Goal: Task Accomplishment & Management: Manage account settings

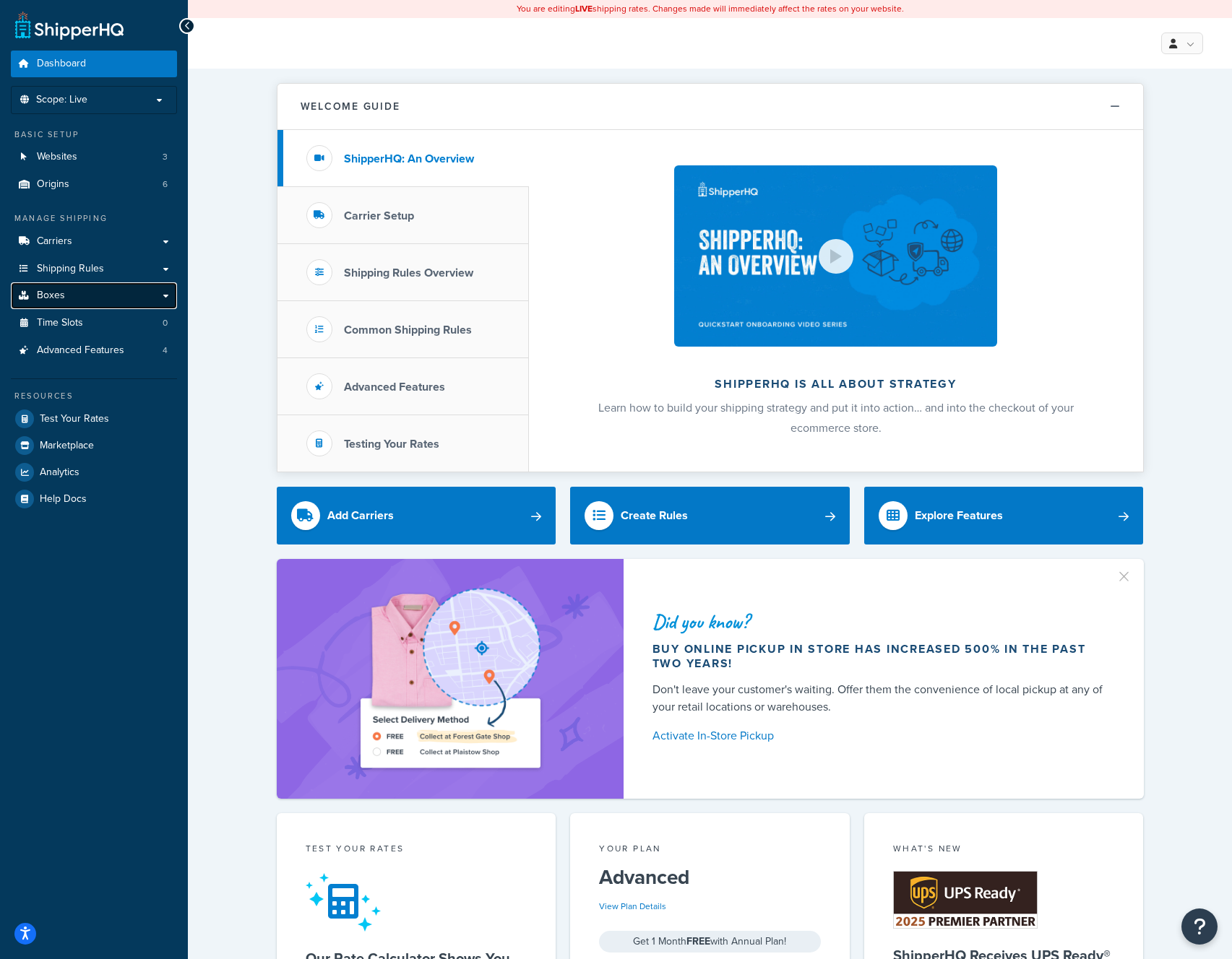
click at [83, 296] on link "Boxes" at bounding box center [93, 295] width 166 height 27
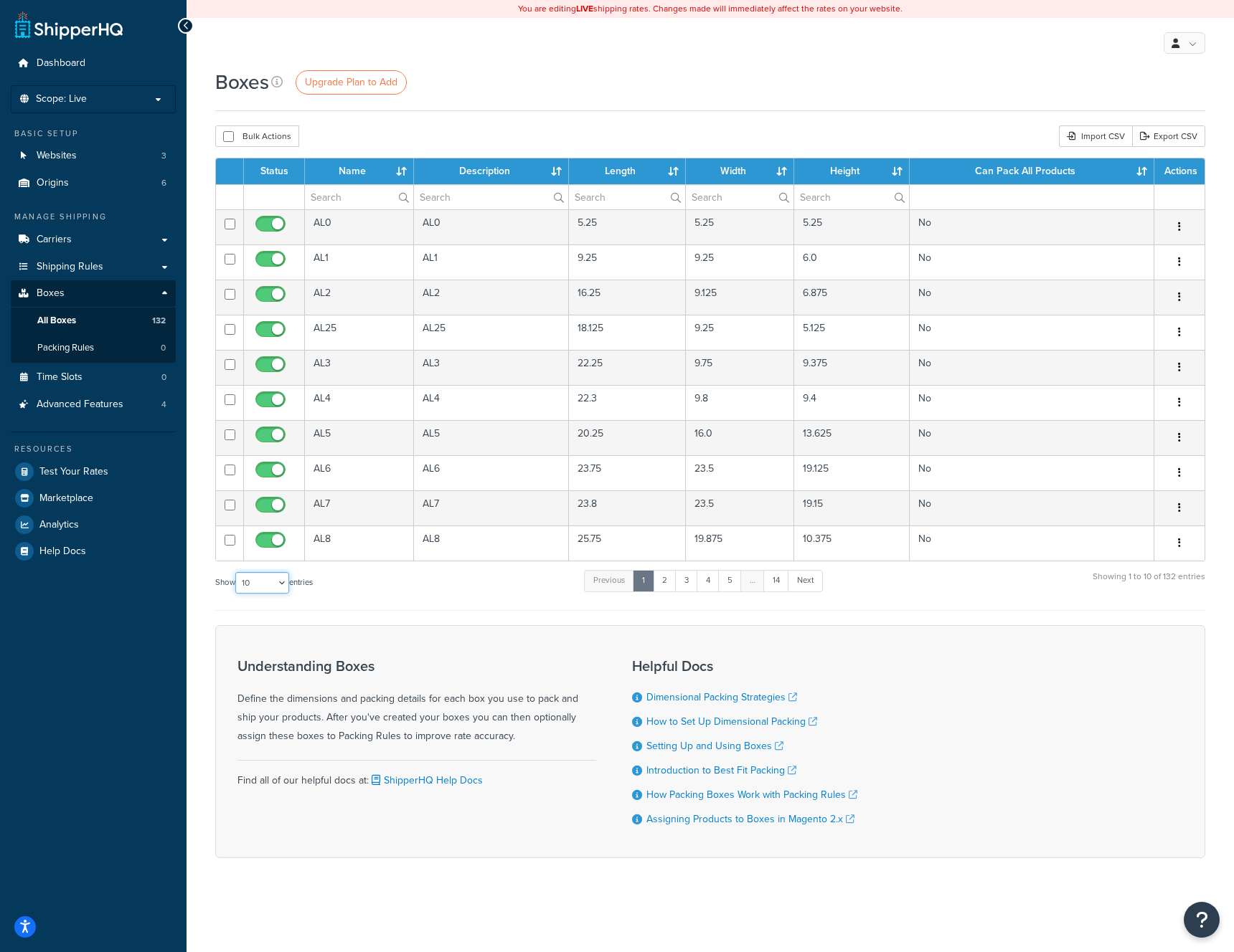
click at [251, 587] on select "10 15 25 50 100 1000" at bounding box center [261, 583] width 54 height 21
select select "50"
click at [237, 573] on select "10 15 25 50 100 1000" at bounding box center [261, 583] width 54 height 21
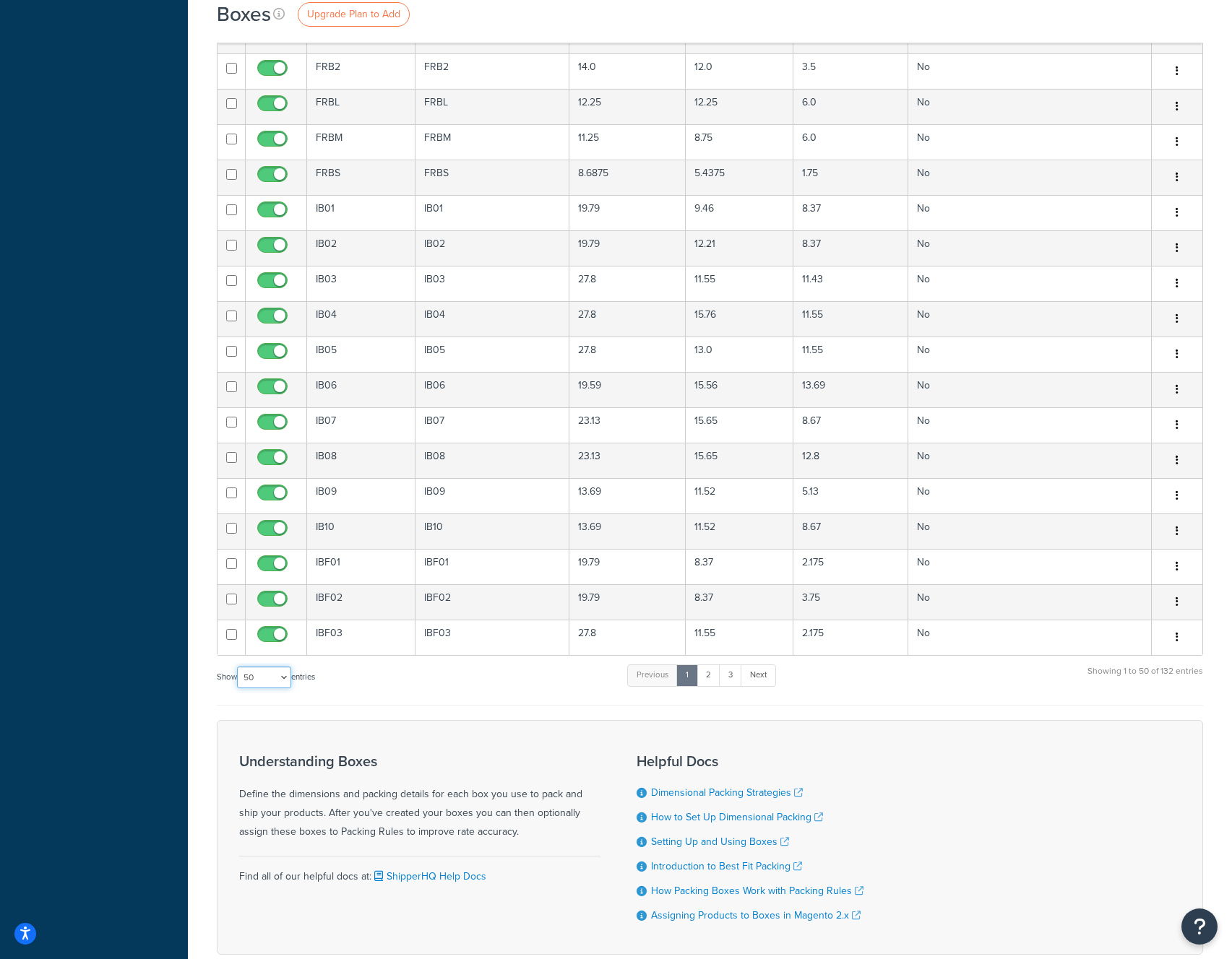
scroll to position [1247, 0]
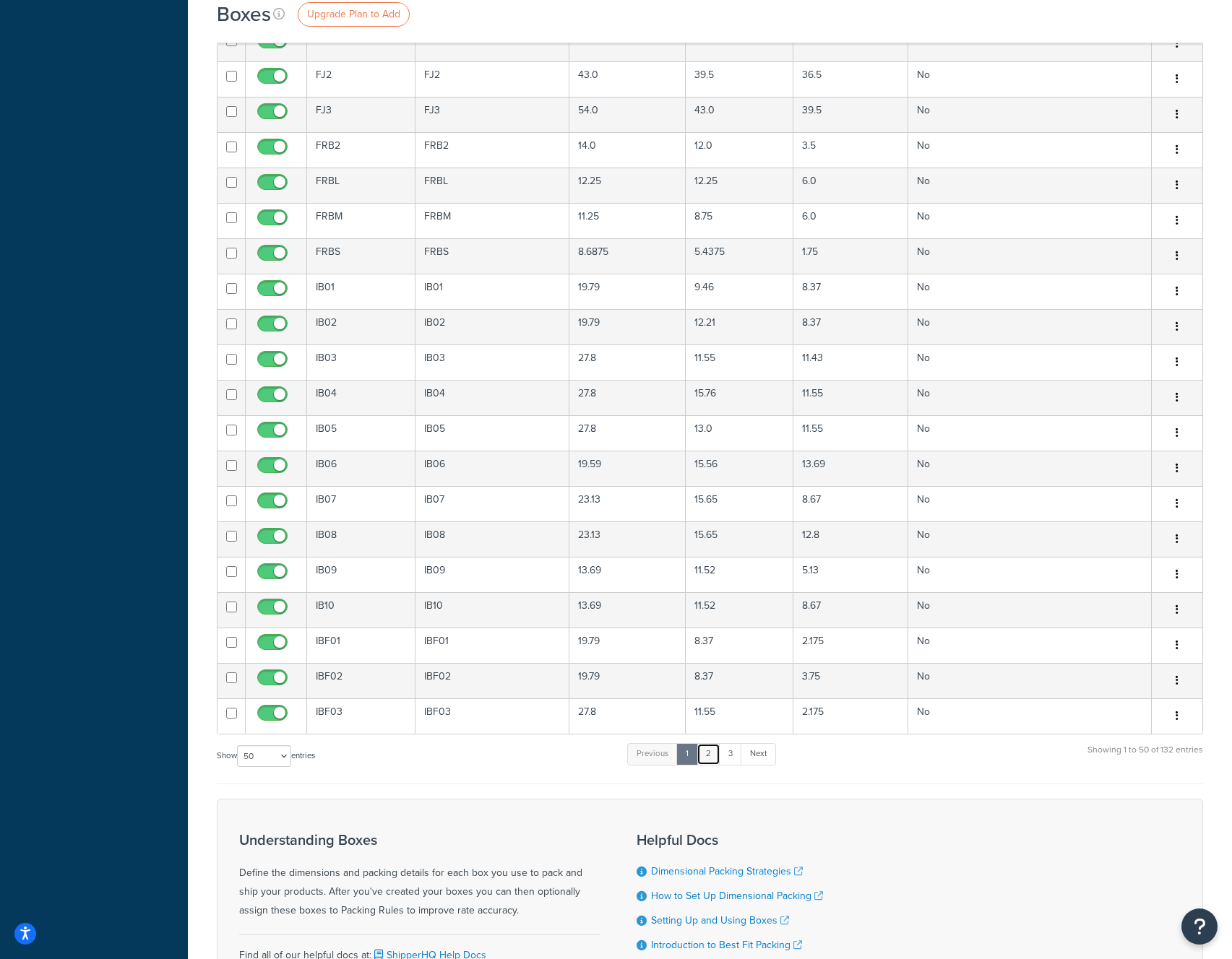
click at [706, 757] on link "2" at bounding box center [708, 754] width 24 height 22
click at [731, 758] on link "3" at bounding box center [727, 754] width 24 height 22
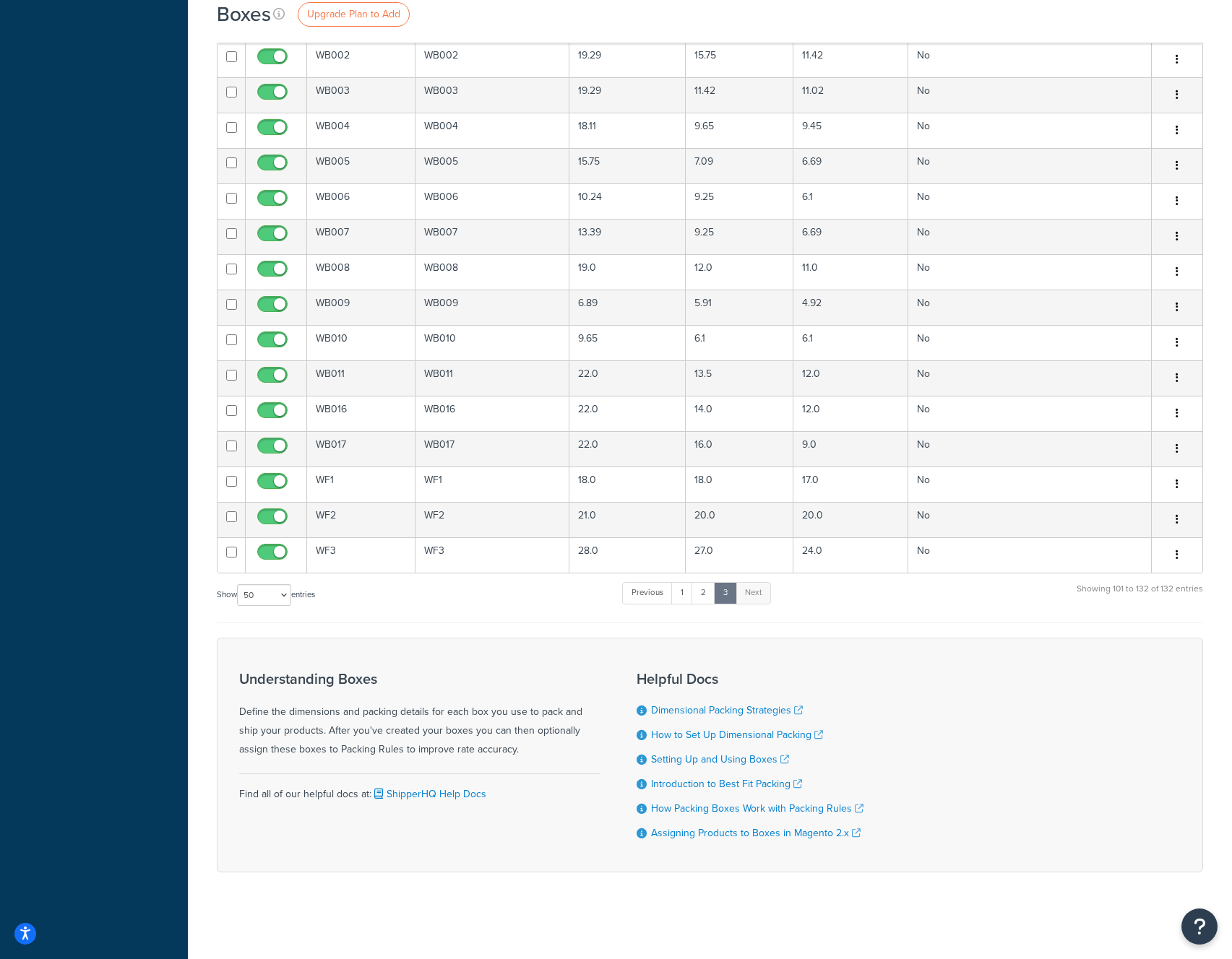
scroll to position [775, 0]
click at [705, 591] on link "2" at bounding box center [703, 593] width 24 height 22
click at [727, 592] on link "3" at bounding box center [727, 593] width 24 height 22
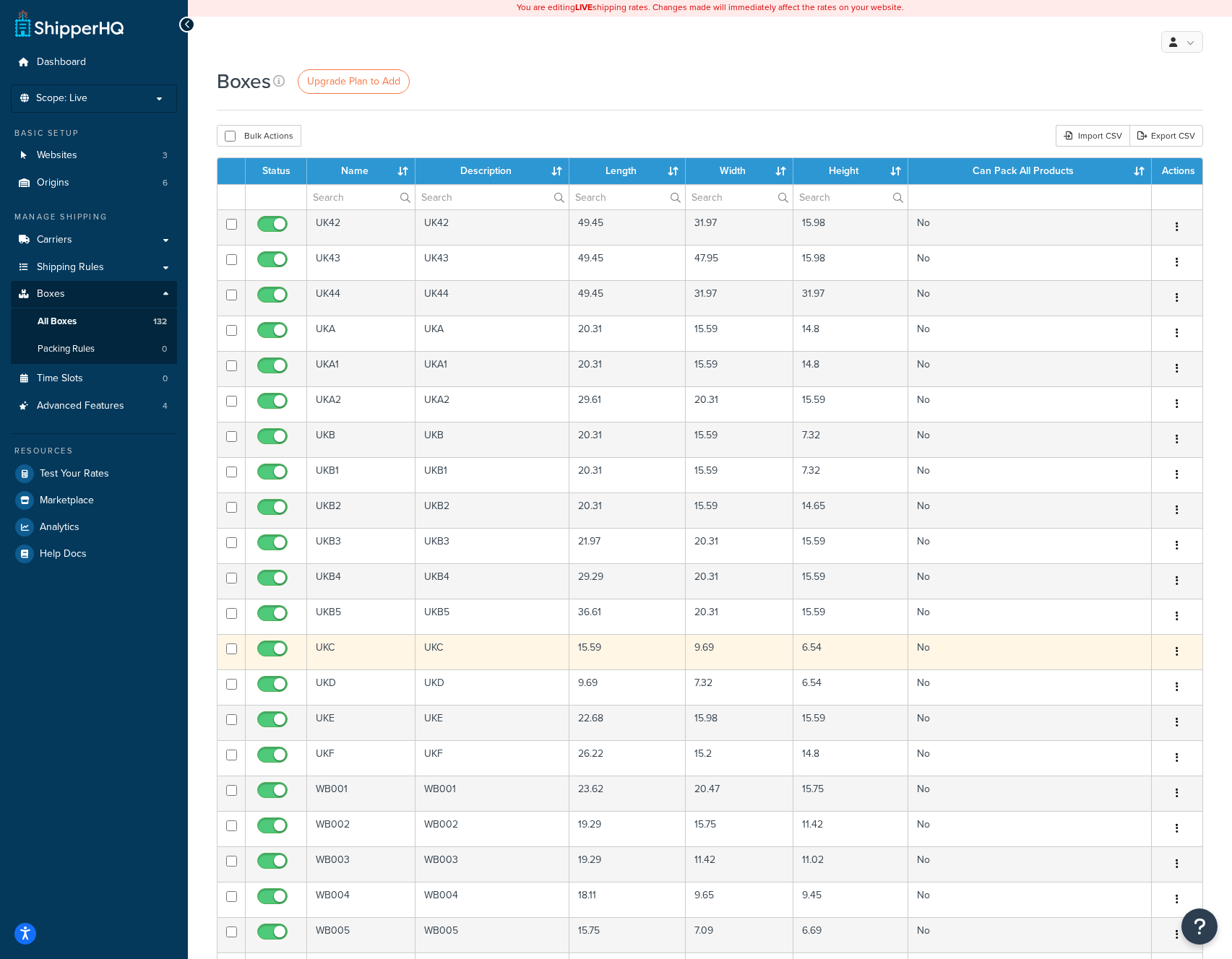
scroll to position [0, 0]
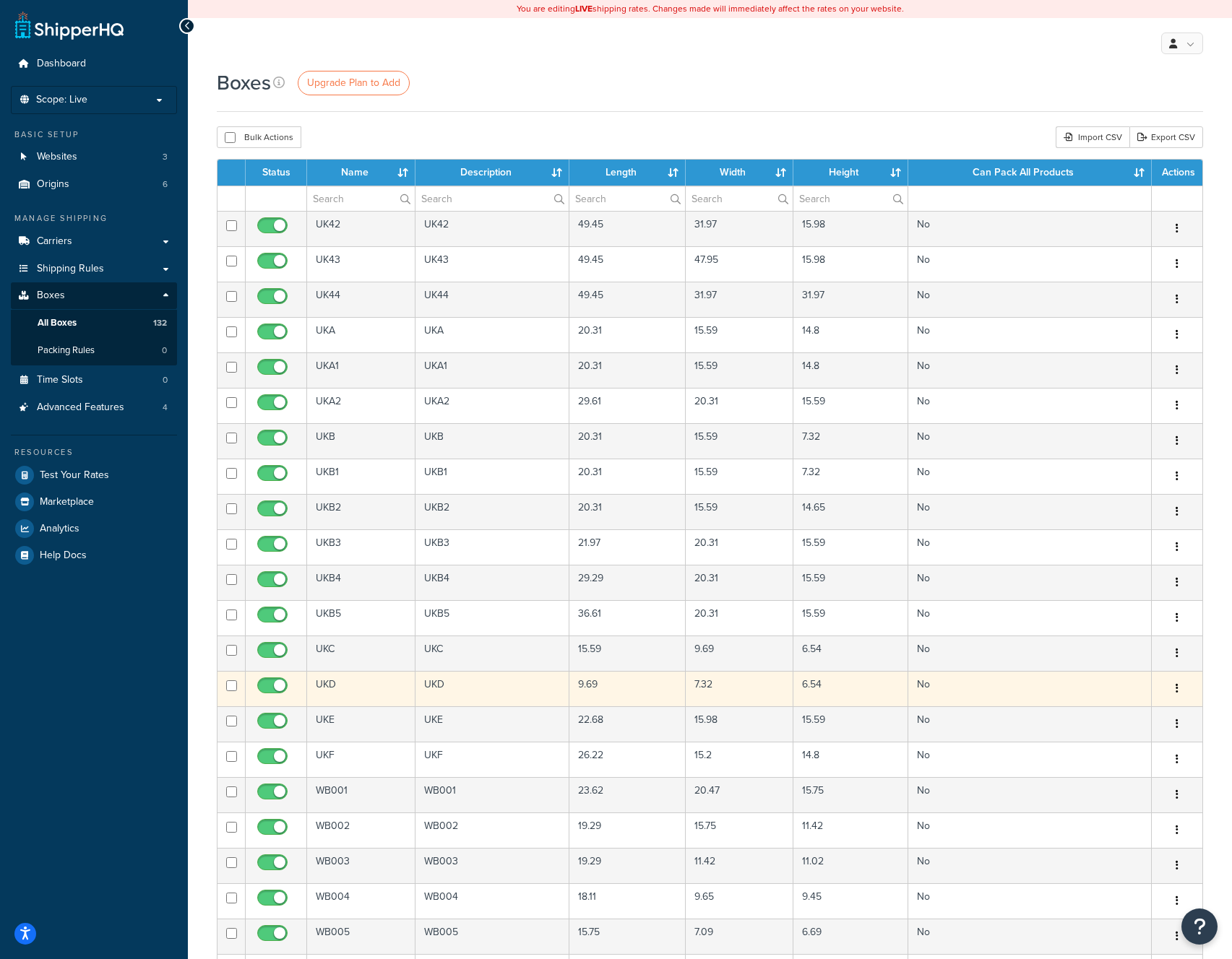
click at [1179, 687] on button "button" at bounding box center [1177, 689] width 21 height 24
click at [1104, 719] on link "Edit" at bounding box center [1129, 717] width 114 height 29
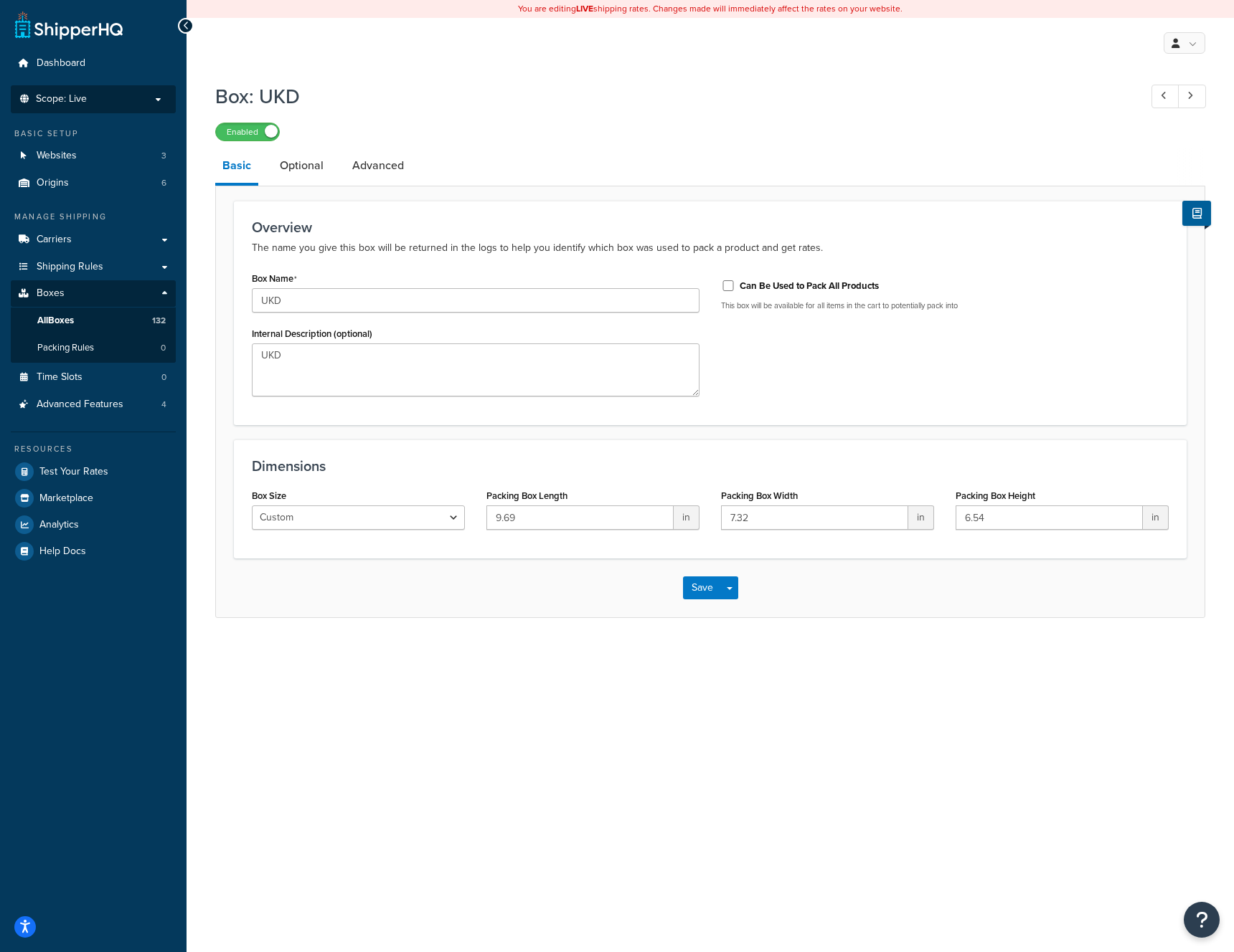
click at [153, 96] on p "Scope: Live" at bounding box center [94, 99] width 152 height 13
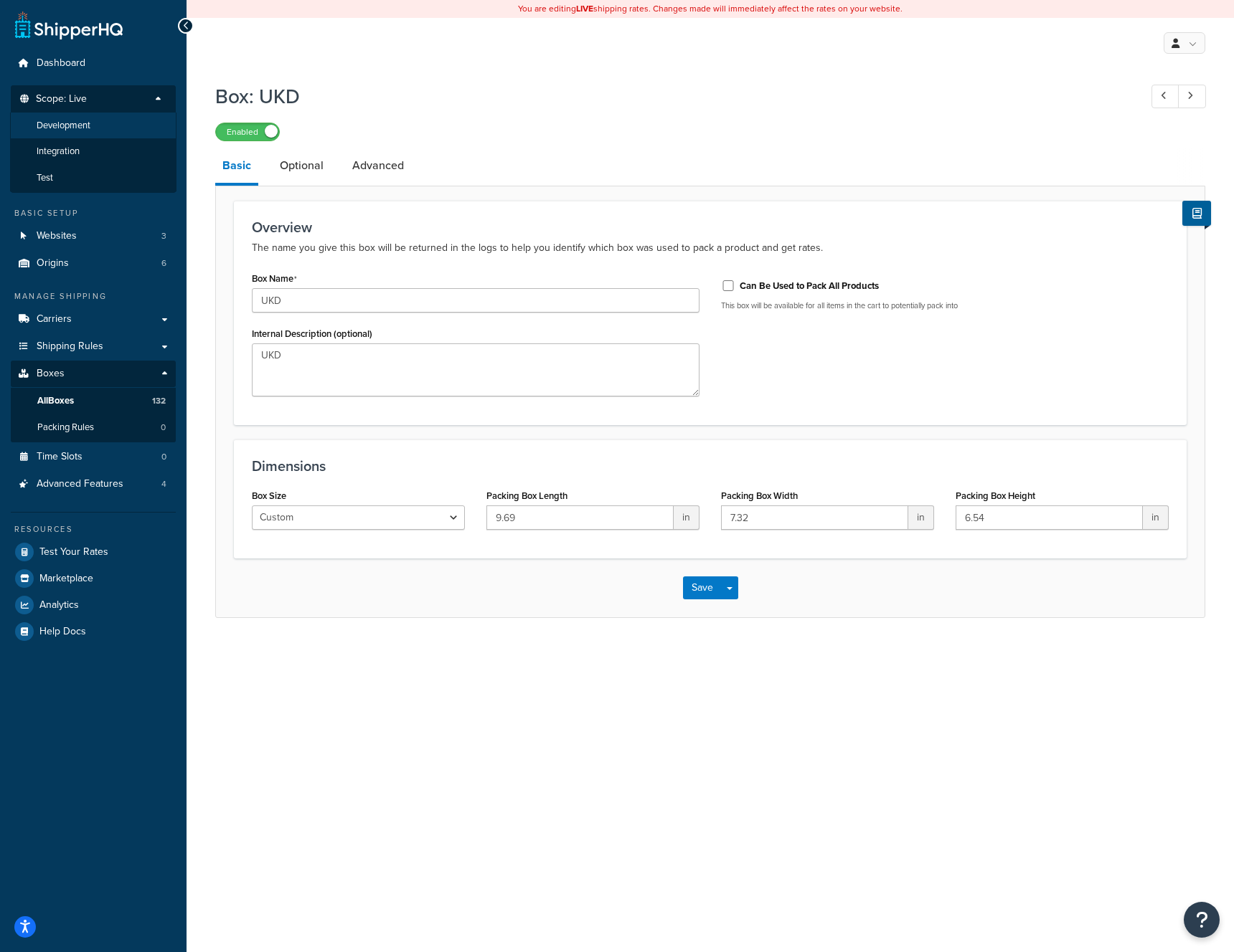
click at [105, 124] on li "Development" at bounding box center [93, 126] width 167 height 26
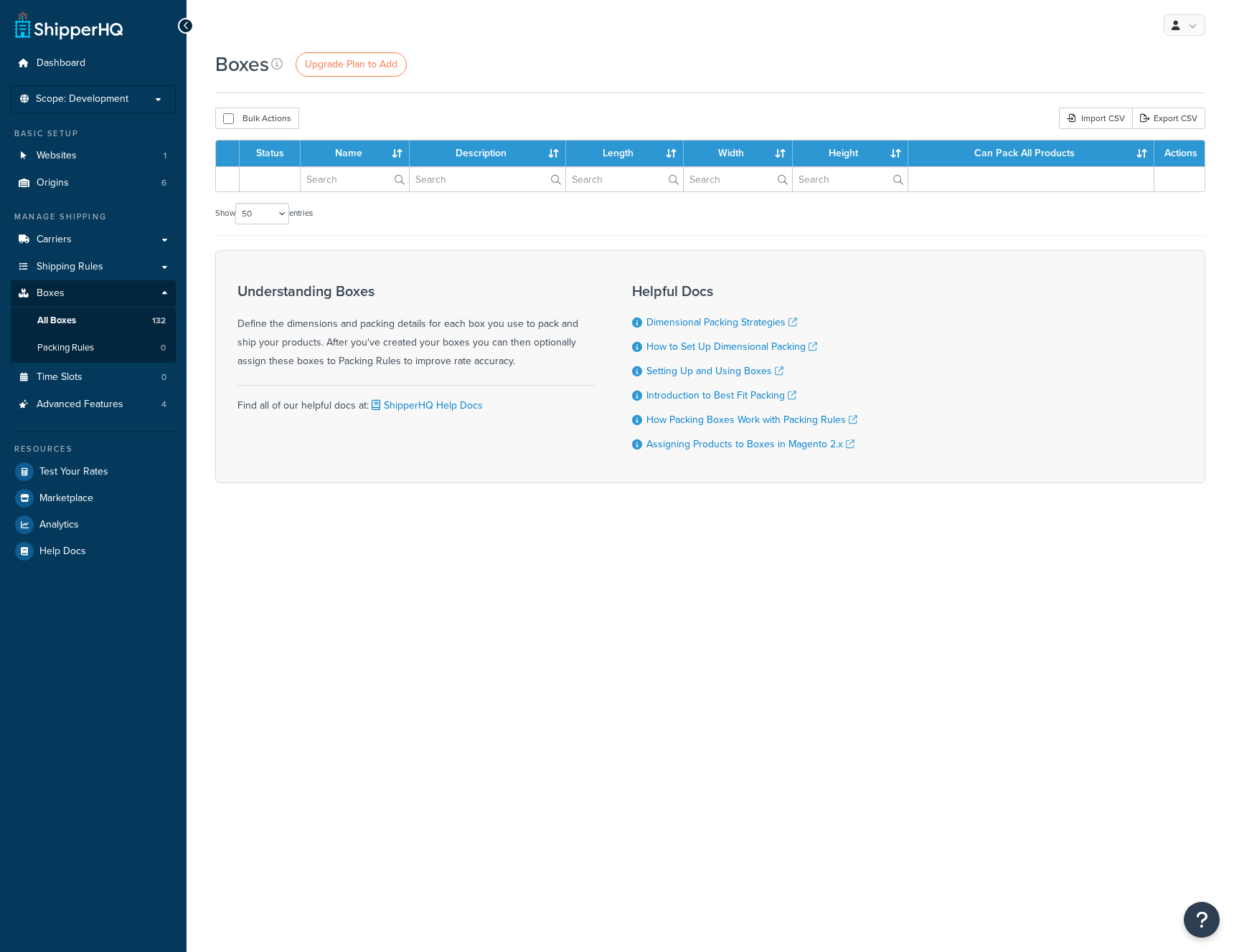
select select "50"
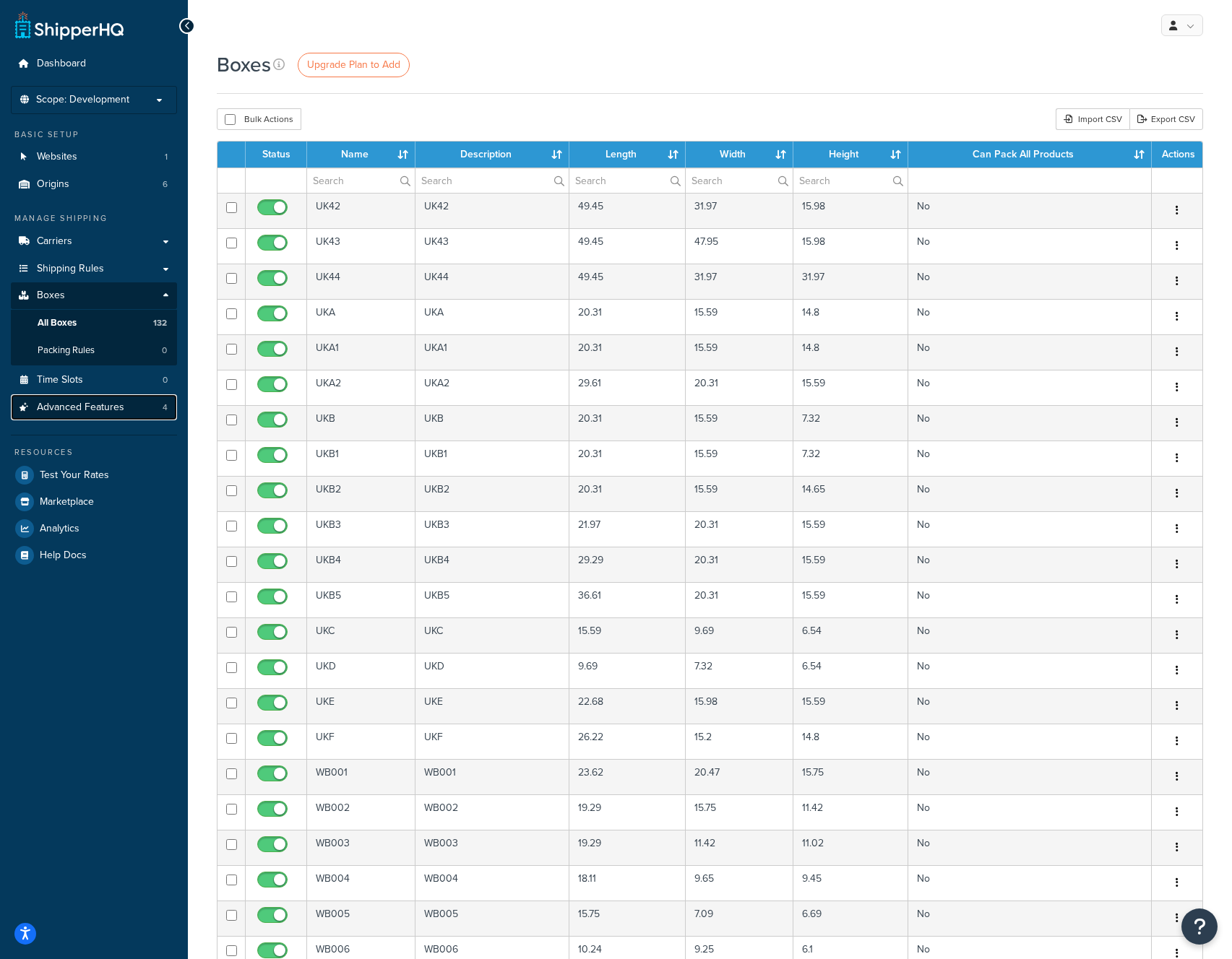
click at [85, 407] on span "Advanced Features" at bounding box center [80, 407] width 87 height 13
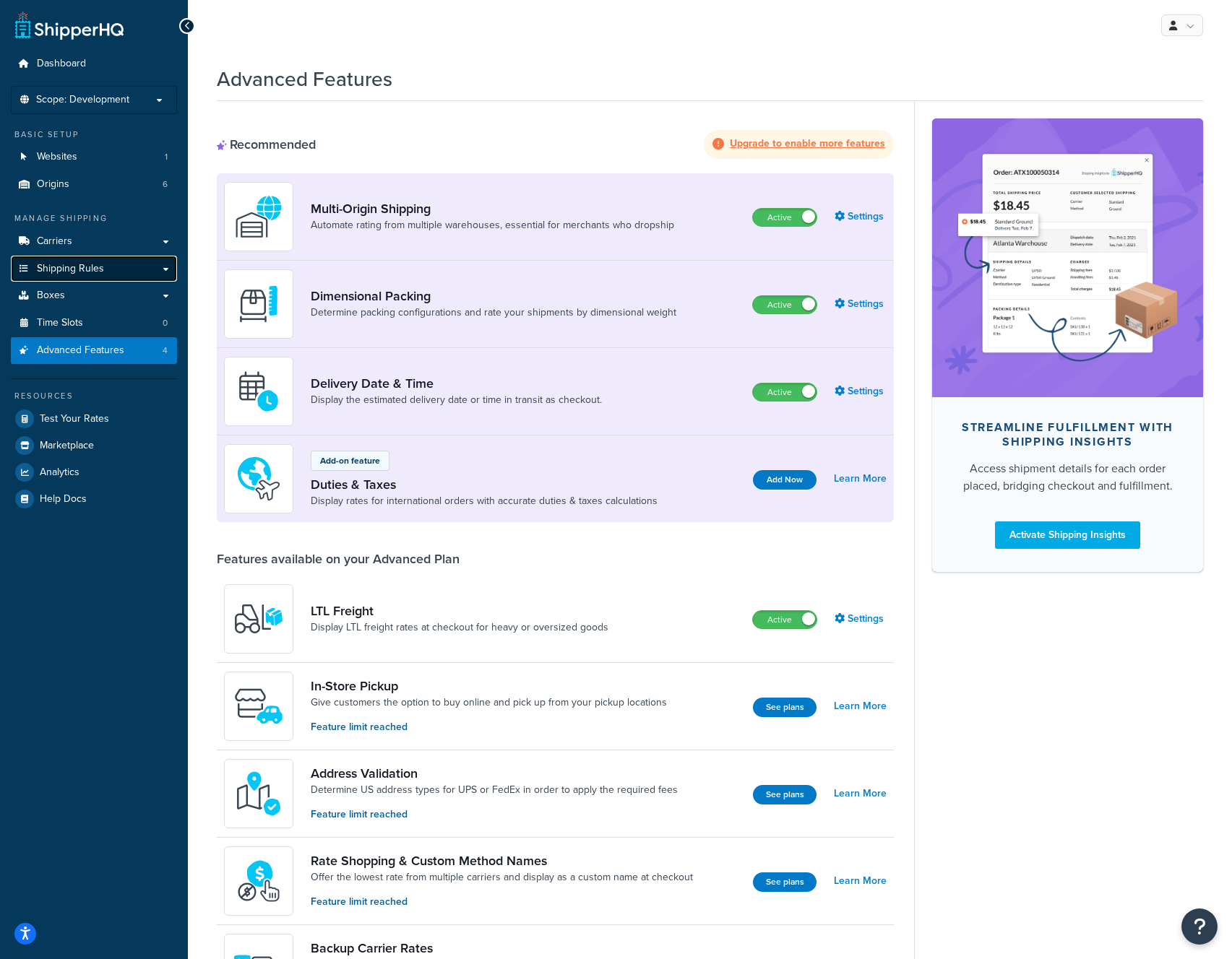
click at [91, 270] on span "Shipping Rules" at bounding box center [71, 269] width 67 height 13
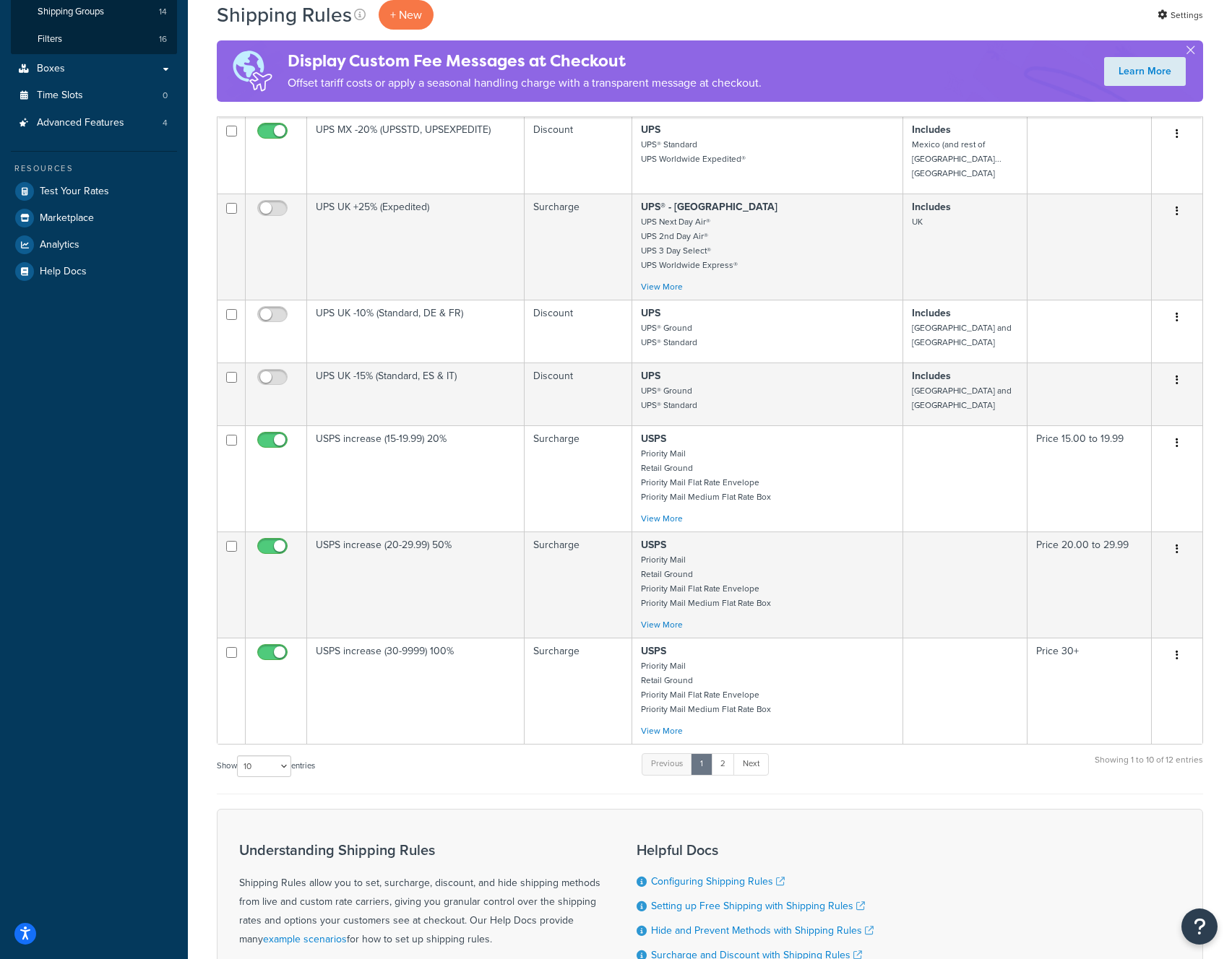
scroll to position [470, 0]
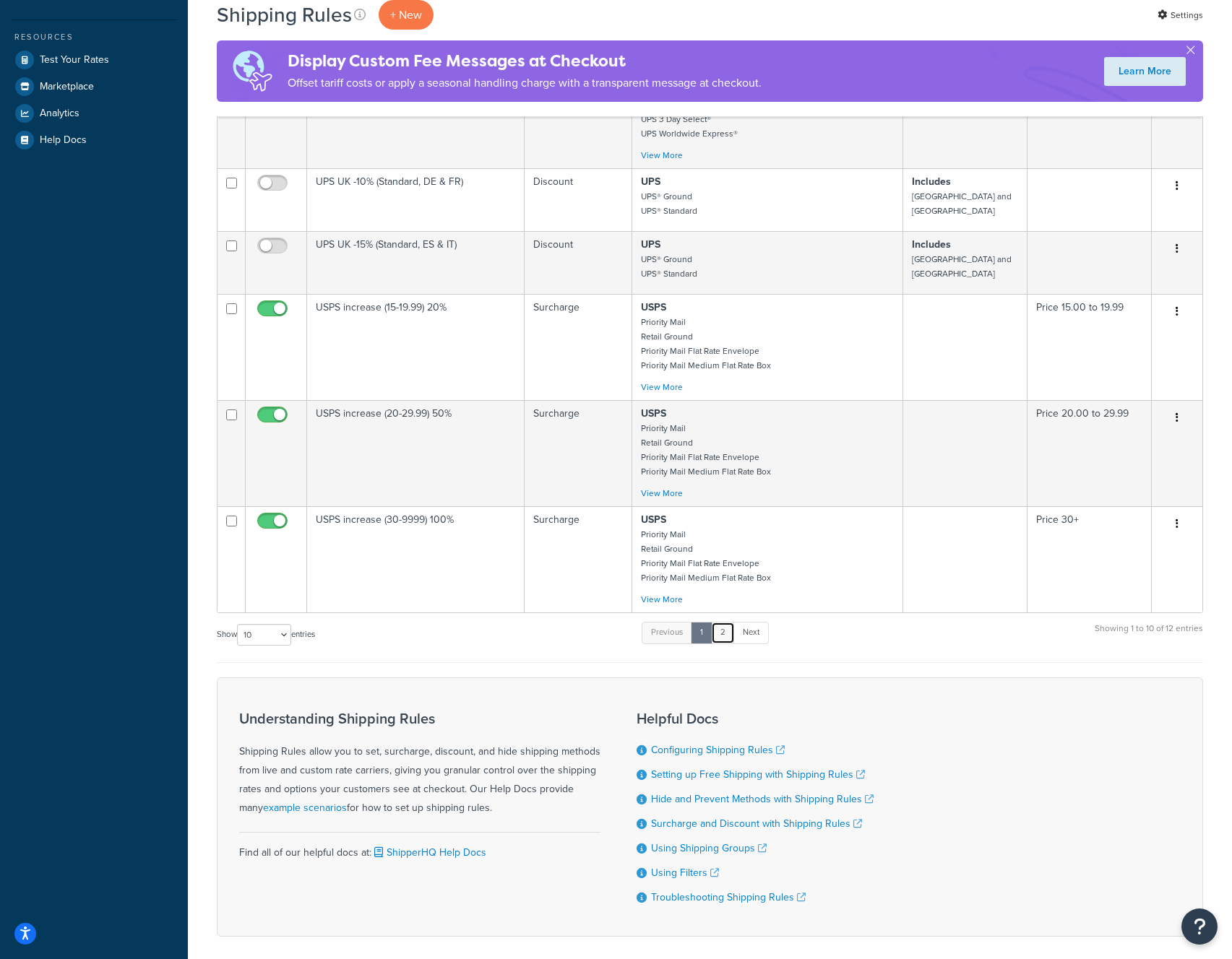
click at [722, 626] on link "2" at bounding box center [723, 633] width 24 height 22
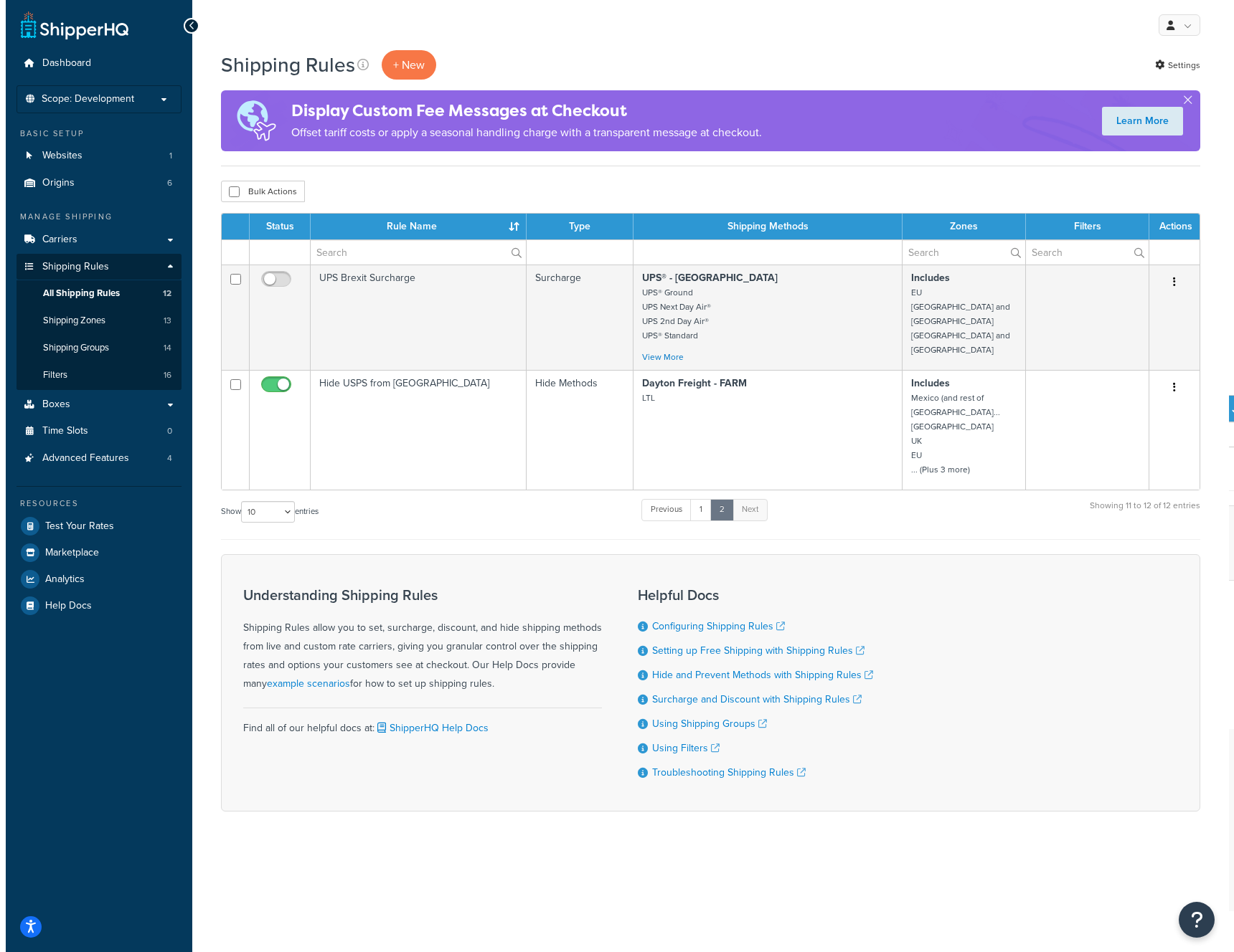
scroll to position [0, 0]
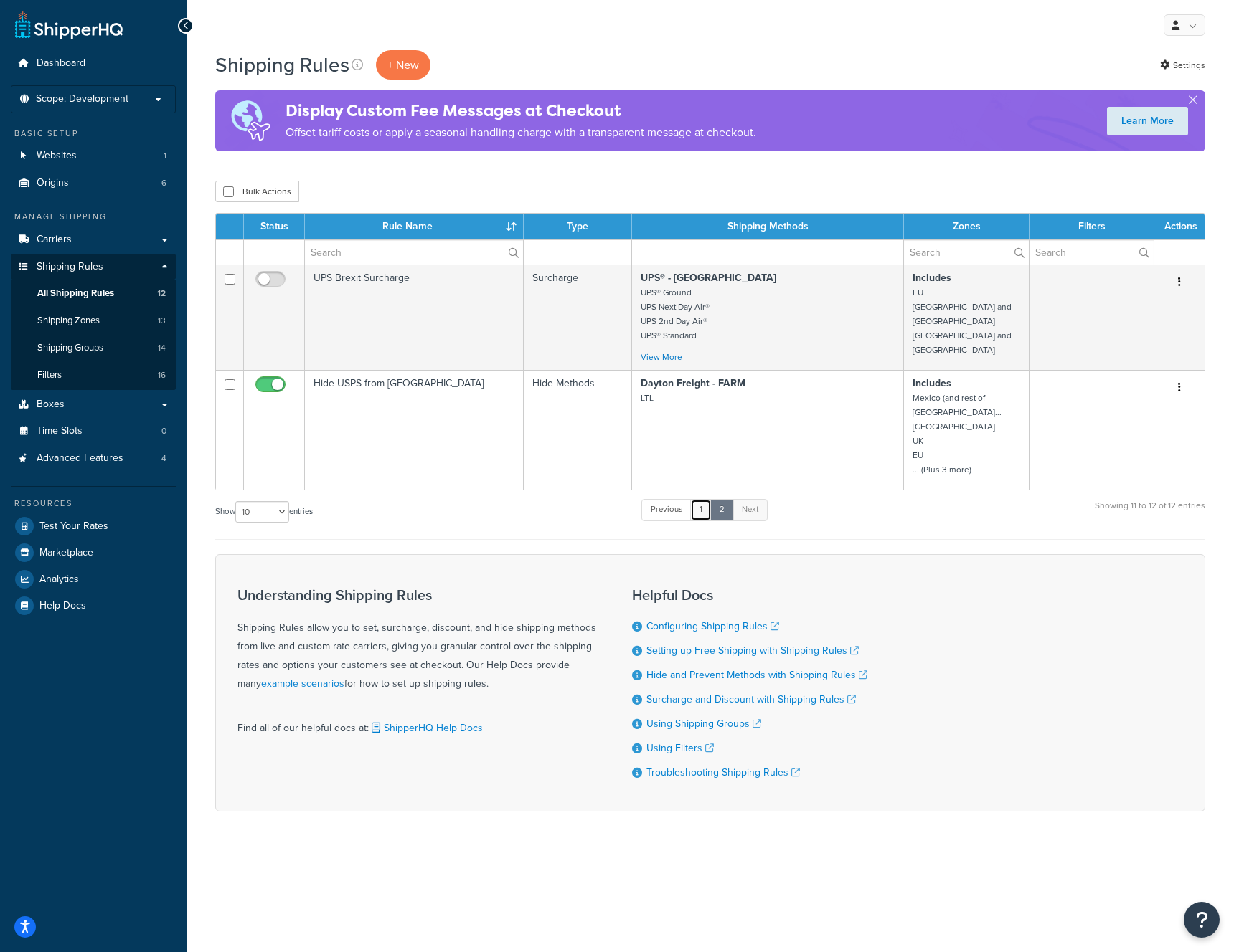
click at [705, 514] on link "1" at bounding box center [701, 510] width 21 height 21
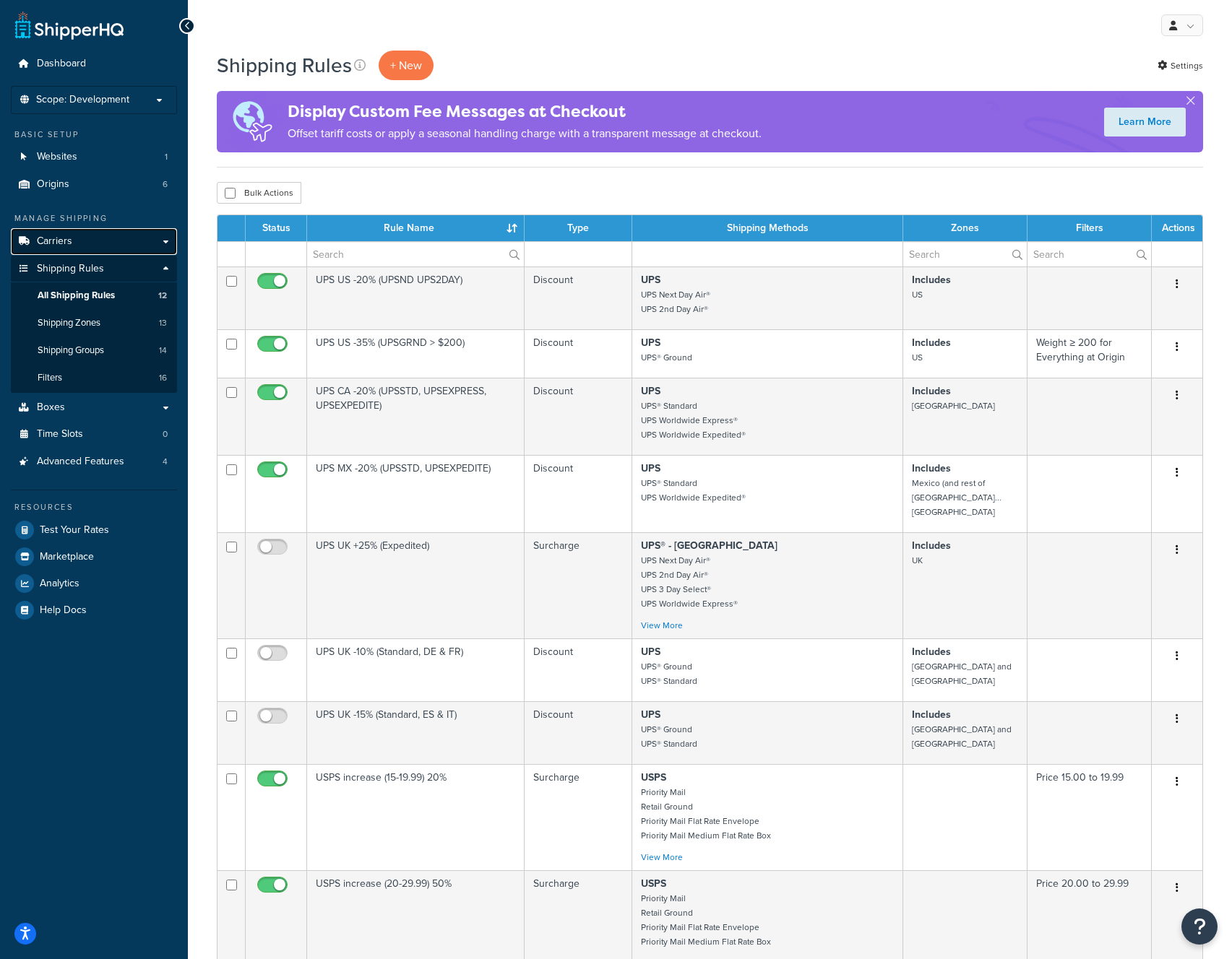
click at [70, 240] on span "Carriers" at bounding box center [55, 241] width 35 height 13
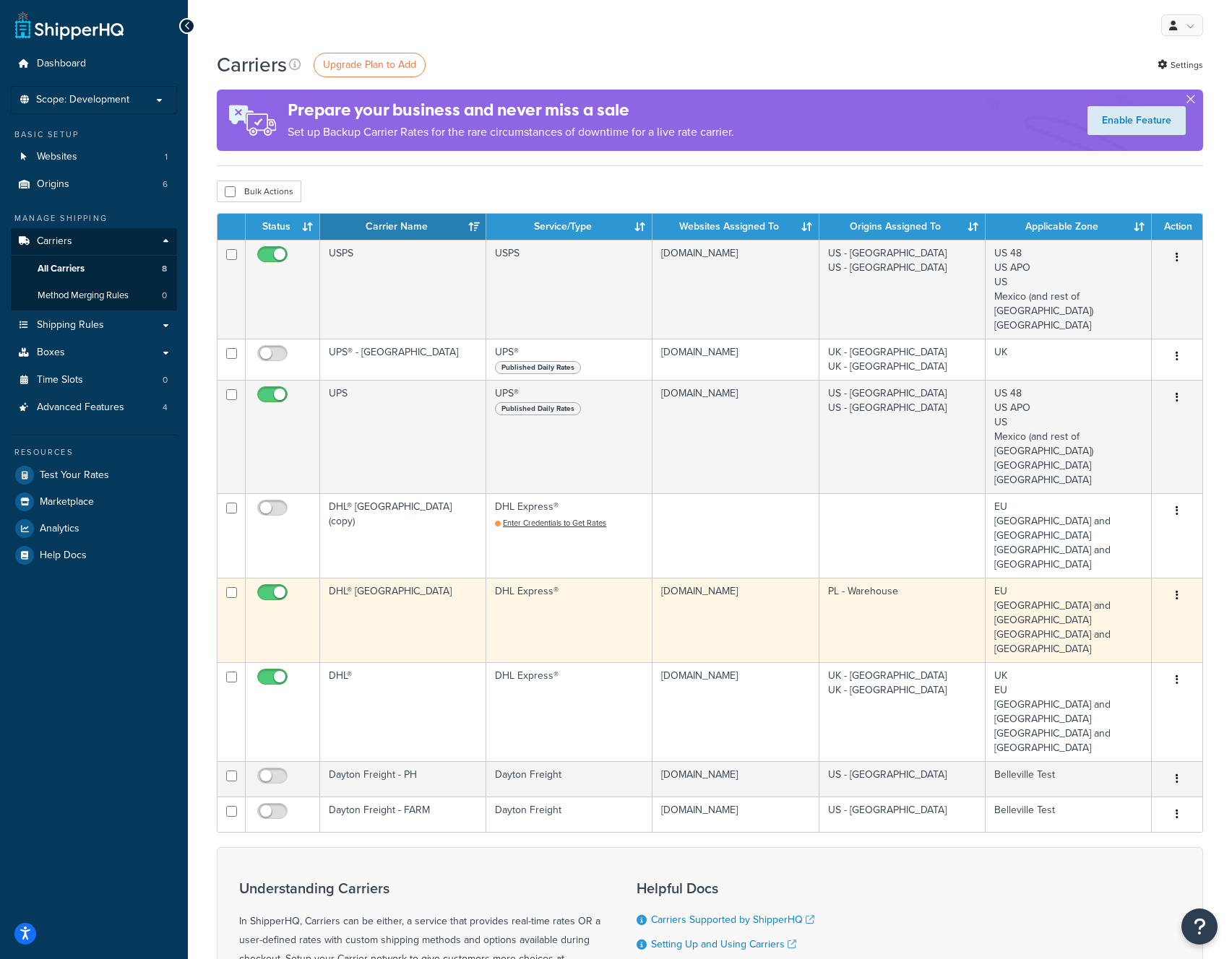
click at [1176, 590] on icon "button" at bounding box center [1176, 595] width 3 height 10
click at [1131, 601] on link "Edit" at bounding box center [1118, 597] width 114 height 29
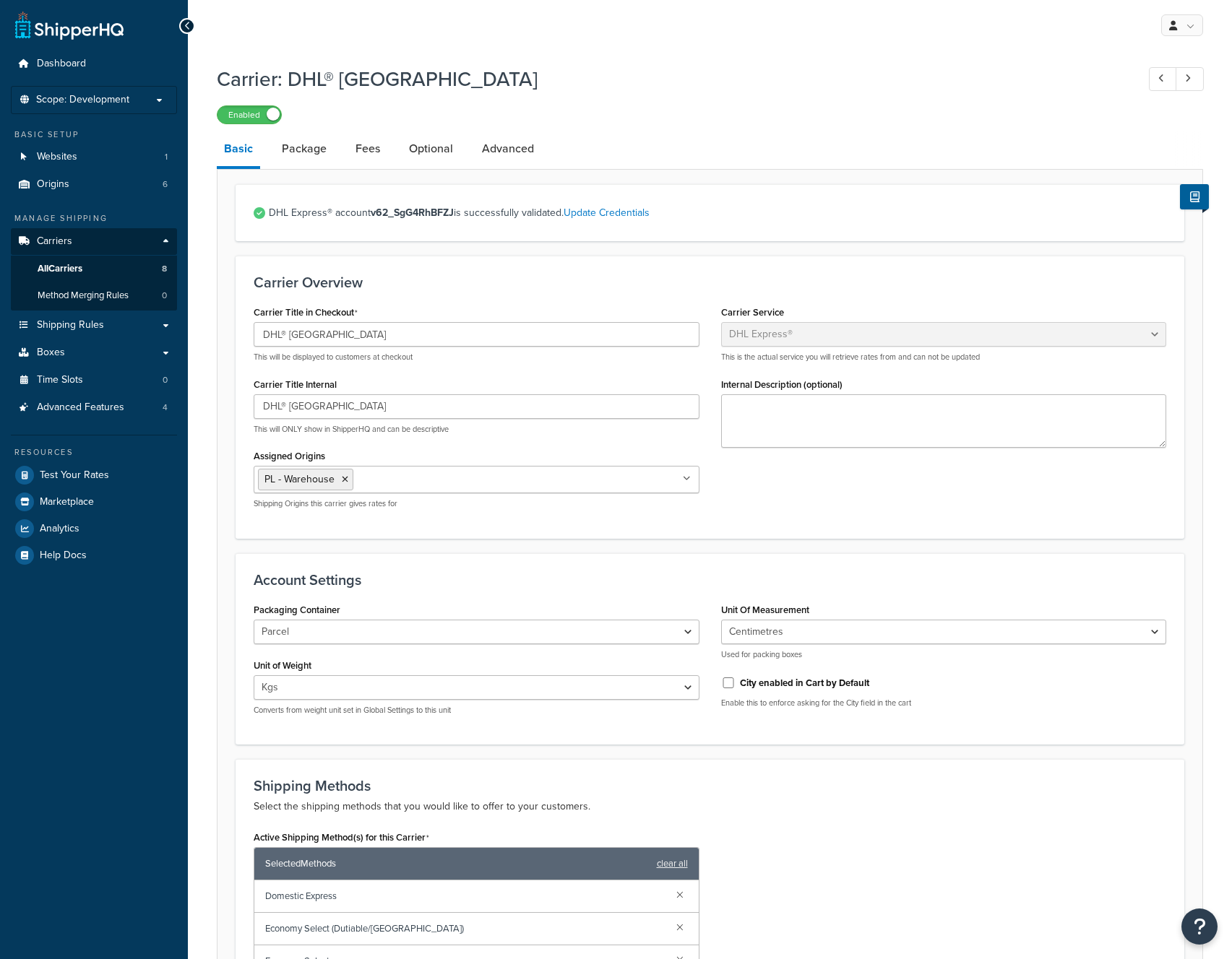
select select "dhl"
select select "kg"
select select "CM"
click at [126, 104] on span "Scope: Development" at bounding box center [82, 100] width 93 height 13
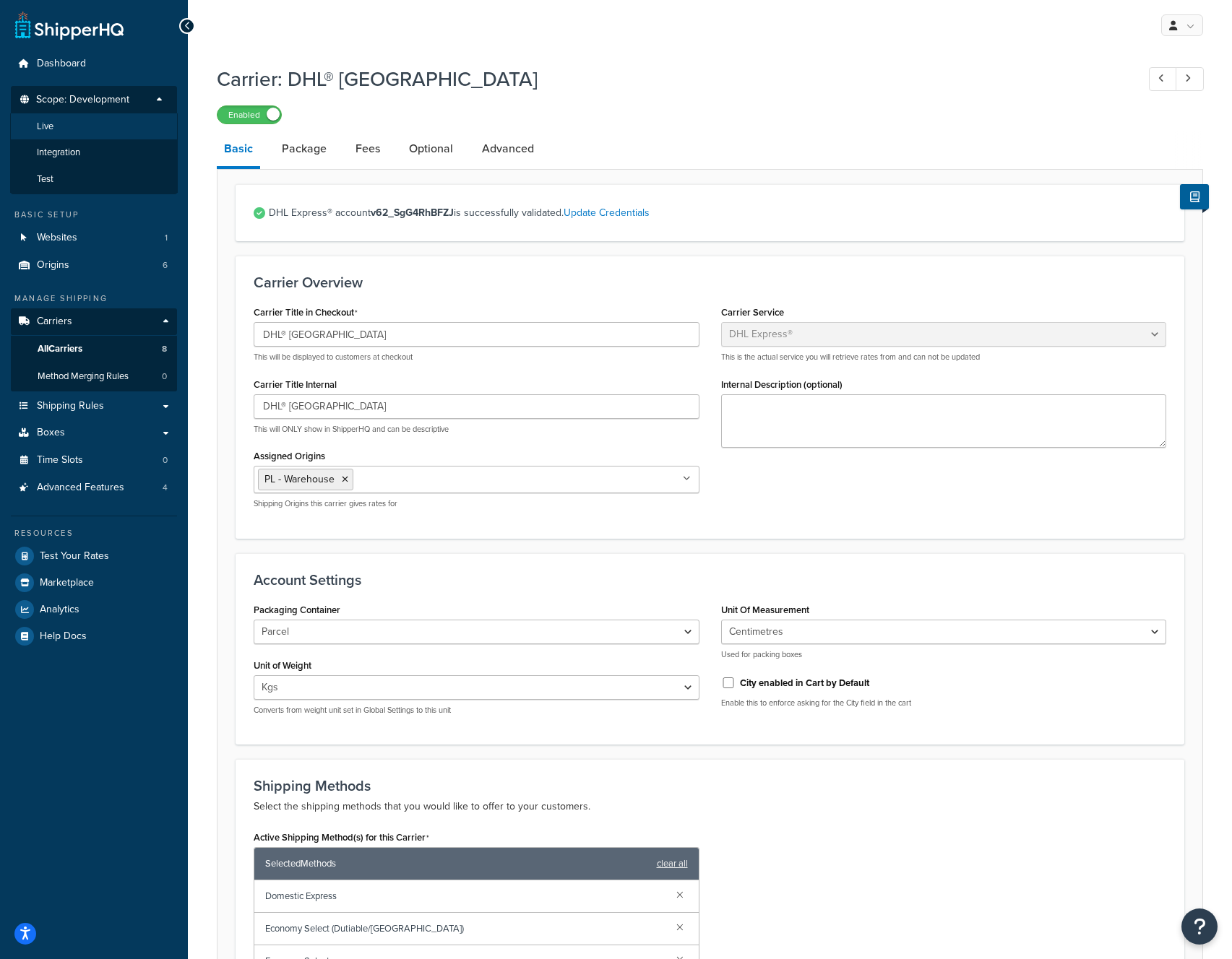
click at [62, 127] on li "Live" at bounding box center [93, 127] width 168 height 27
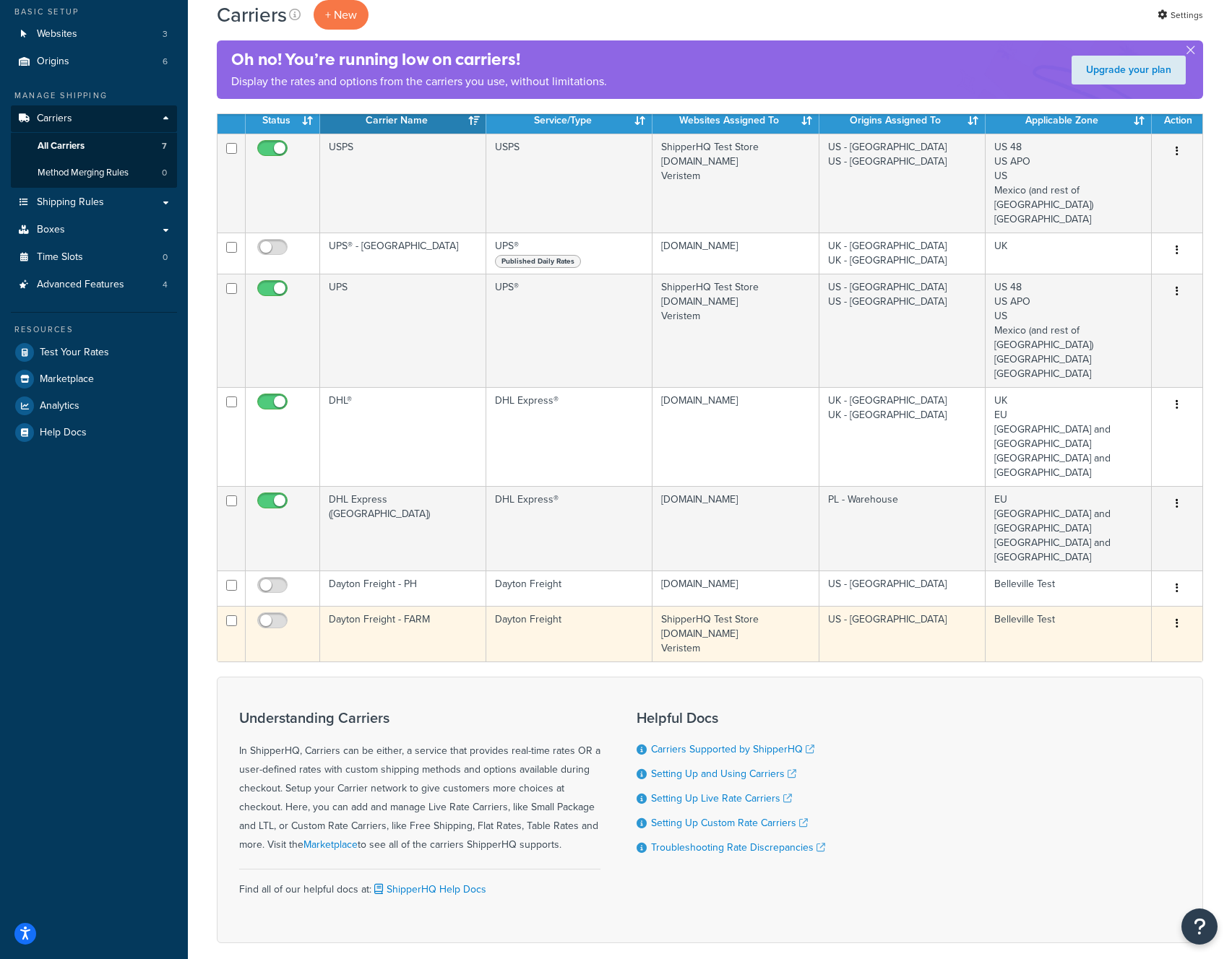
scroll to position [106, 0]
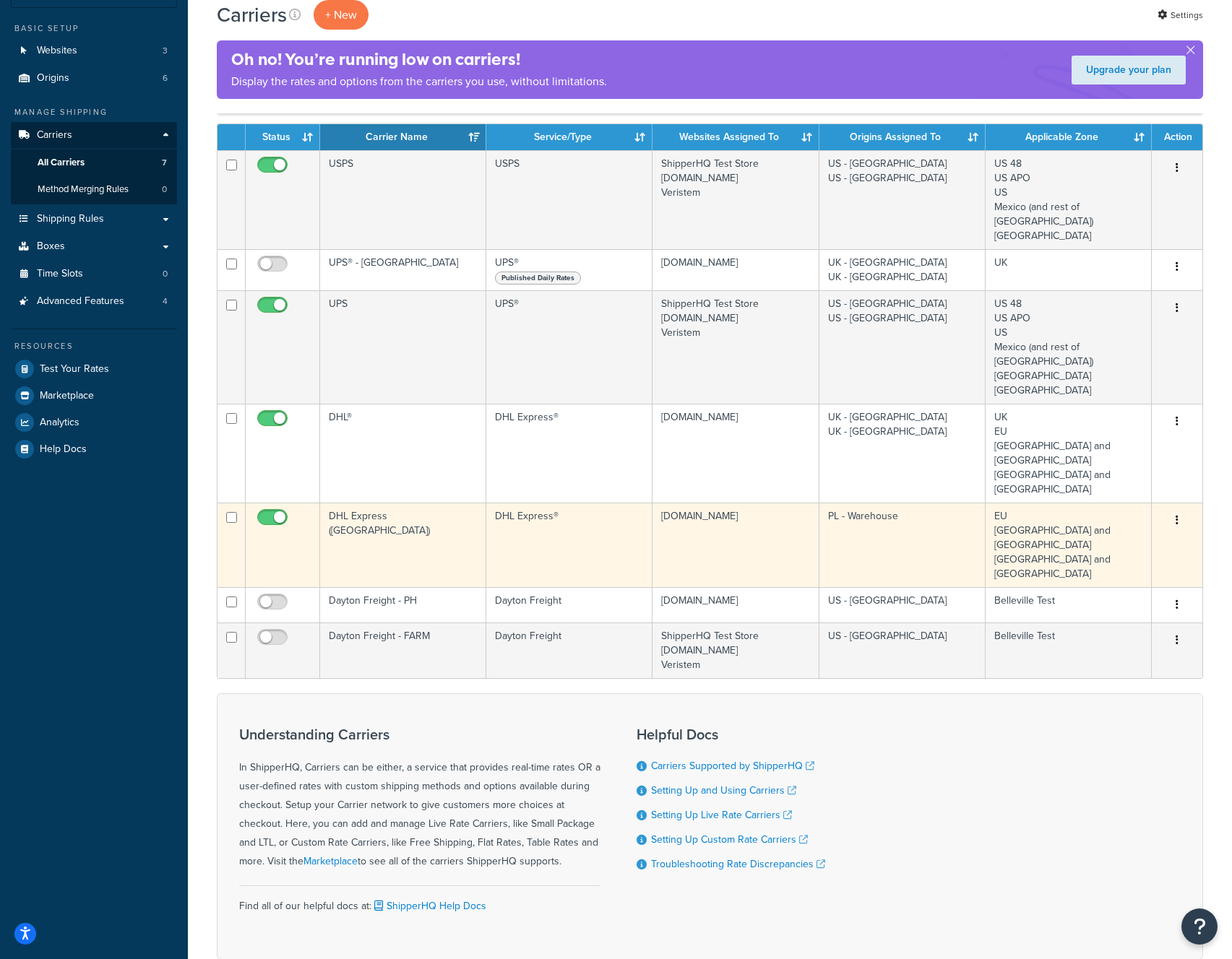
click at [1178, 509] on button "button" at bounding box center [1177, 521] width 21 height 24
click at [1125, 524] on link "Edit" at bounding box center [1118, 522] width 114 height 29
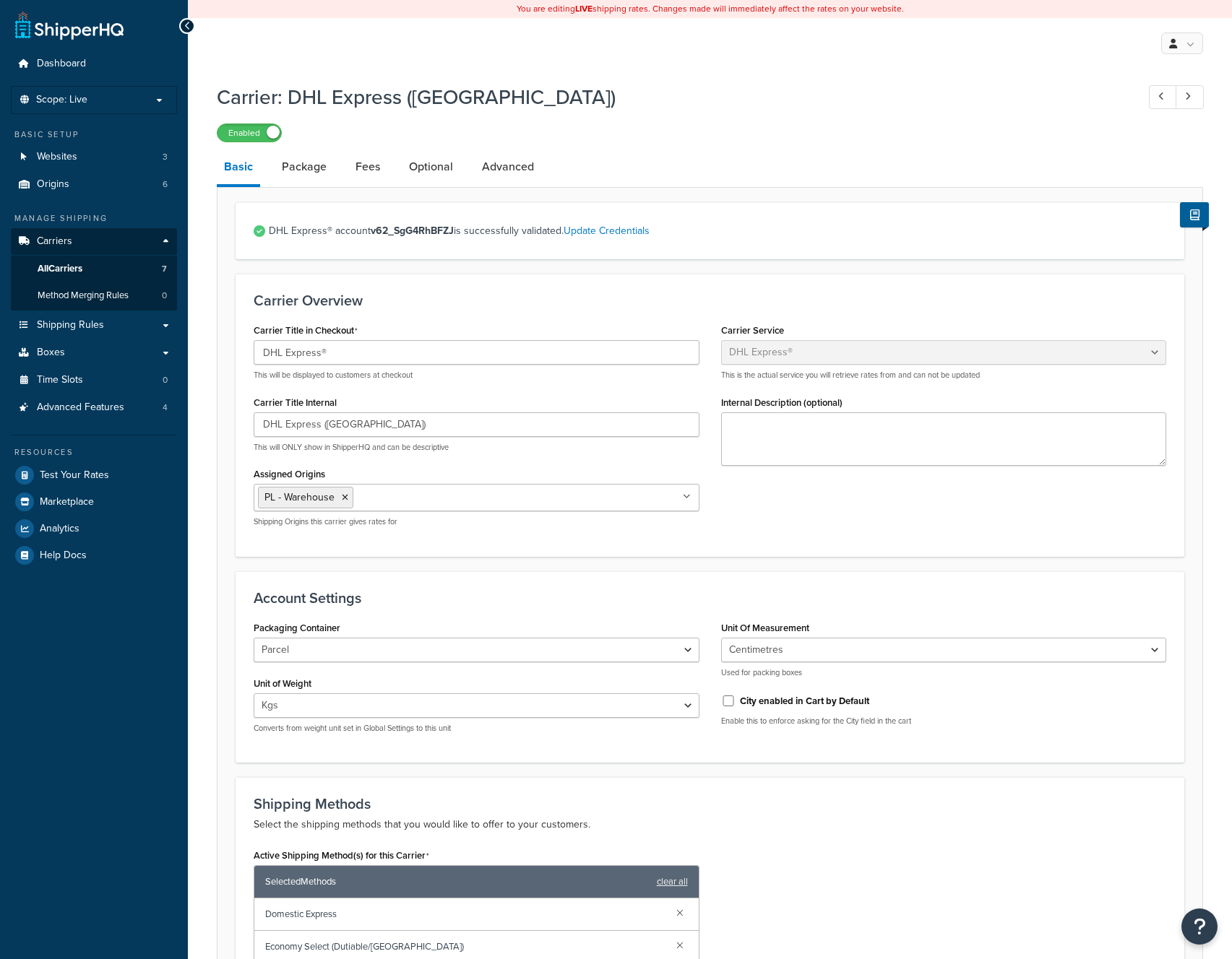
select select "dhl"
select select "kg"
select select "CM"
click at [302, 171] on link "Package" at bounding box center [304, 166] width 59 height 34
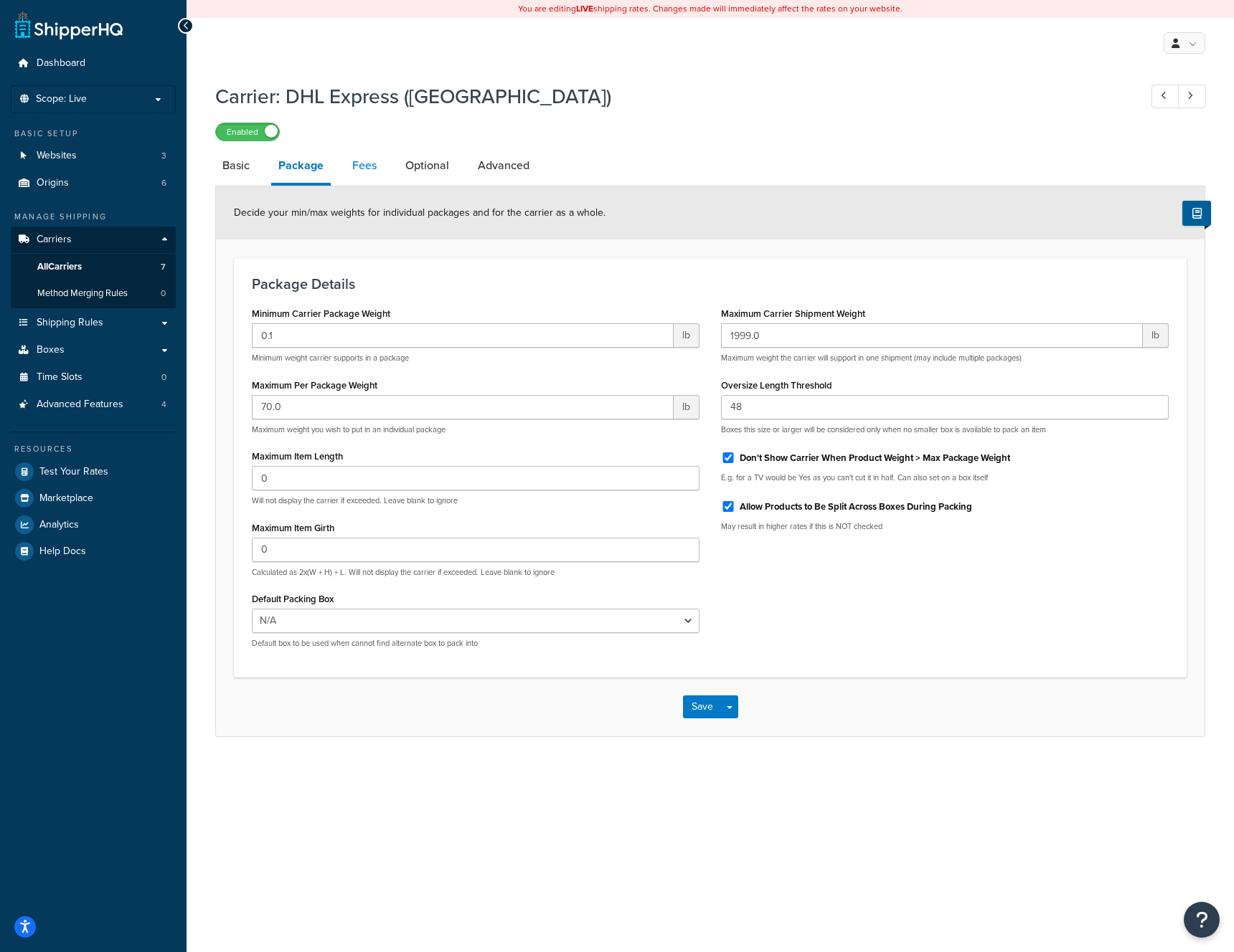
click at [352, 174] on link "Fees" at bounding box center [365, 165] width 39 height 34
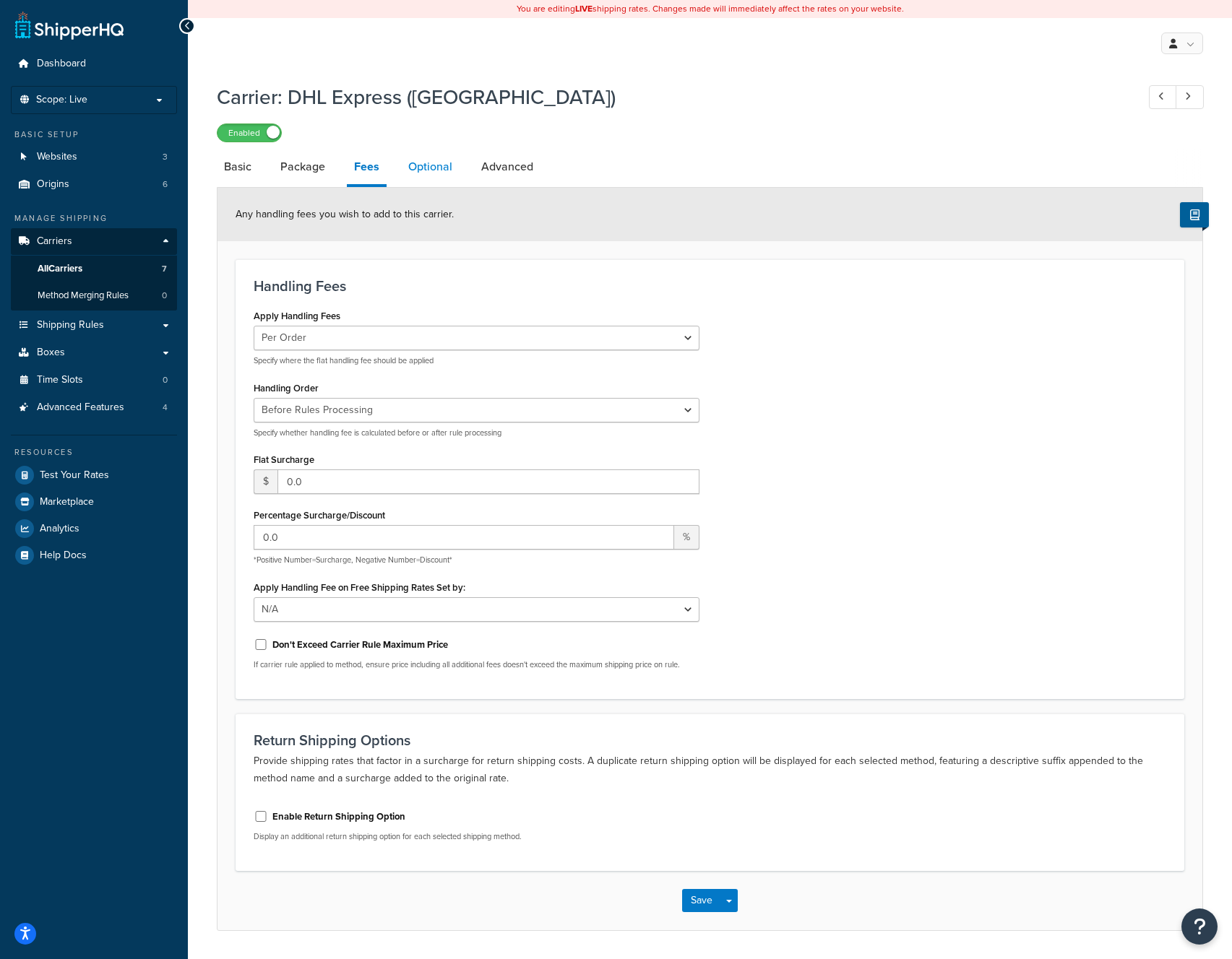
click at [433, 160] on link "Optional" at bounding box center [430, 166] width 59 height 34
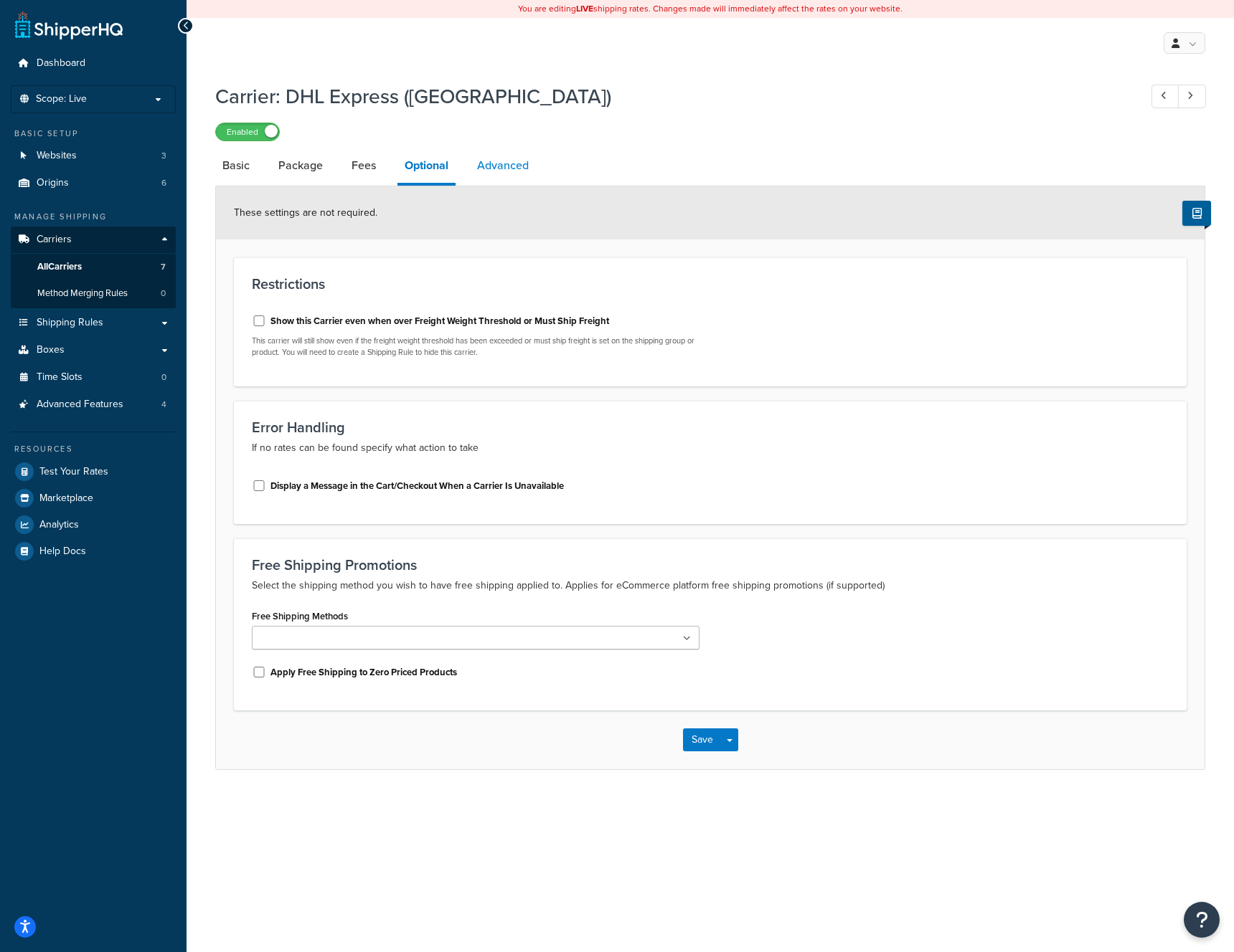
click at [498, 164] on link "Advanced" at bounding box center [503, 165] width 66 height 34
select select "false"
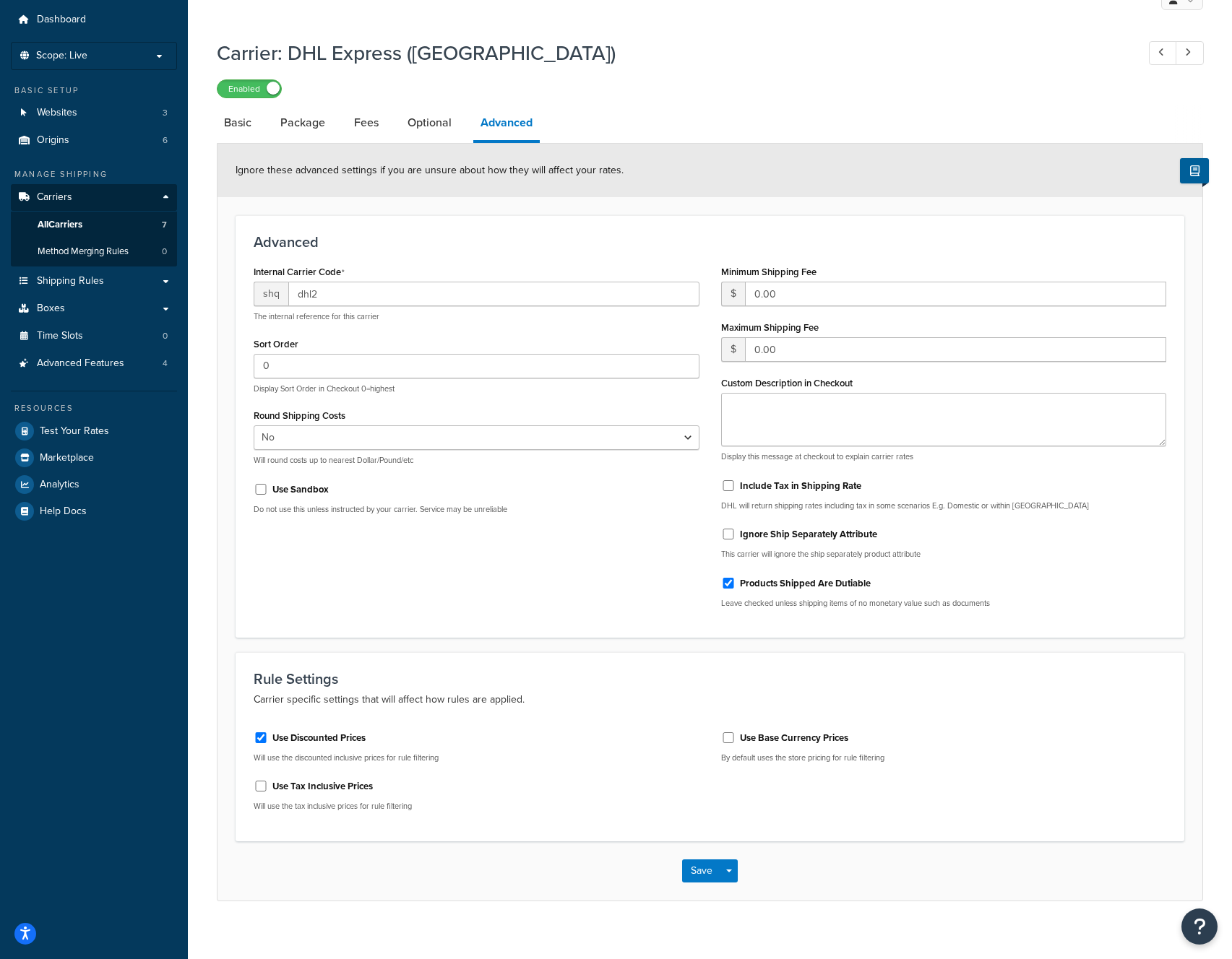
scroll to position [60, 0]
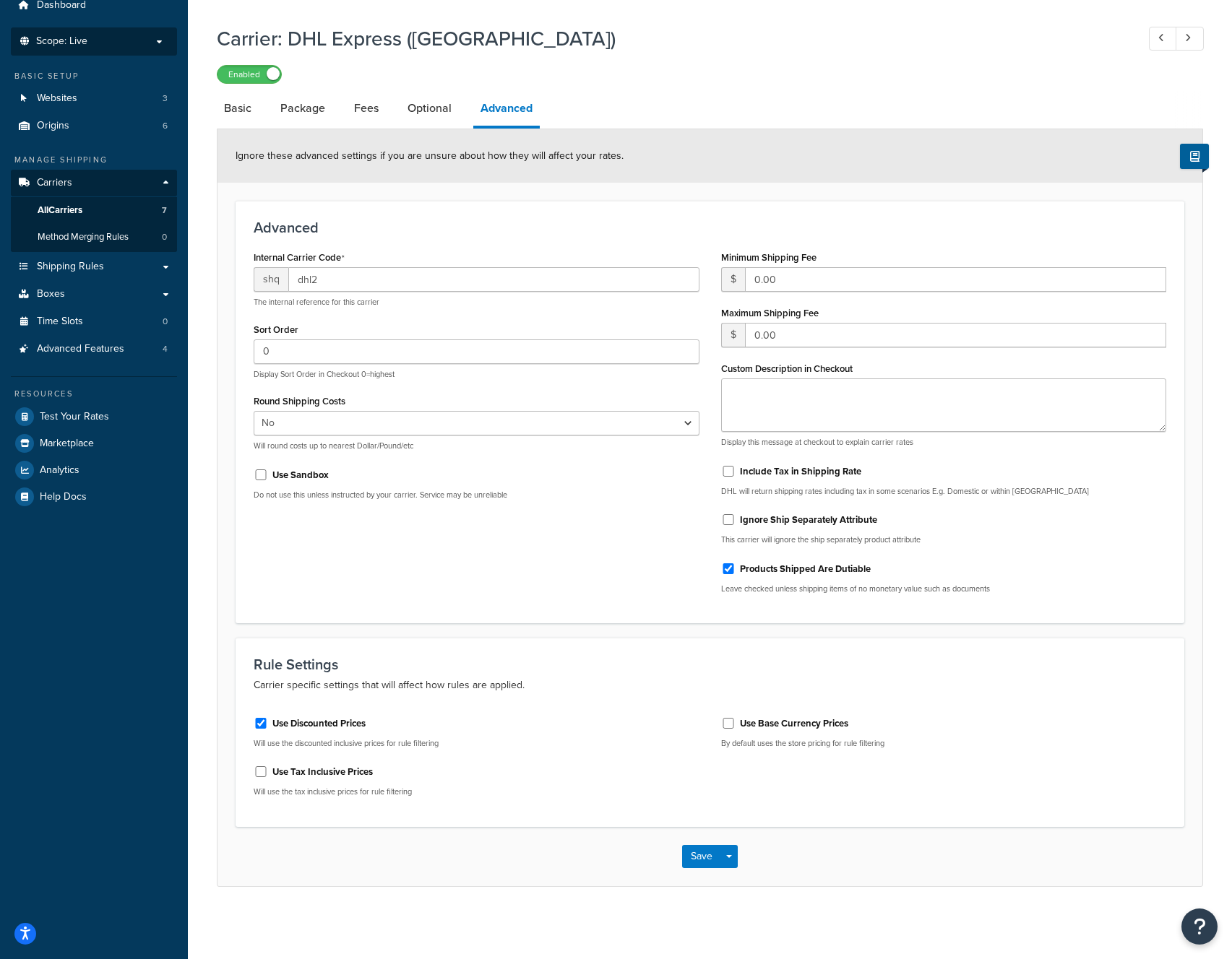
click at [143, 42] on p "Scope: Live" at bounding box center [94, 41] width 153 height 13
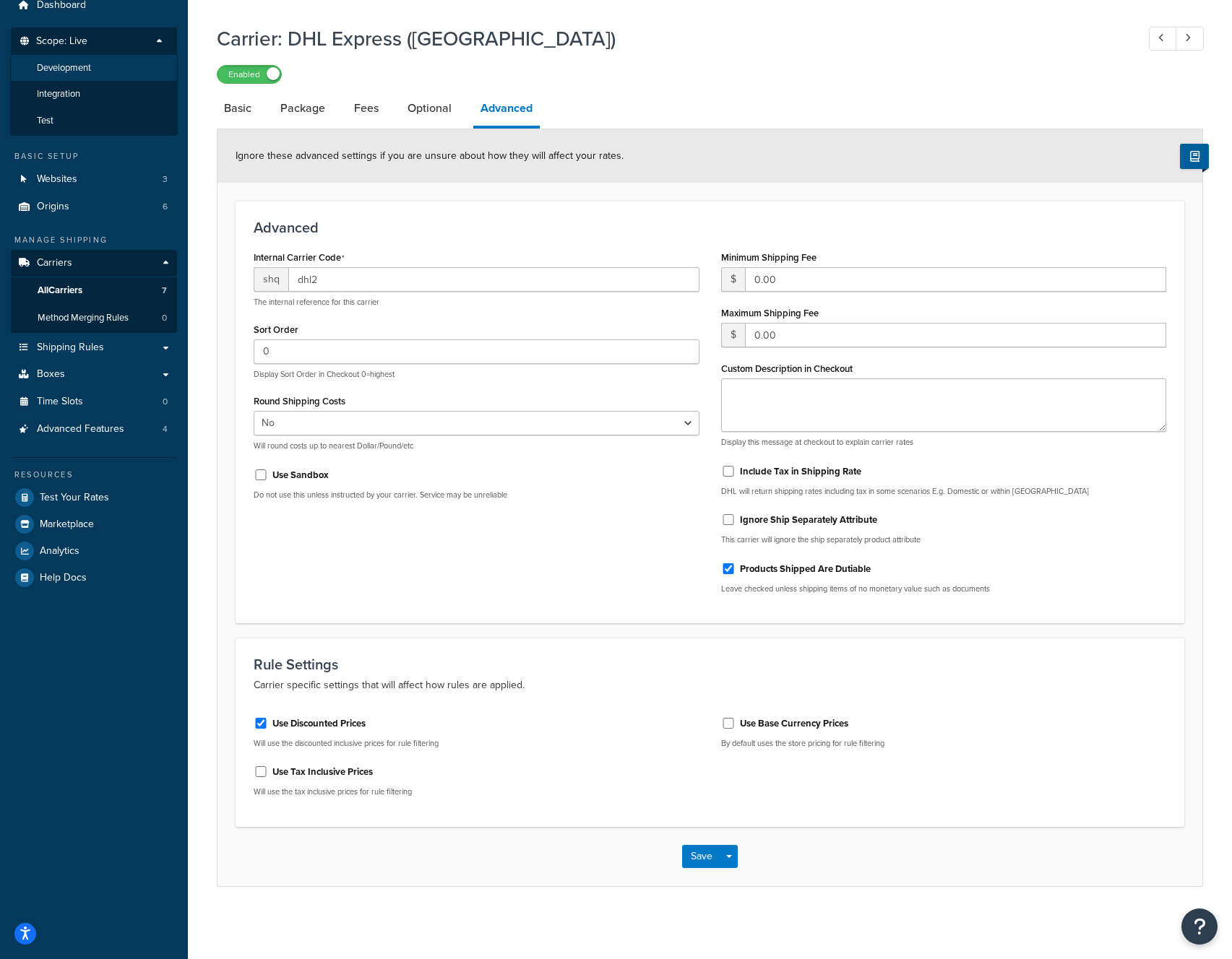
click at [89, 67] on span "Development" at bounding box center [64, 68] width 54 height 13
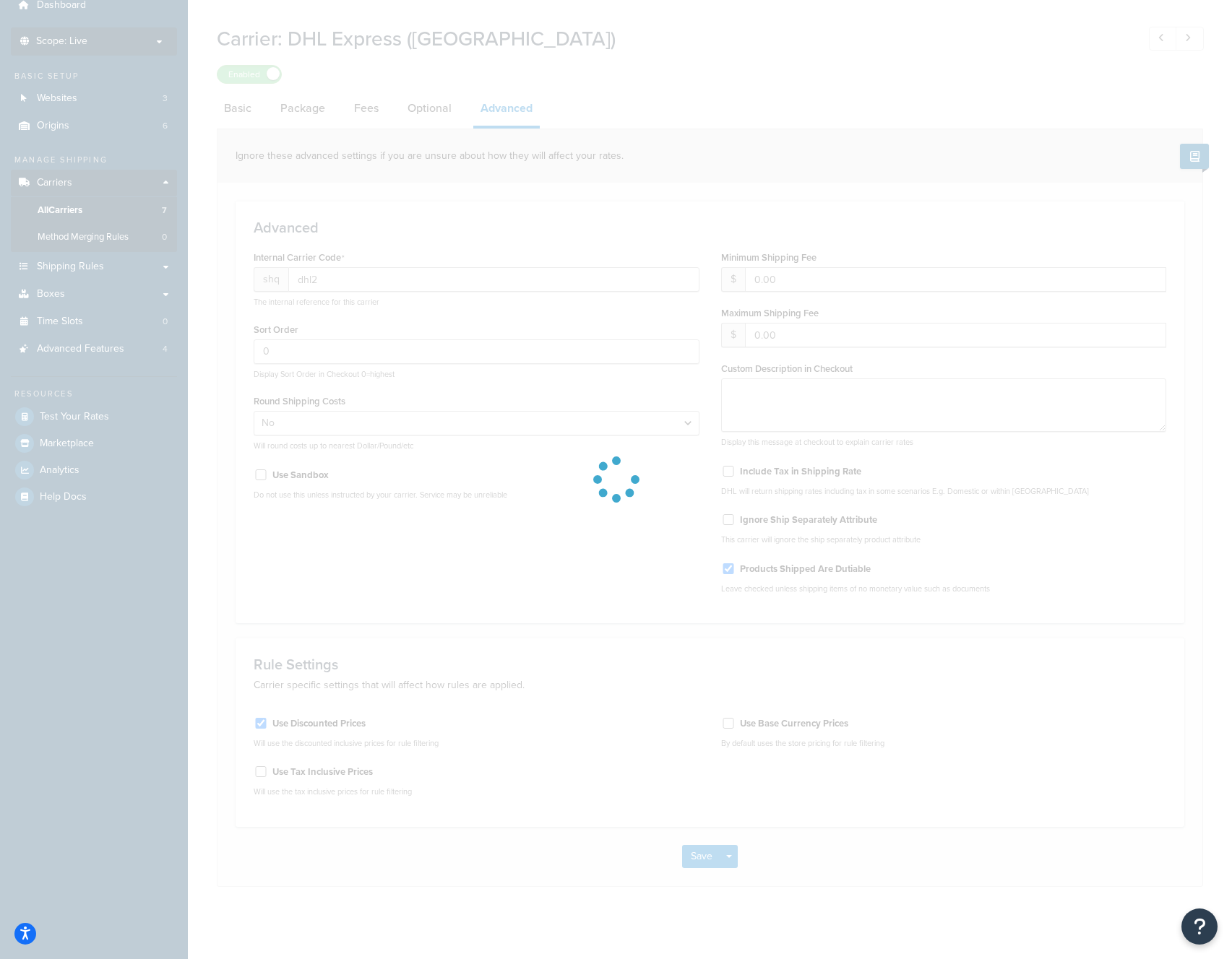
scroll to position [42, 0]
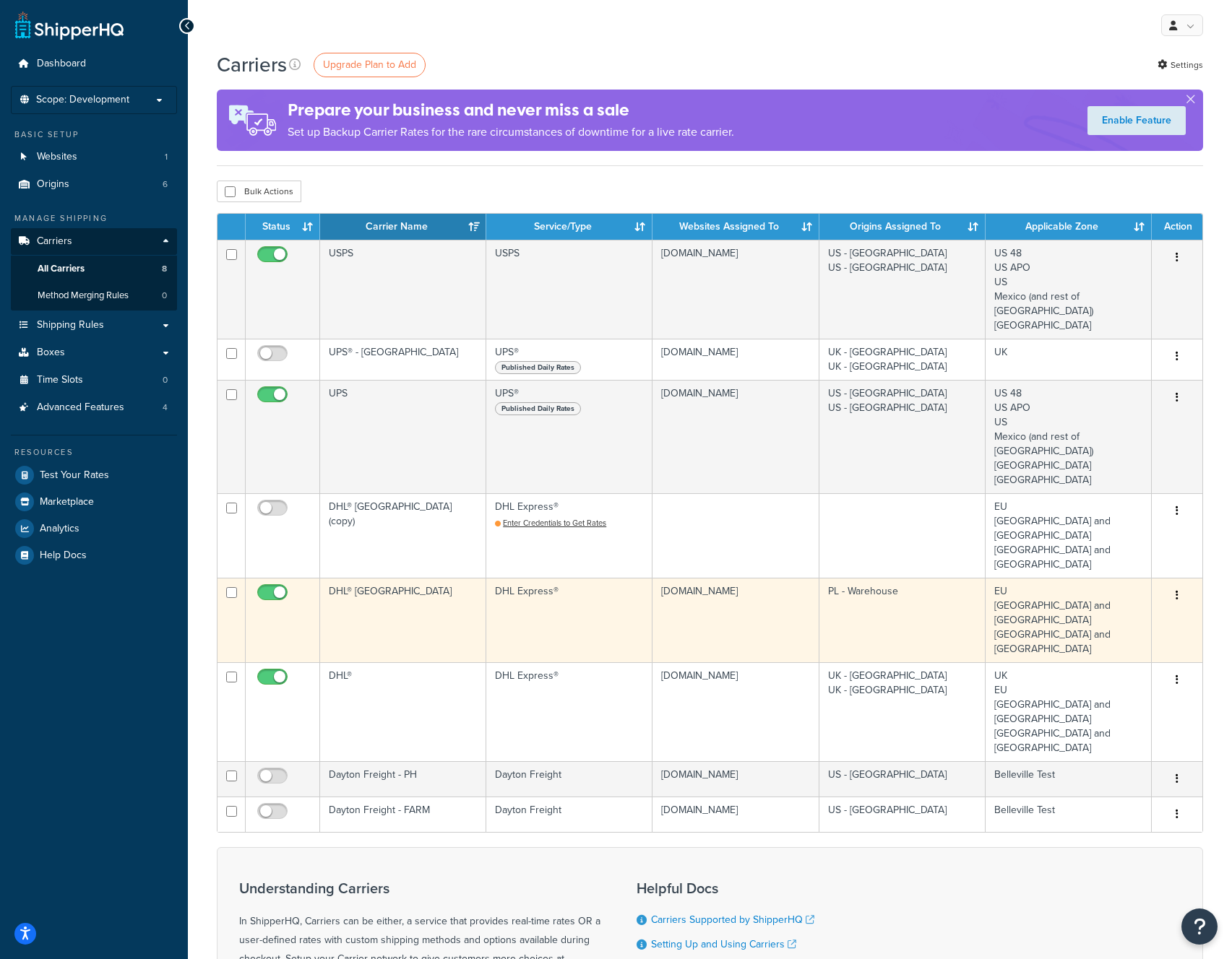
click at [1178, 584] on button "button" at bounding box center [1177, 596] width 21 height 24
click at [1119, 597] on link "Edit" at bounding box center [1118, 597] width 114 height 29
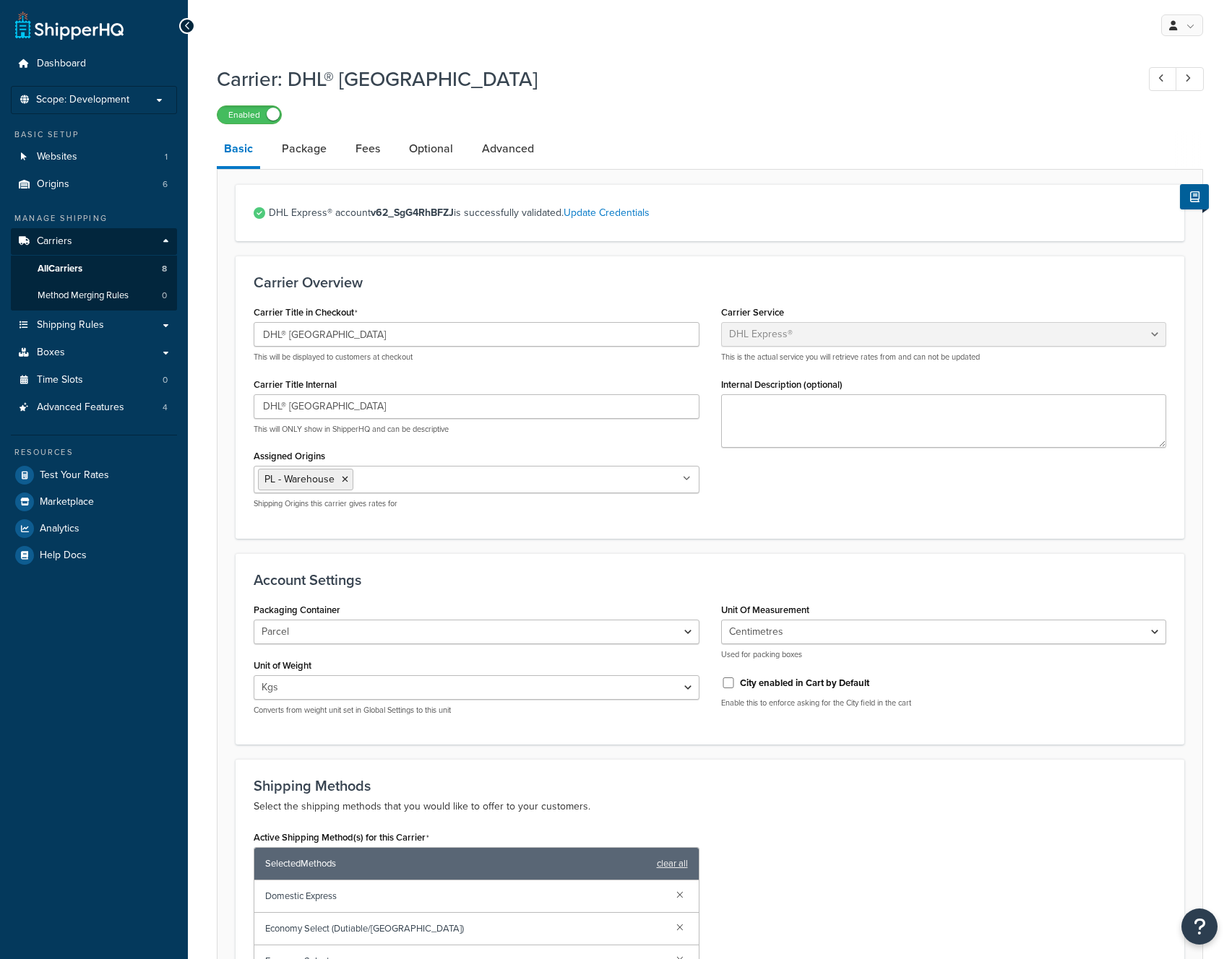
select select "dhl"
select select "kg"
select select "CM"
click at [319, 158] on link "Package" at bounding box center [304, 148] width 59 height 34
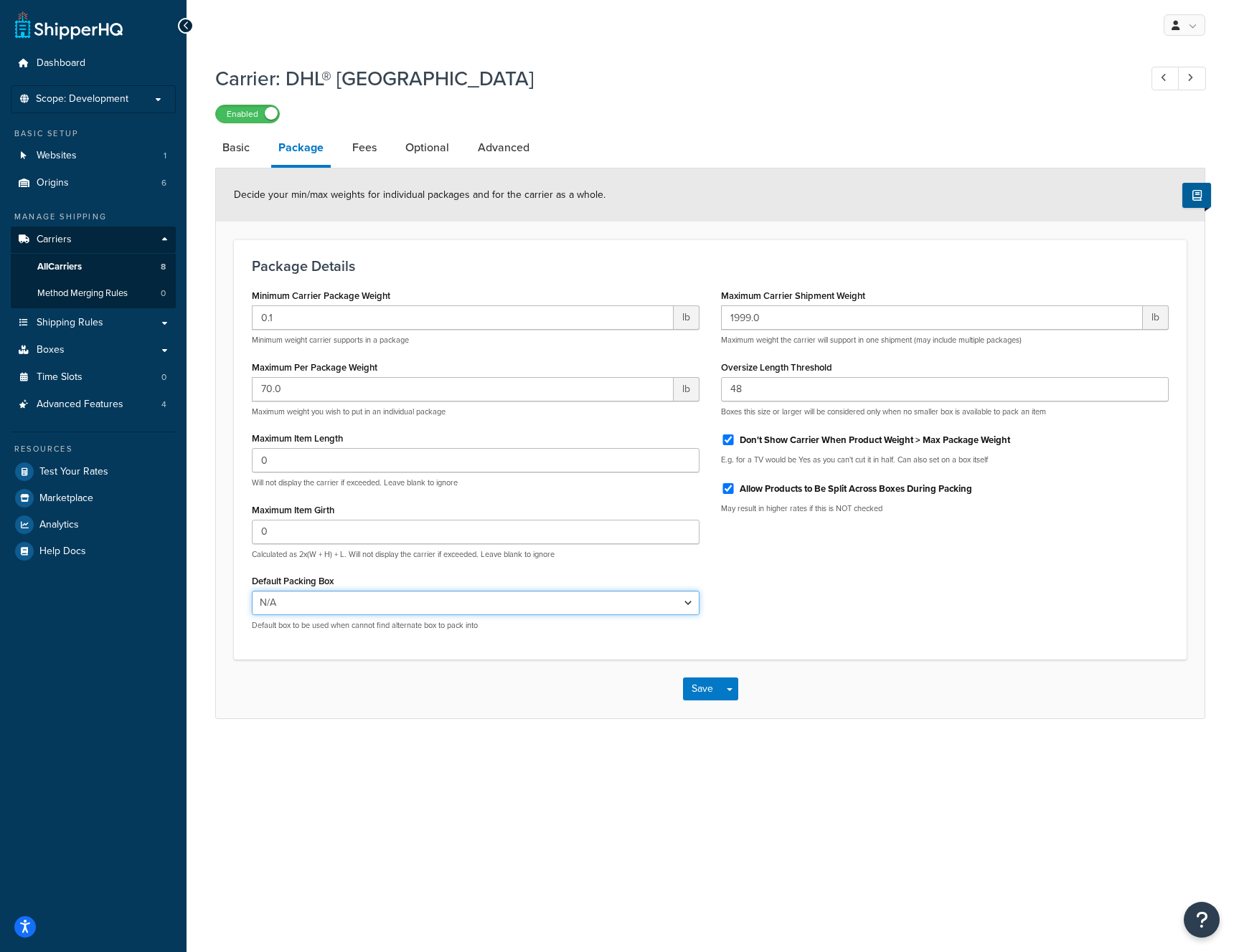
click at [432, 609] on select "N/A AL0 AL1 AL2 AL25 AL3 AL4 AL5 AL6 AL7 AL8 AL9 BAG CH1 CH10 CH11 CH12 CH2 CH3…" at bounding box center [475, 602] width 447 height 24
click at [137, 99] on p "Scope: Development" at bounding box center [94, 99] width 152 height 13
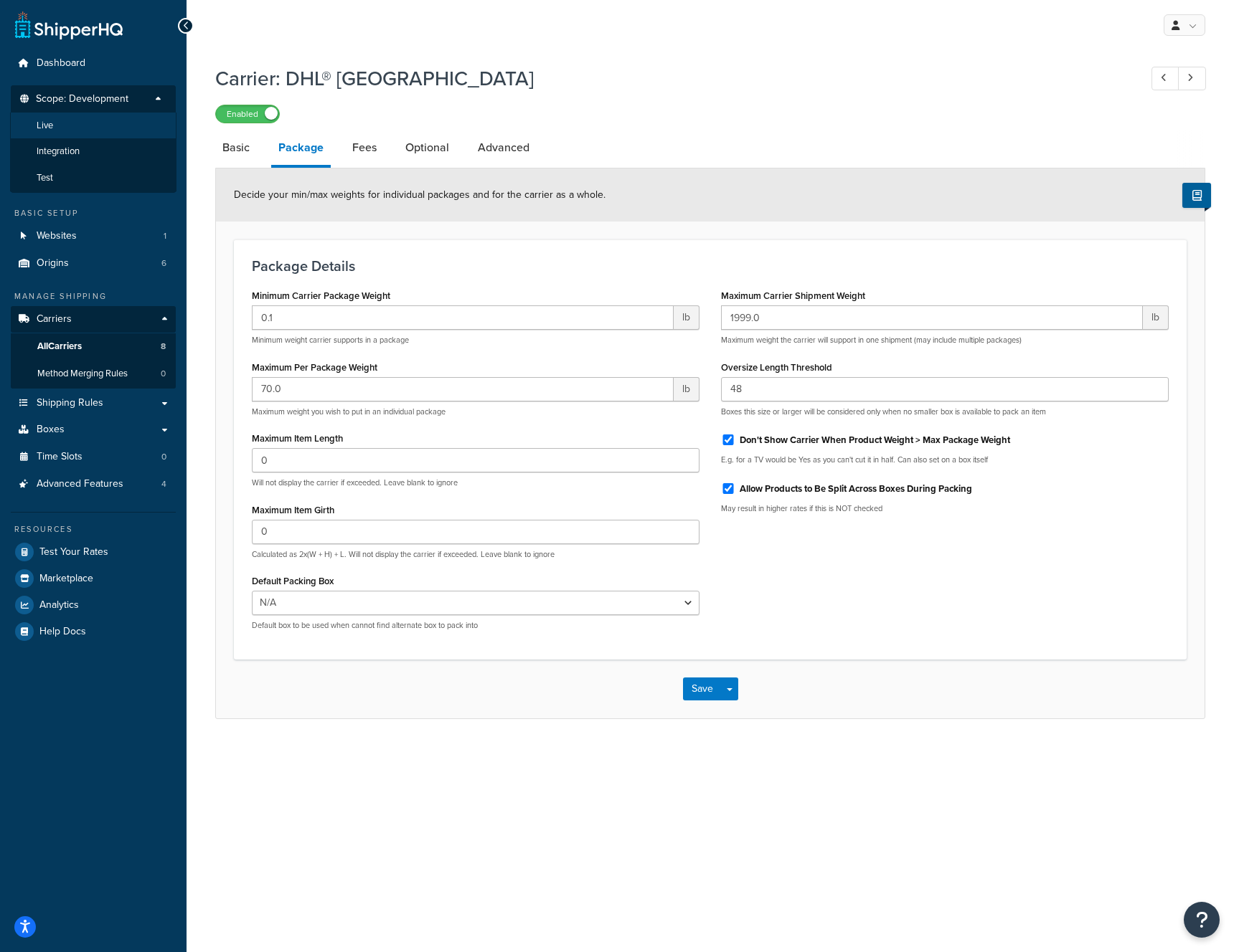
click at [101, 122] on li "Live" at bounding box center [93, 126] width 167 height 26
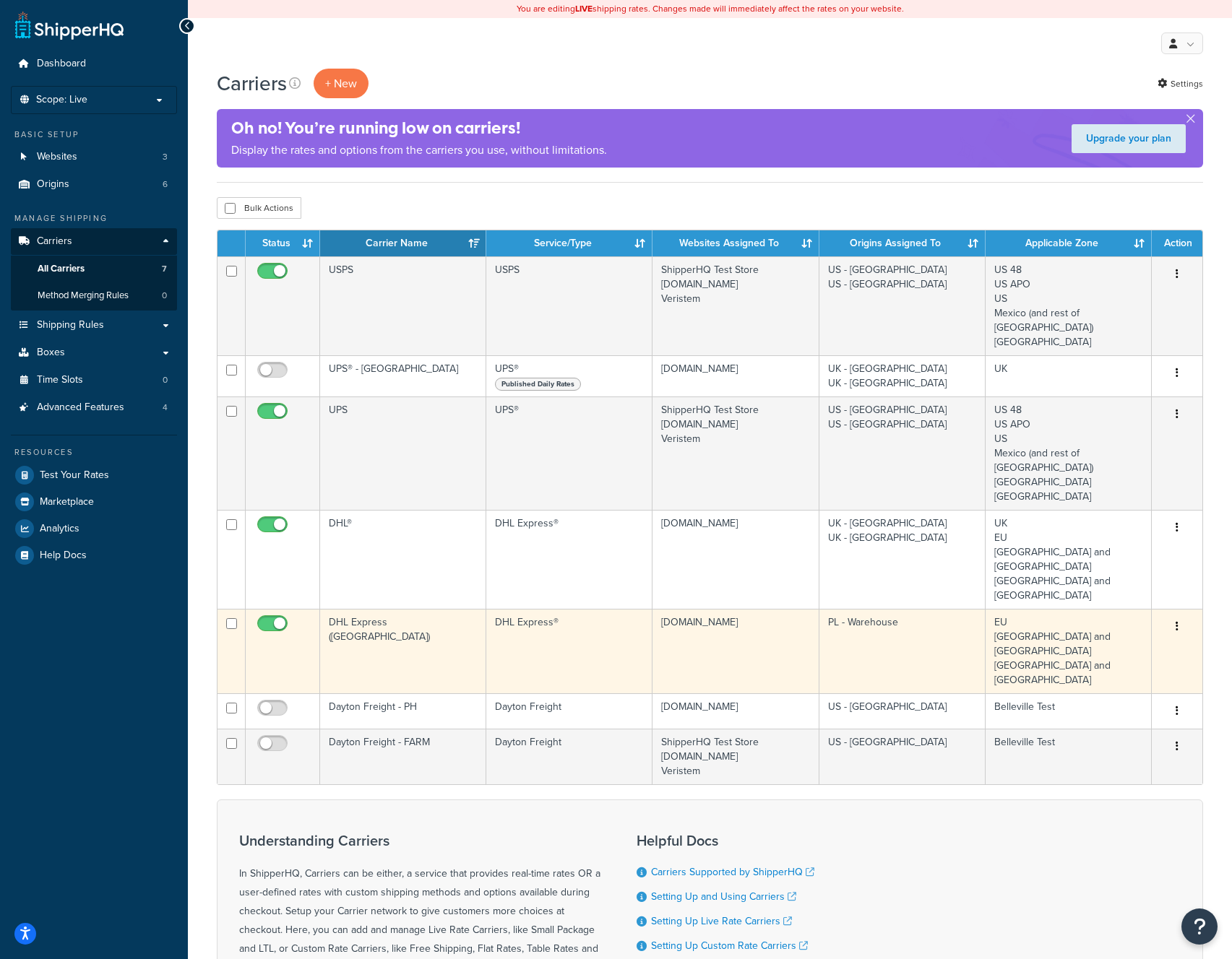
click at [1178, 615] on button "button" at bounding box center [1177, 627] width 21 height 24
click at [1118, 633] on link "Edit" at bounding box center [1118, 628] width 114 height 29
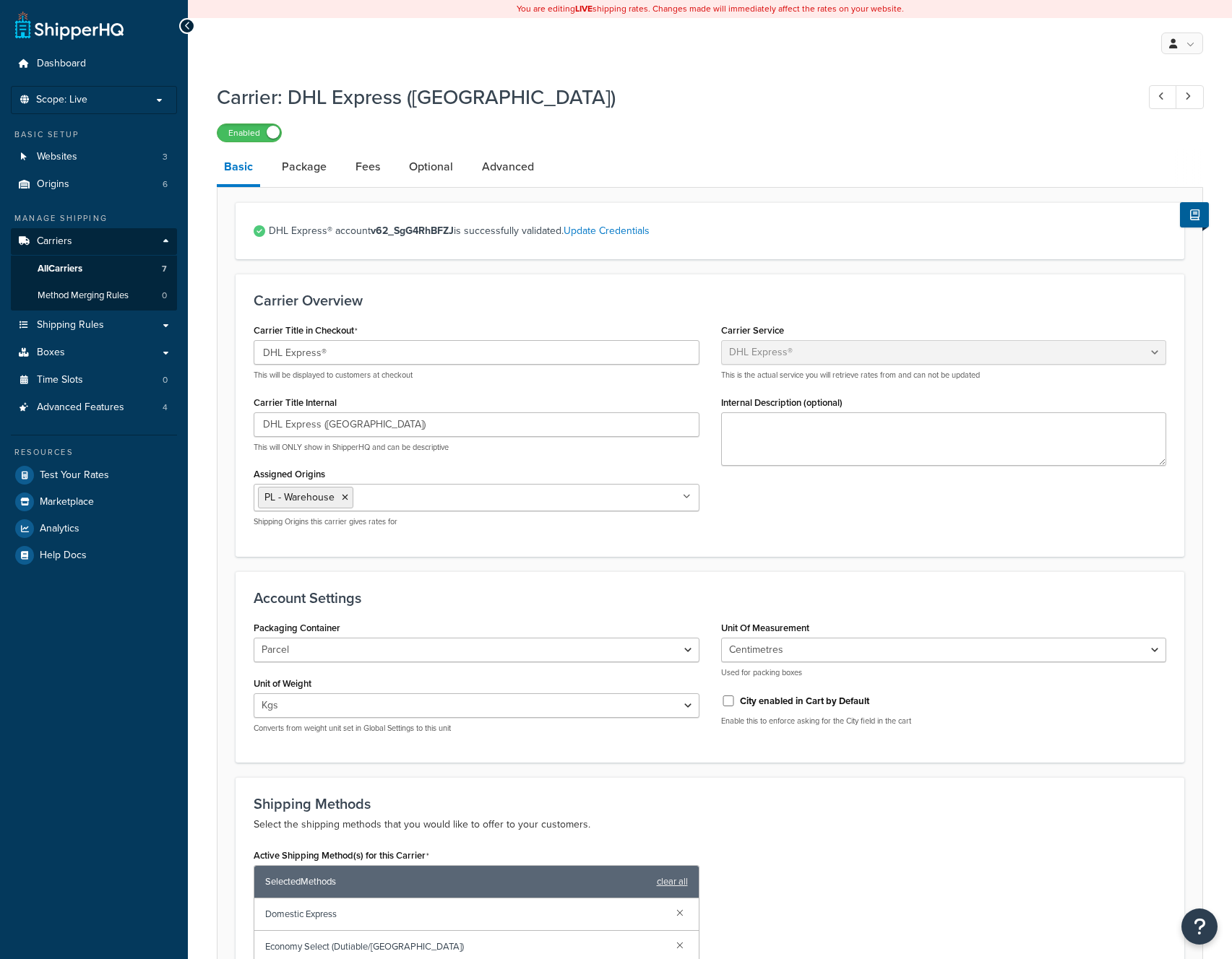
select select "dhl"
select select "kg"
select select "CM"
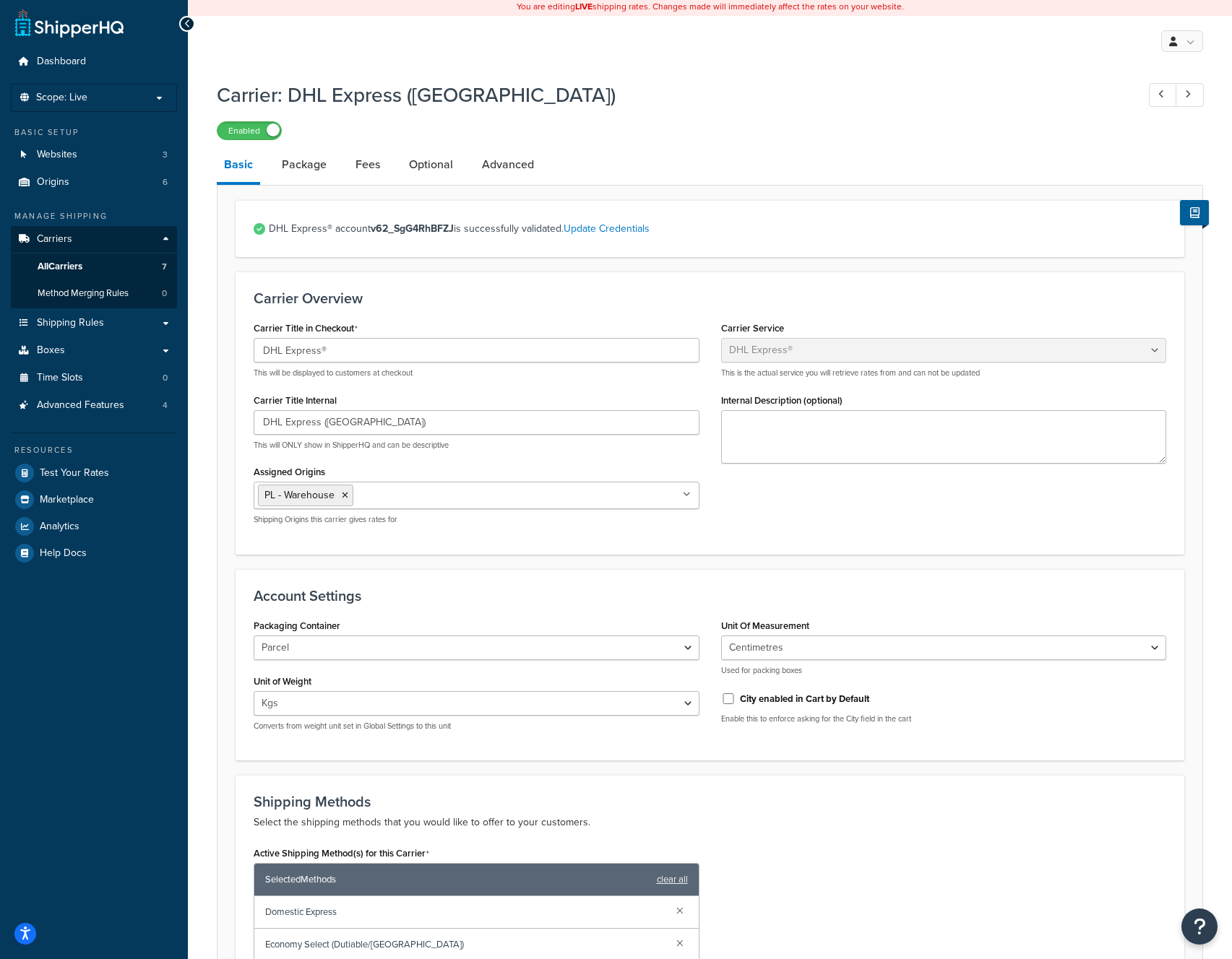
scroll to position [3, 0]
click at [300, 169] on link "Package" at bounding box center [304, 163] width 59 height 34
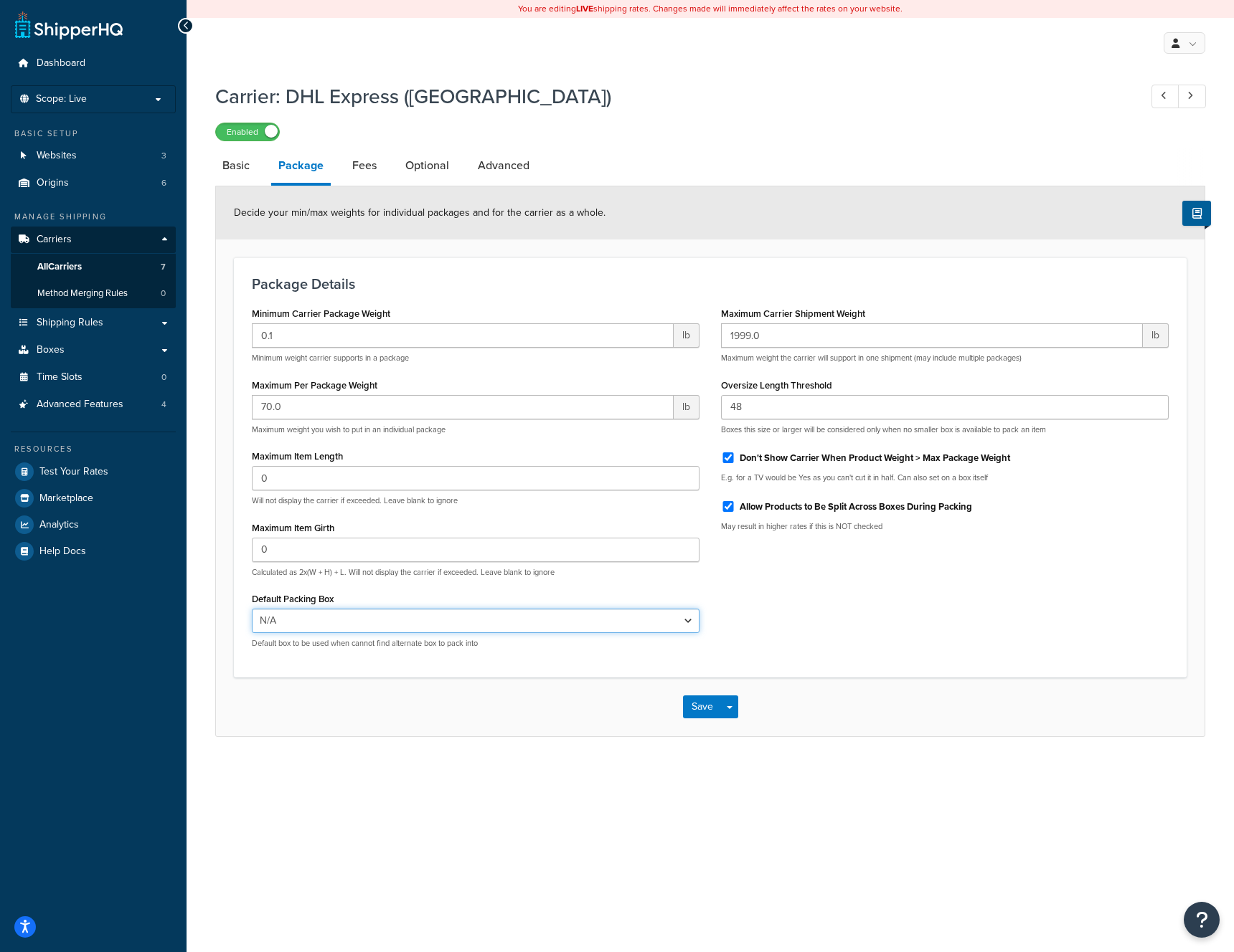
click at [348, 629] on select "N/A AL0 AL1 AL2 AL25 AL3 AL4 AL5 AL6 AL7 AL8 AL9 BAG CH1 CH10 CH11 CH12 CH2 CH3…" at bounding box center [475, 621] width 447 height 24
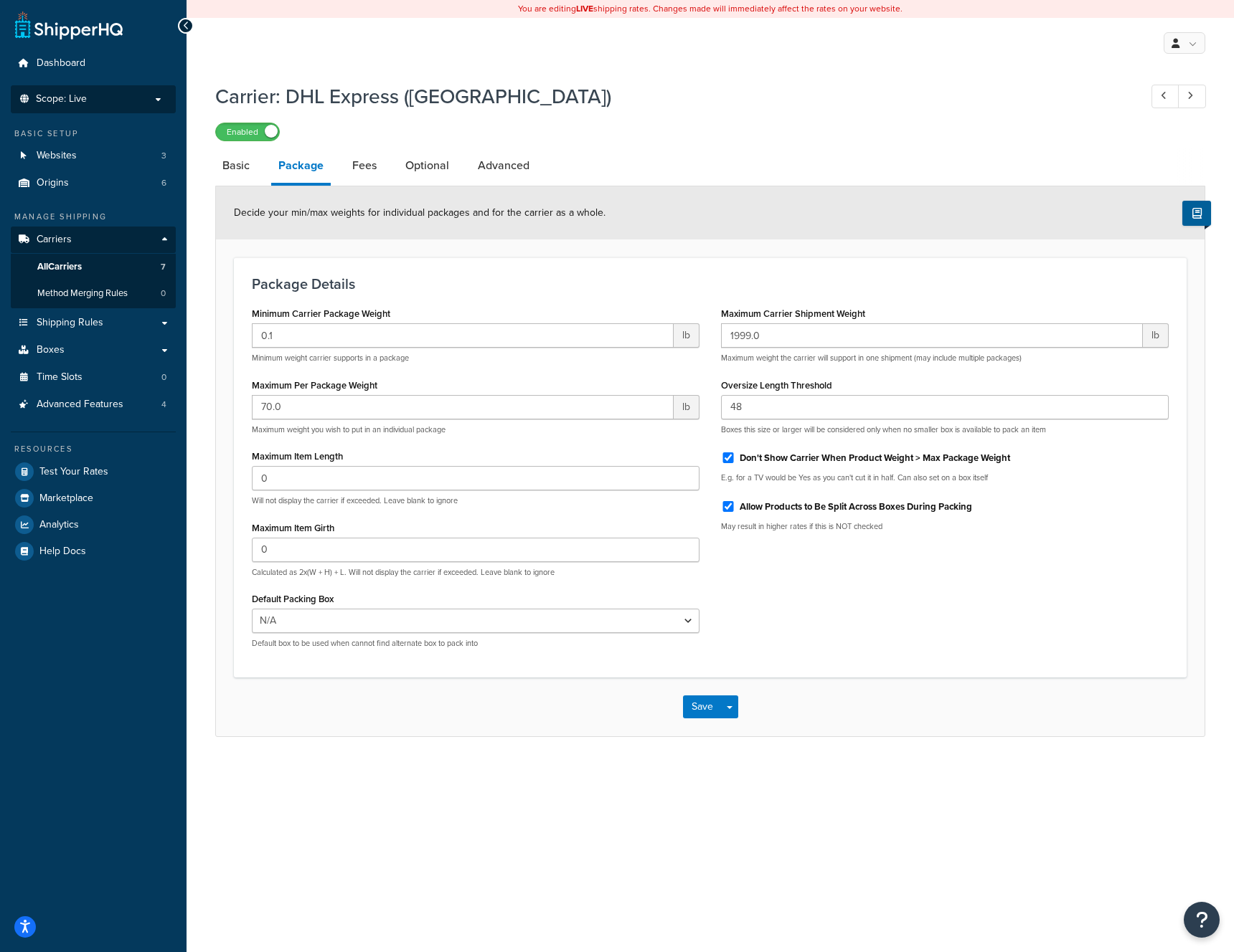
click at [115, 100] on p "Scope: Live" at bounding box center [94, 99] width 152 height 13
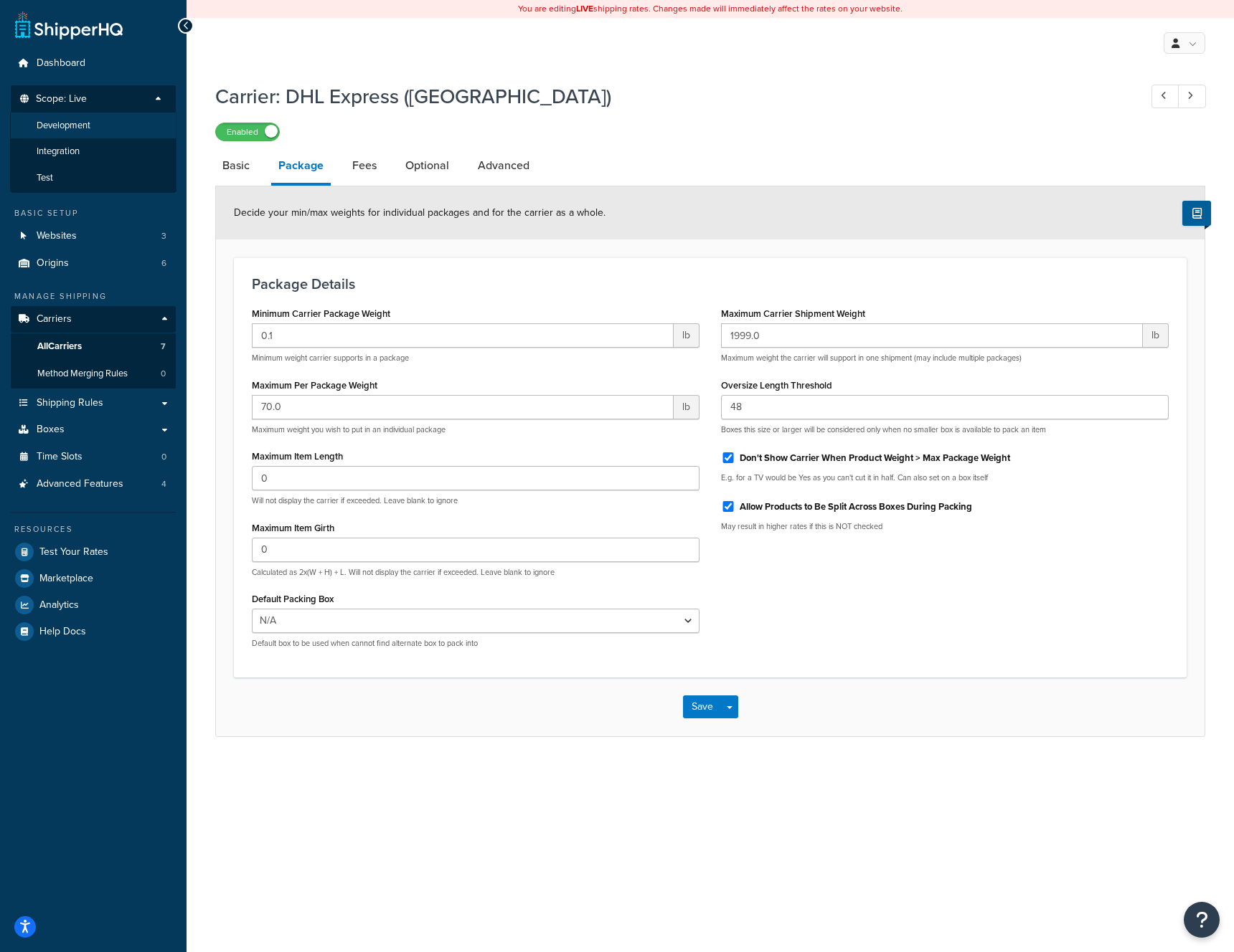
click at [104, 129] on li "Development" at bounding box center [93, 126] width 167 height 26
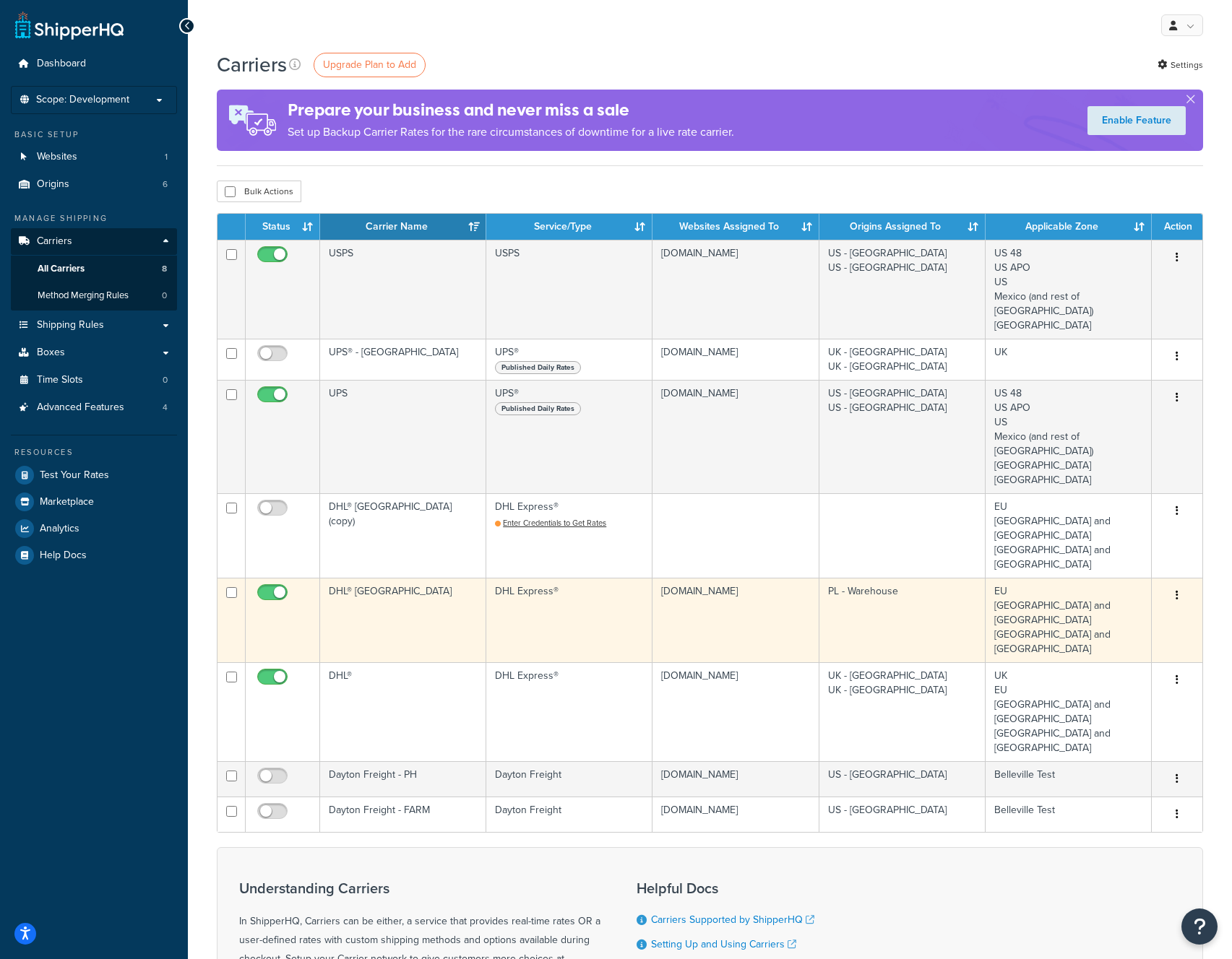
click at [1176, 590] on icon "button" at bounding box center [1176, 595] width 3 height 10
click at [1128, 598] on link "Edit" at bounding box center [1118, 597] width 114 height 29
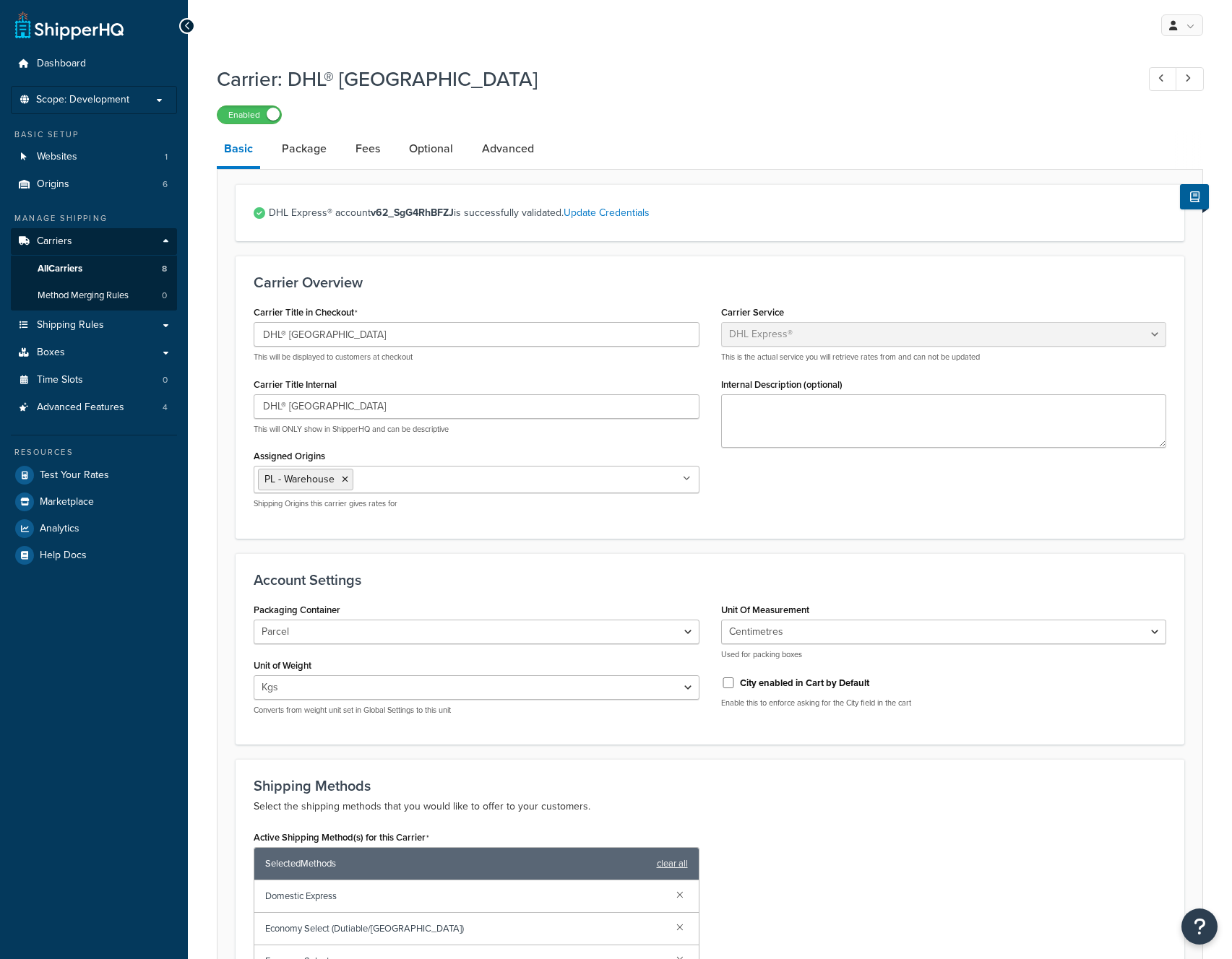
select select "dhl"
select select "kg"
select select "CM"
click at [307, 146] on link "Package" at bounding box center [304, 148] width 59 height 34
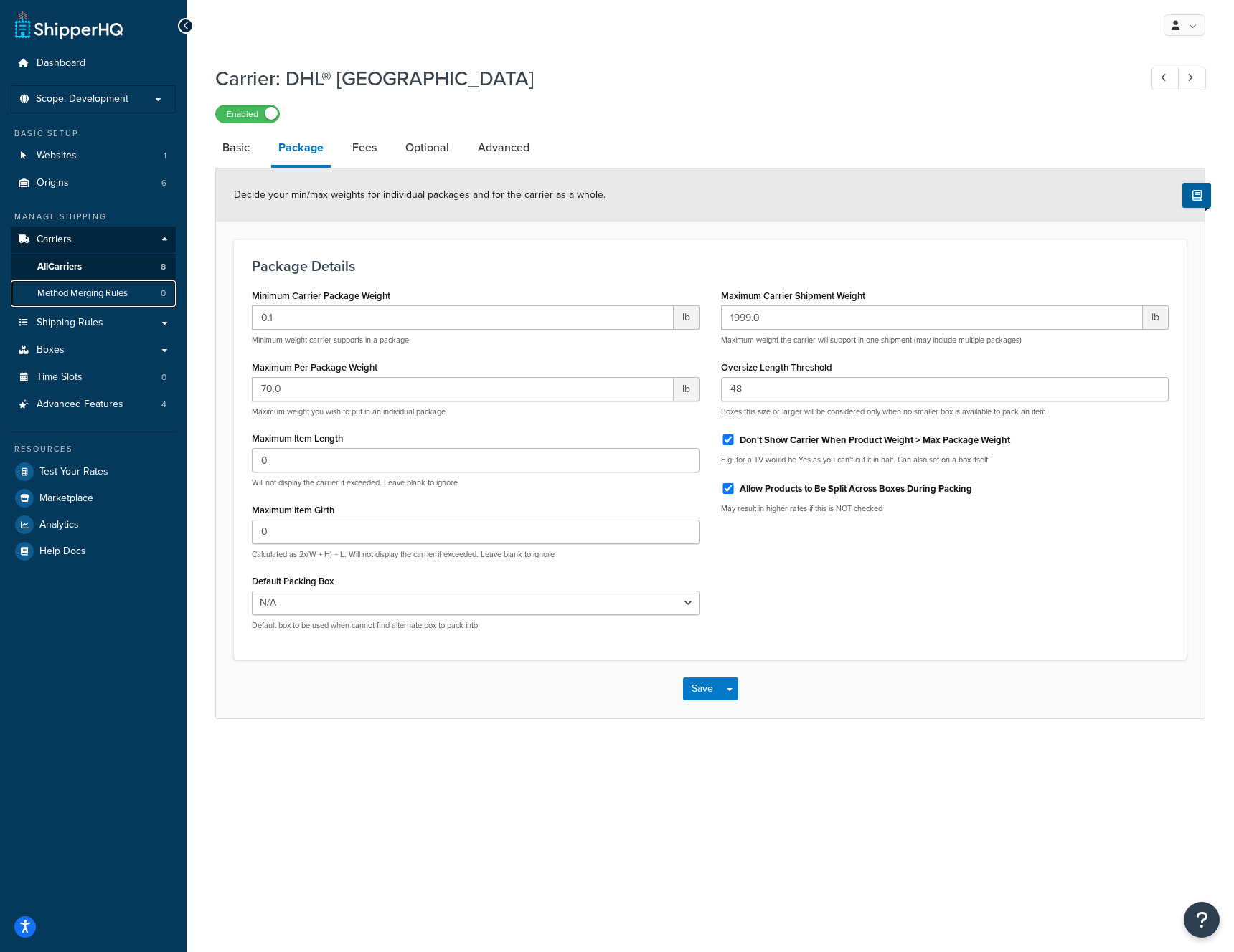
click at [75, 294] on span "Method Merging Rules" at bounding box center [82, 293] width 91 height 13
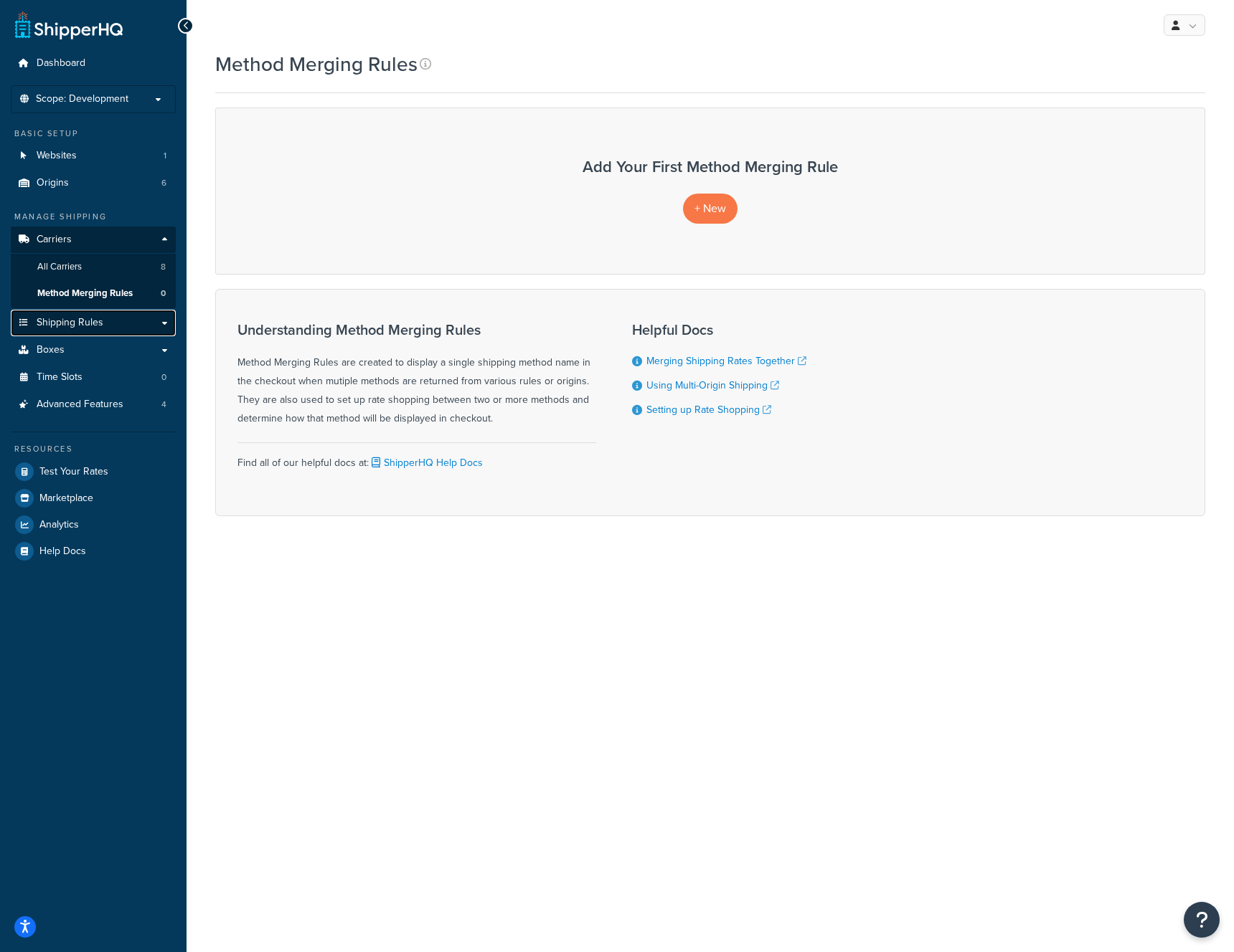
click at [76, 319] on span "Shipping Rules" at bounding box center [70, 323] width 66 height 13
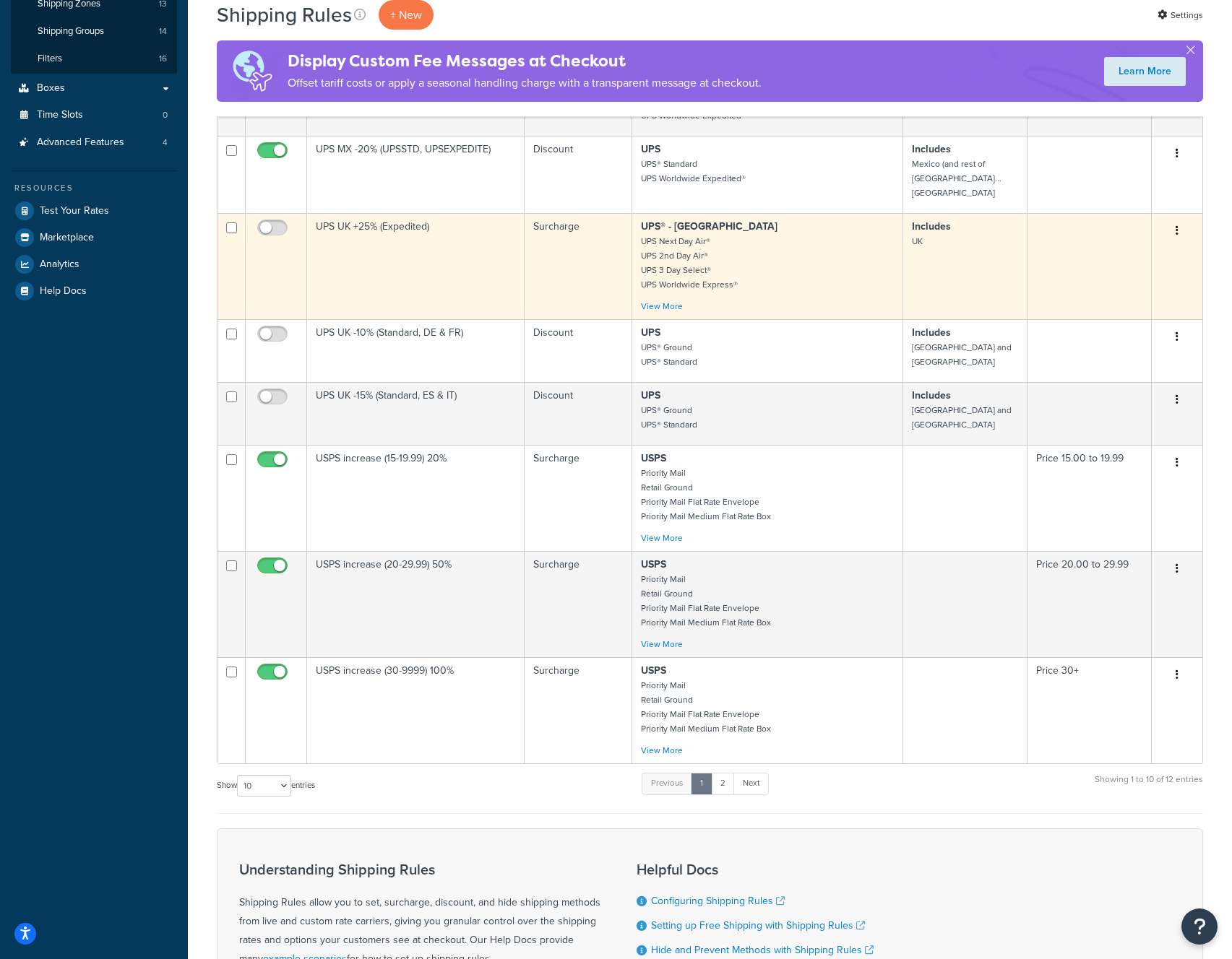
scroll to position [489, 0]
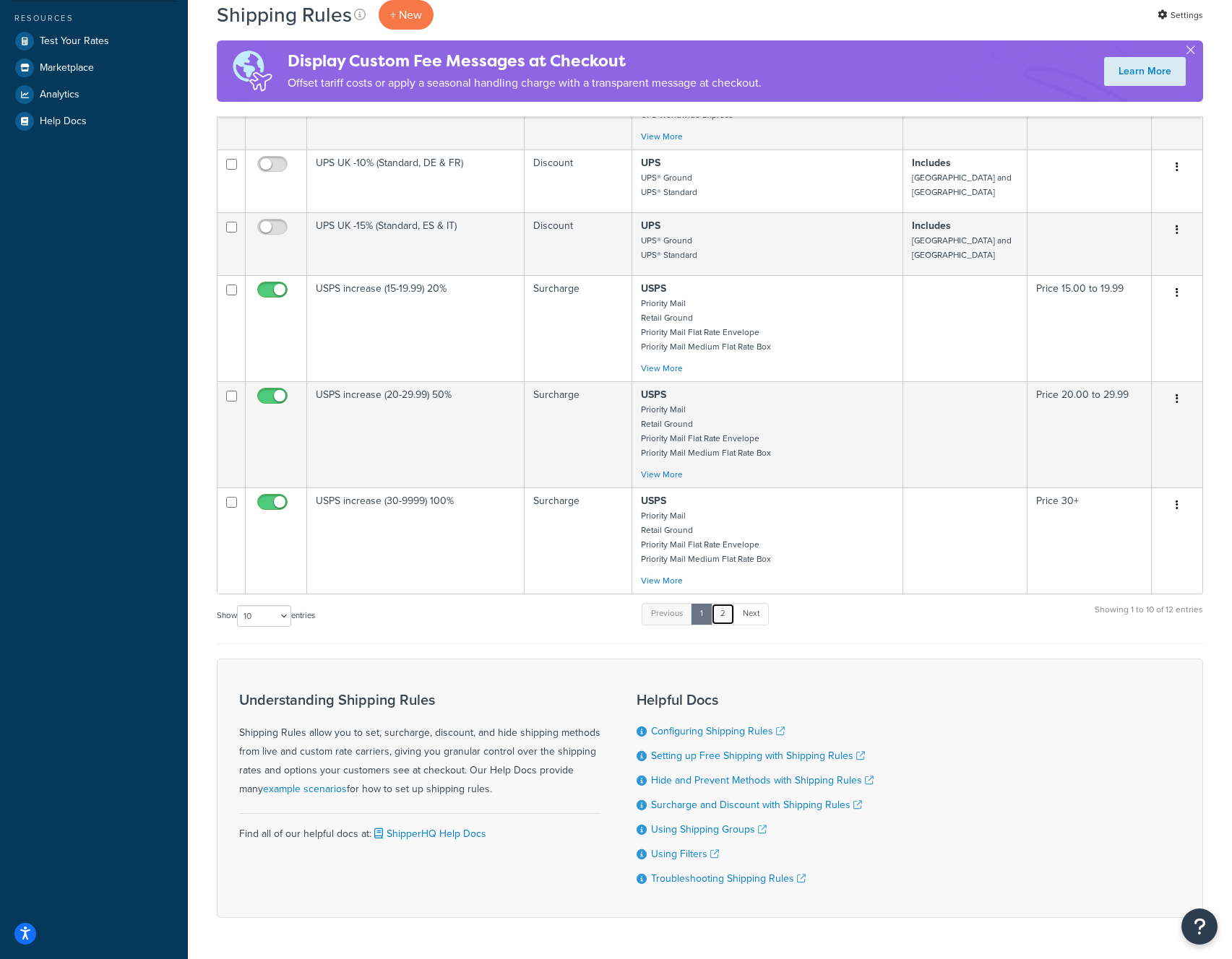
click at [722, 617] on link "2" at bounding box center [723, 614] width 24 height 22
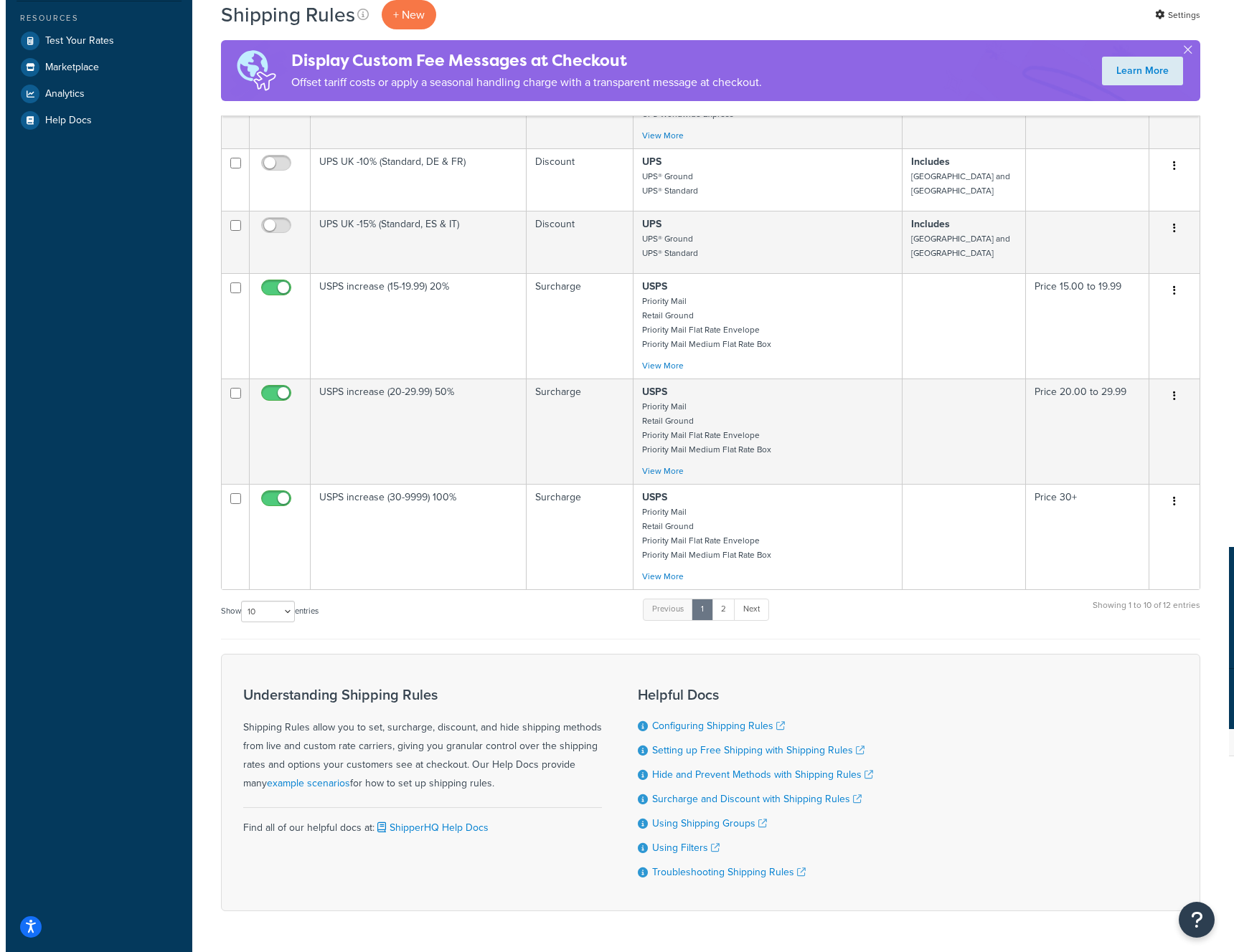
scroll to position [0, 0]
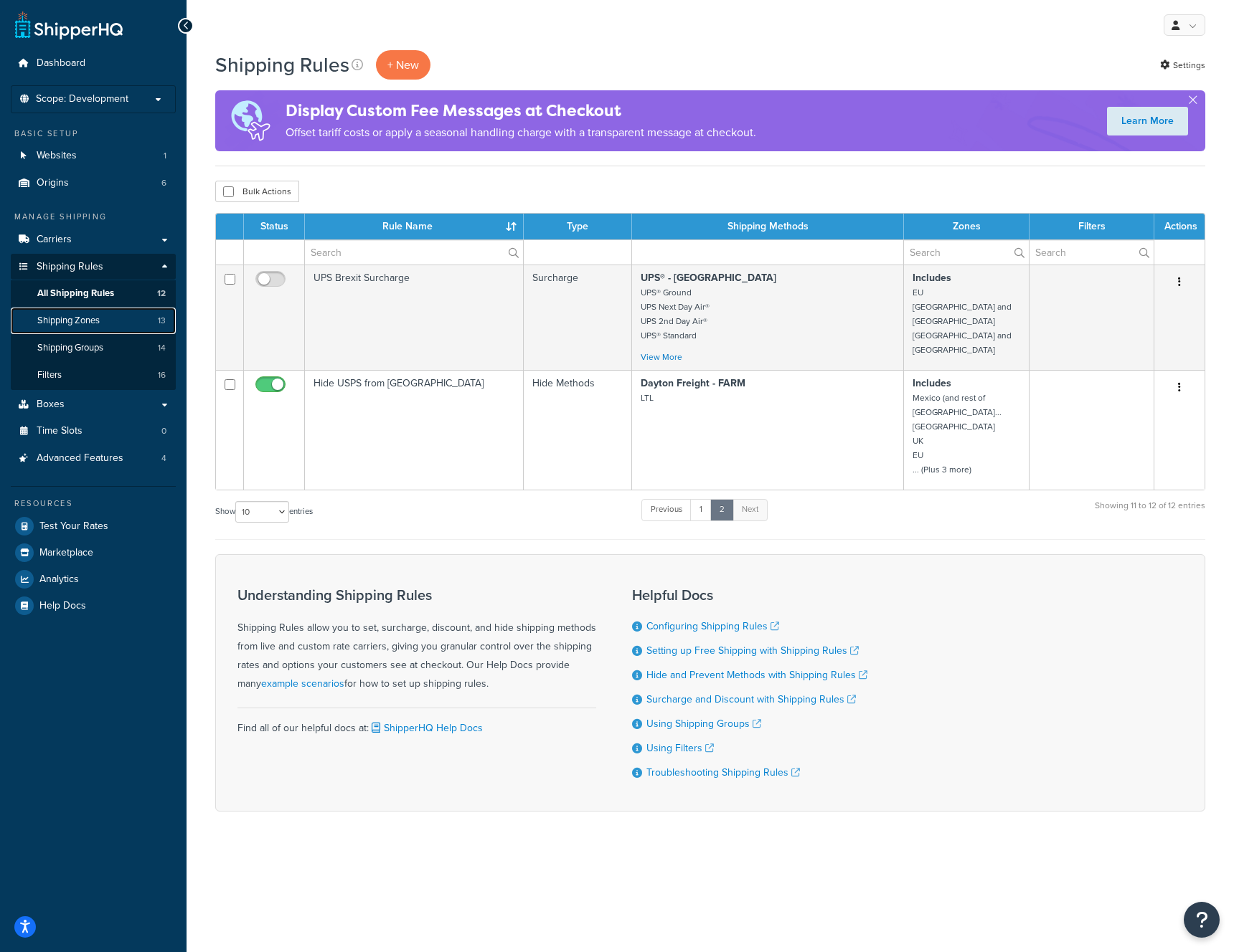
click at [63, 324] on span "Shipping Zones" at bounding box center [68, 321] width 62 height 13
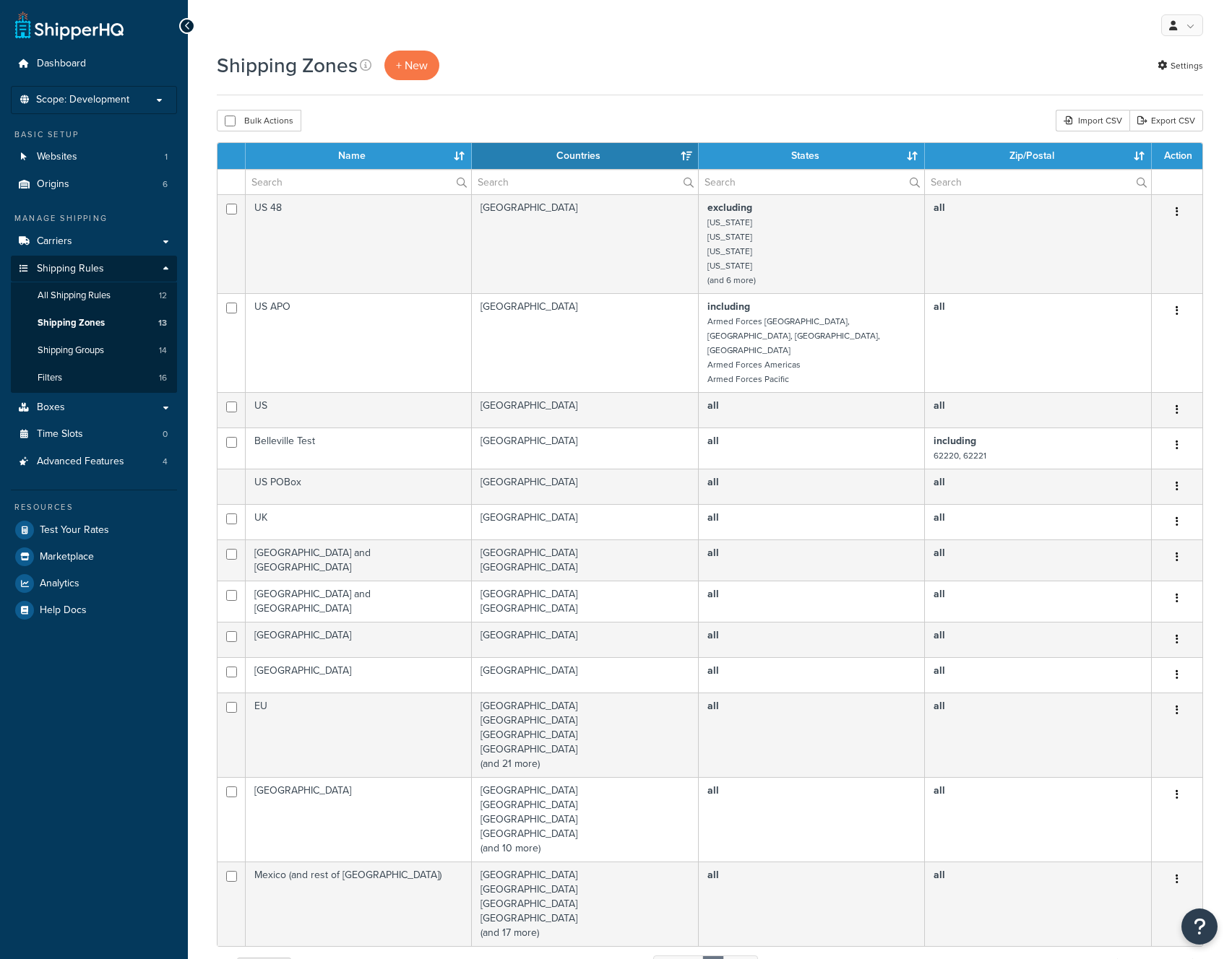
select select "15"
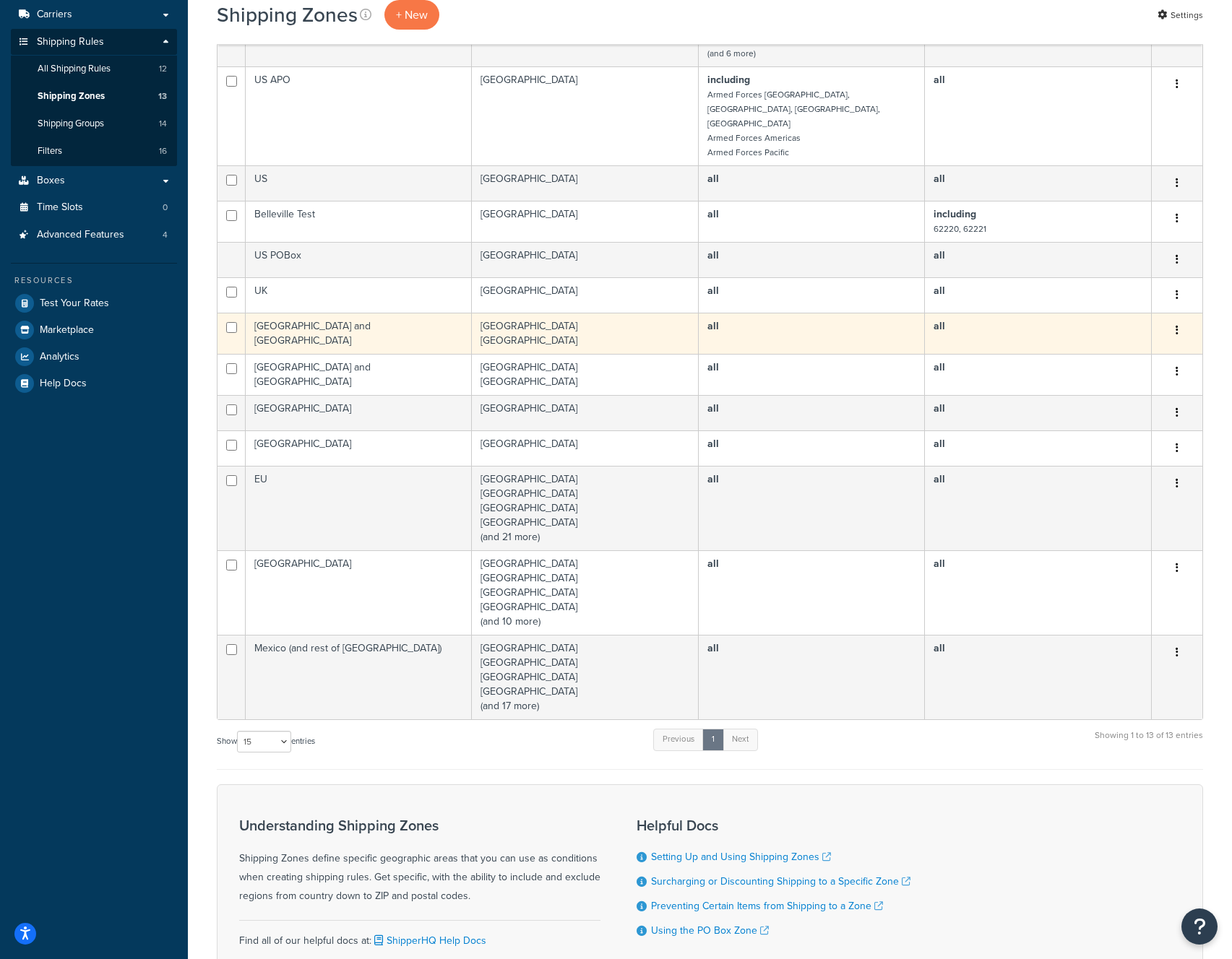
scroll to position [103, 0]
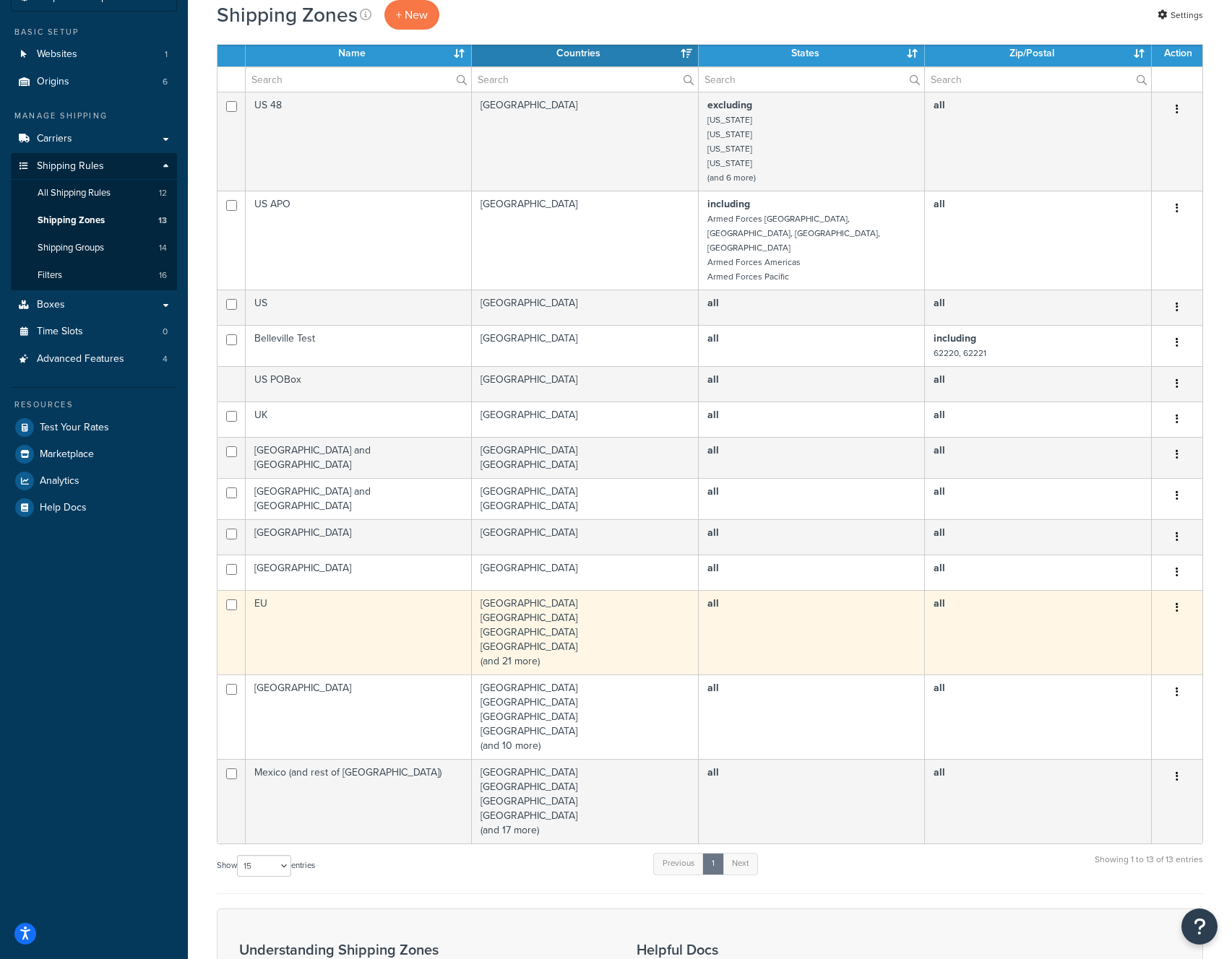
click at [1176, 603] on icon "button" at bounding box center [1176, 608] width 3 height 10
click at [1140, 604] on link "Edit" at bounding box center [1118, 609] width 114 height 29
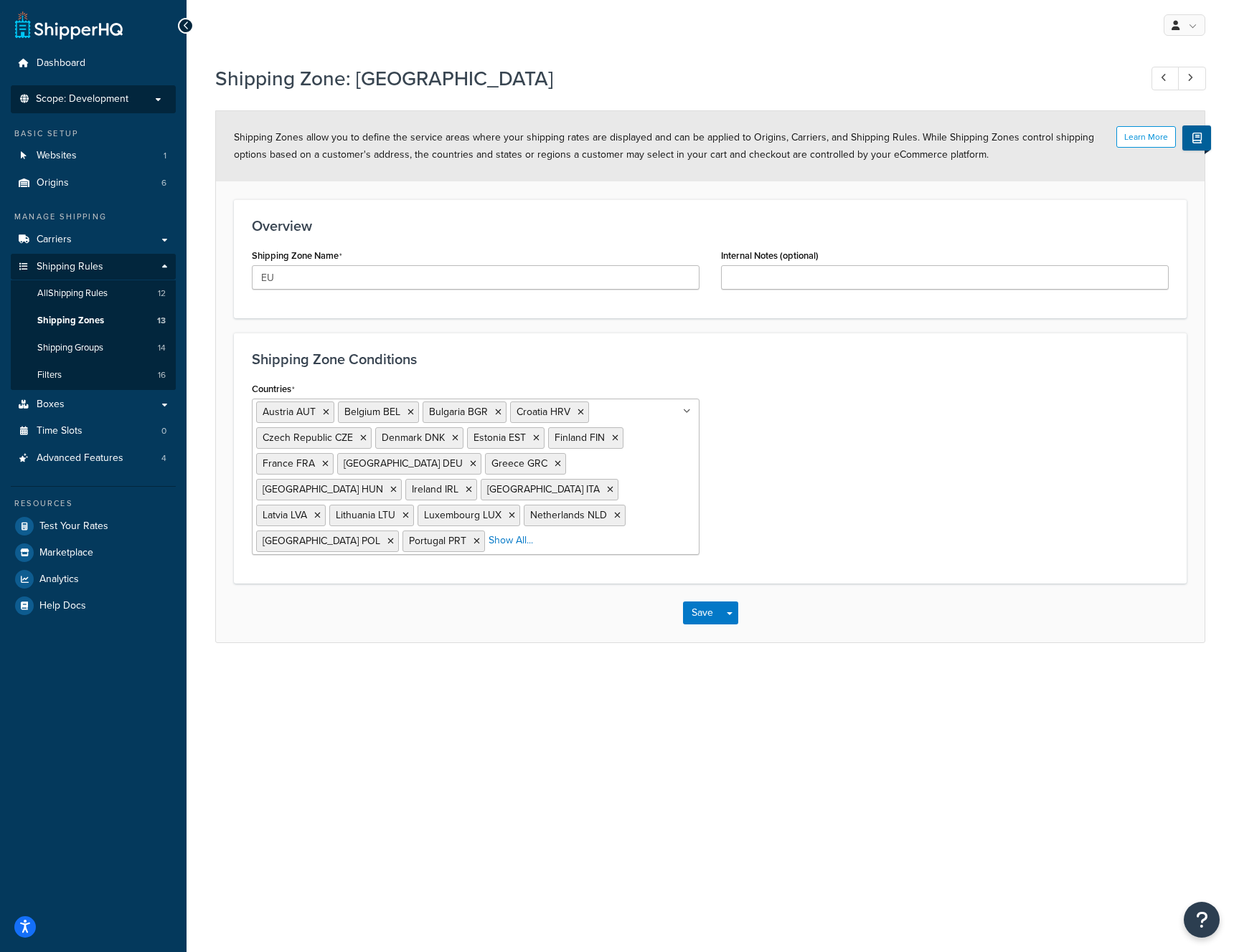
click at [101, 96] on span "Scope: Development" at bounding box center [82, 99] width 93 height 13
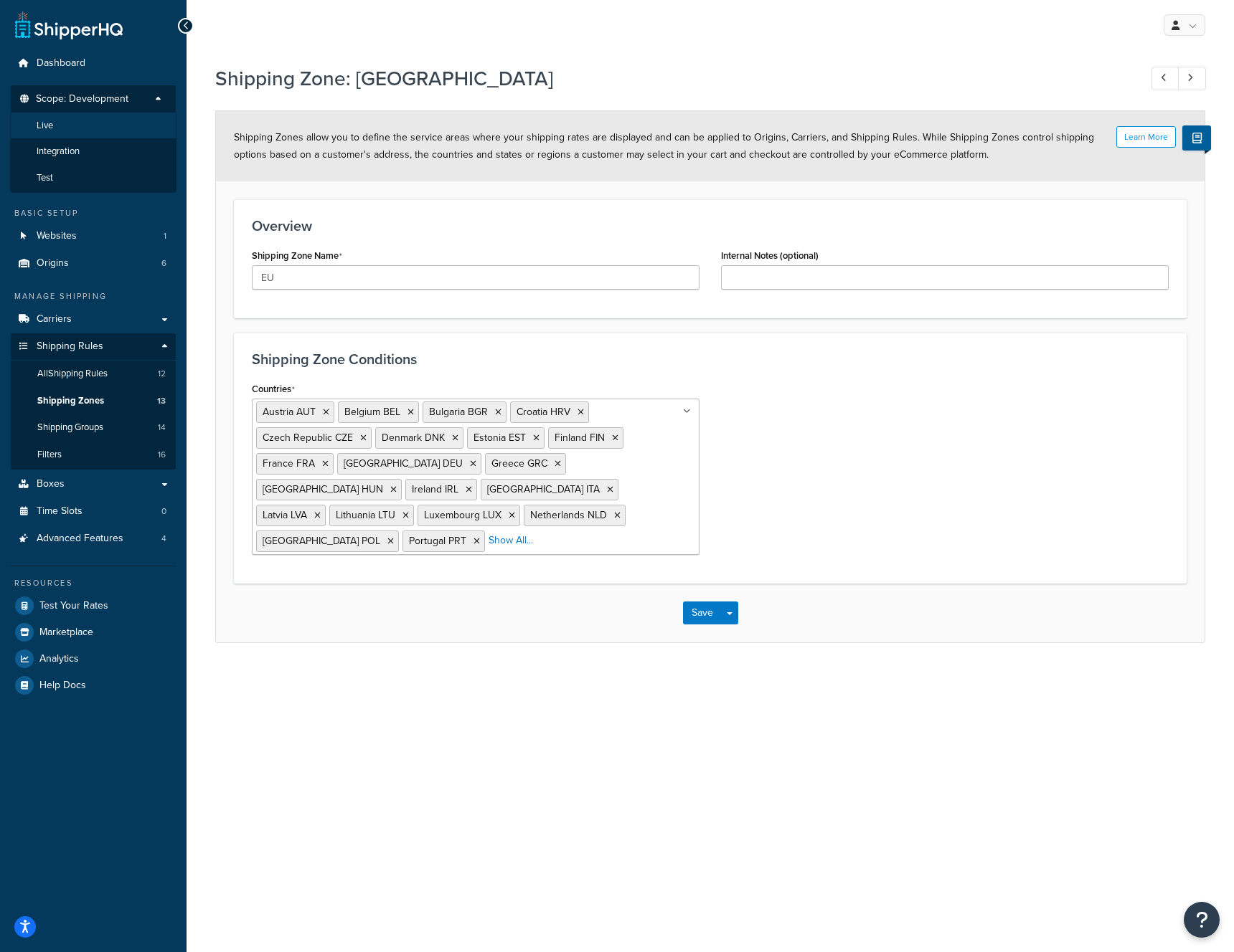
click at [80, 126] on li "Live" at bounding box center [93, 126] width 167 height 26
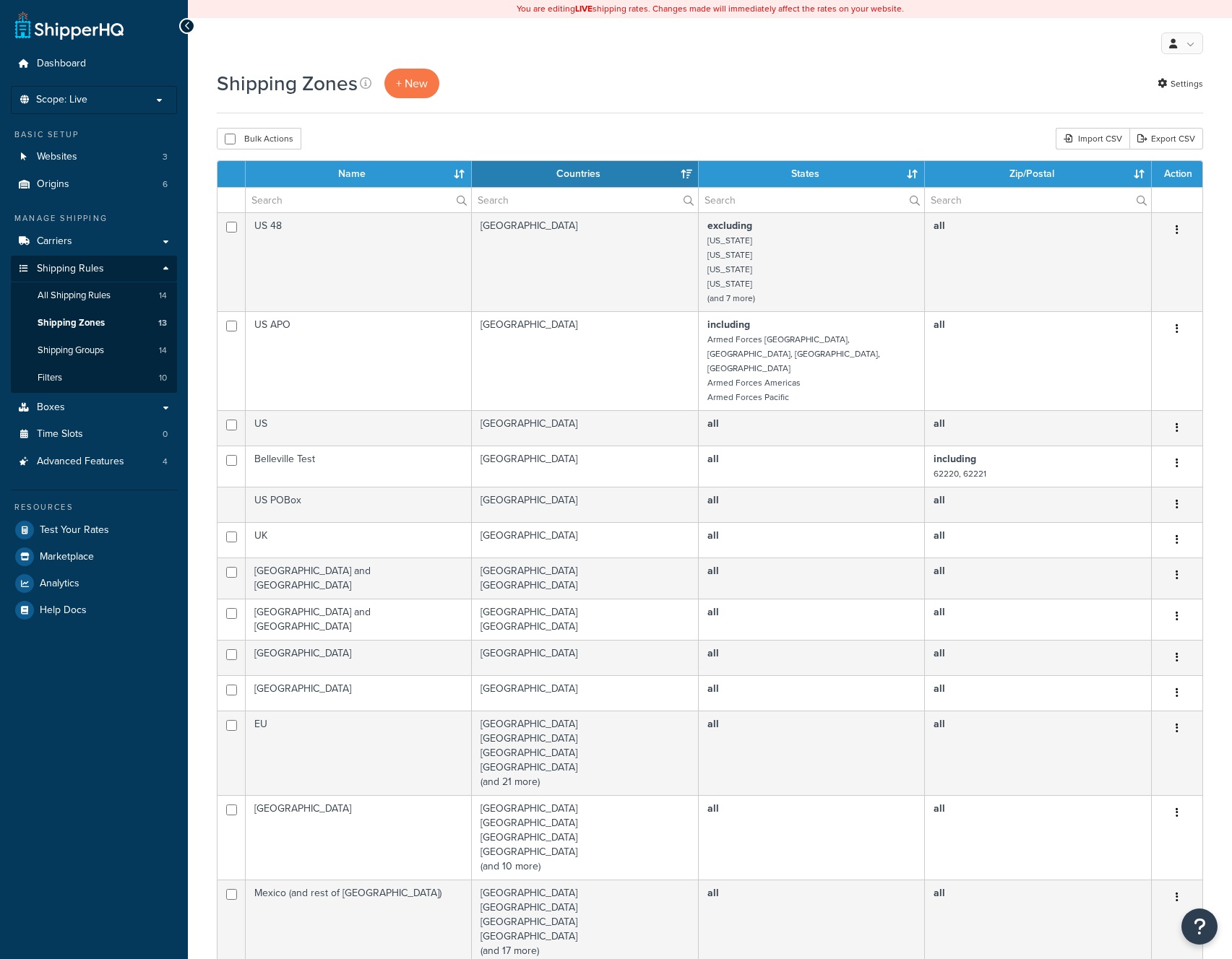
select select "15"
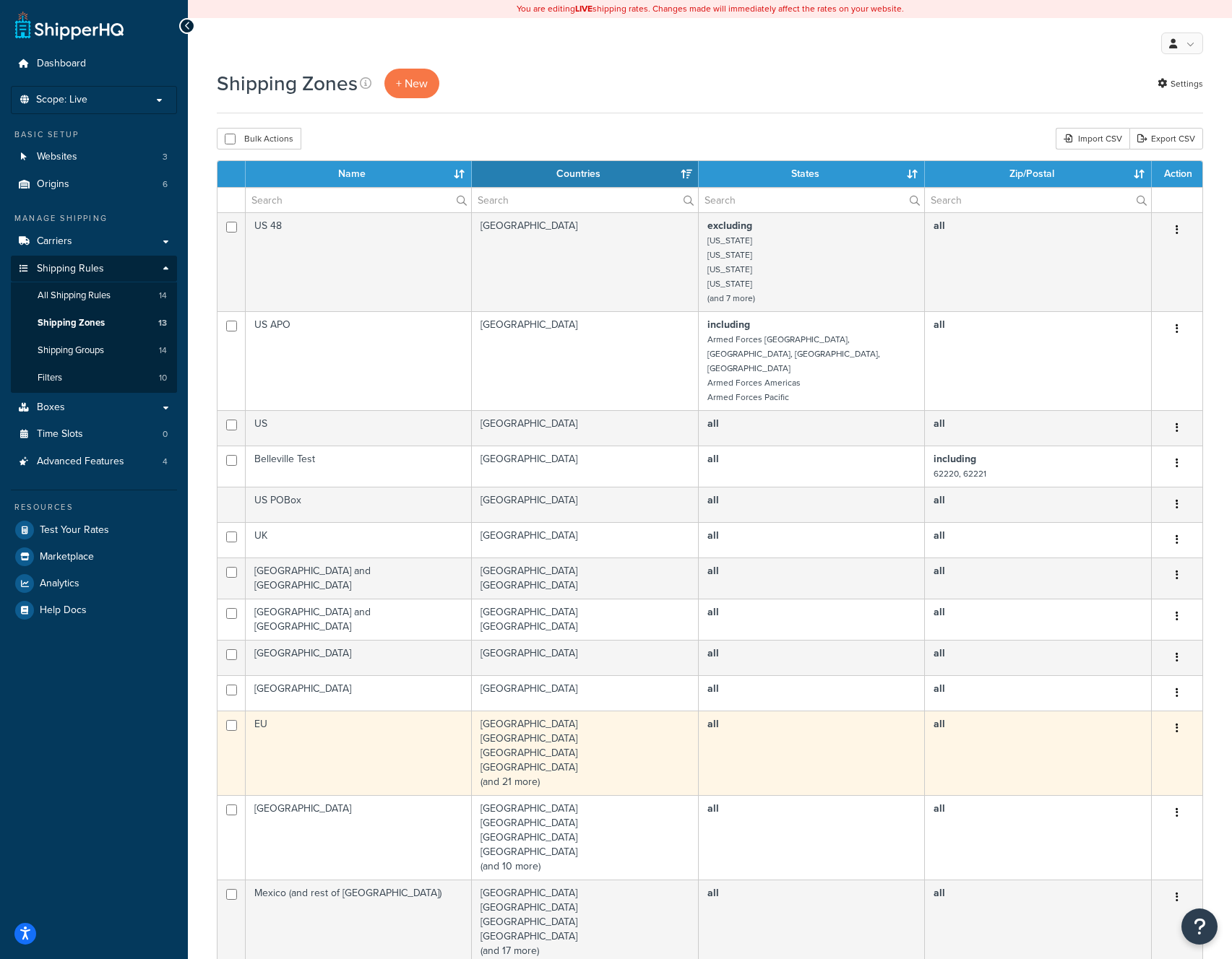
click at [1176, 723] on icon "button" at bounding box center [1176, 728] width 3 height 10
click at [1137, 724] on link "Edit" at bounding box center [1118, 729] width 114 height 29
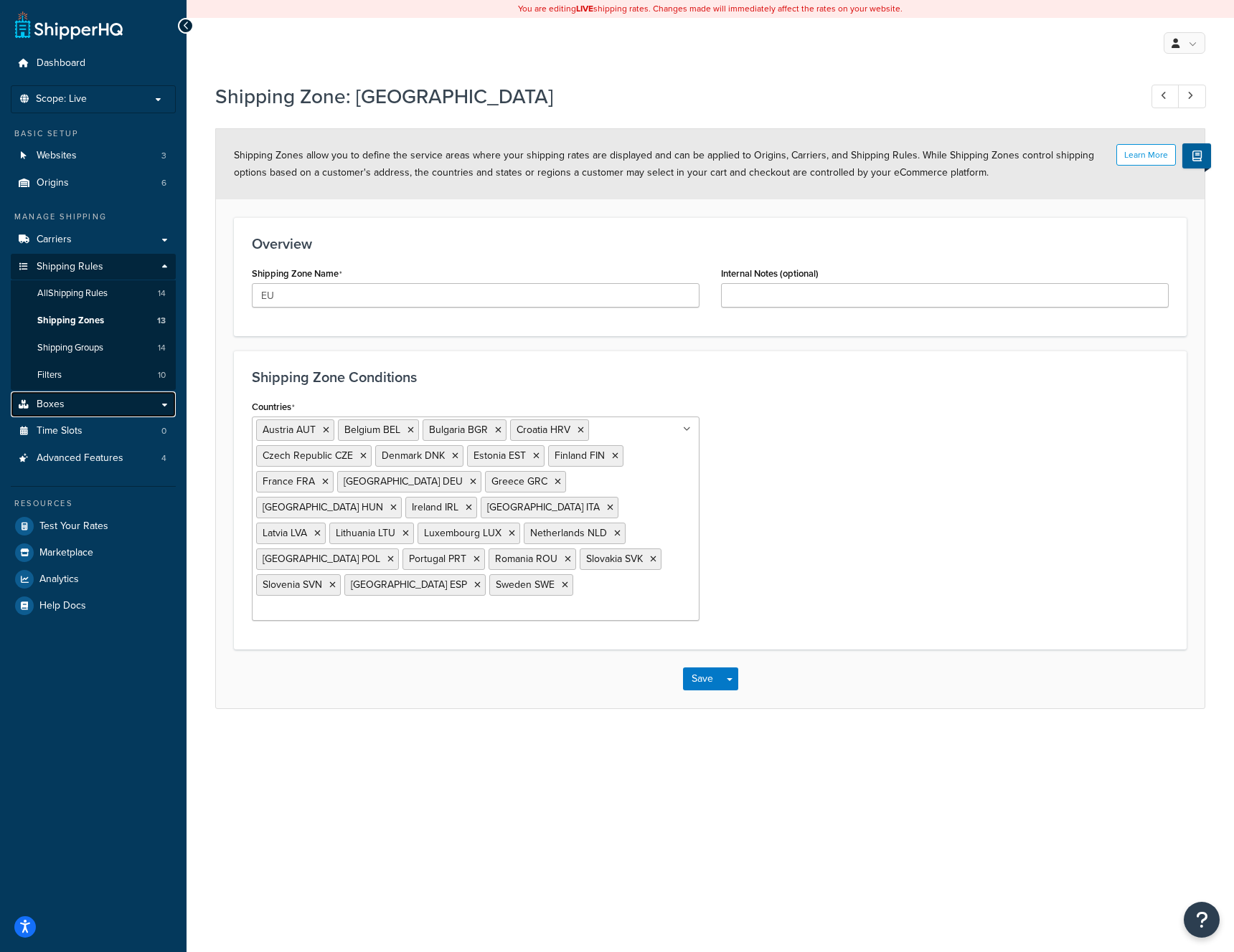
click at [79, 406] on link "Boxes" at bounding box center [93, 404] width 165 height 26
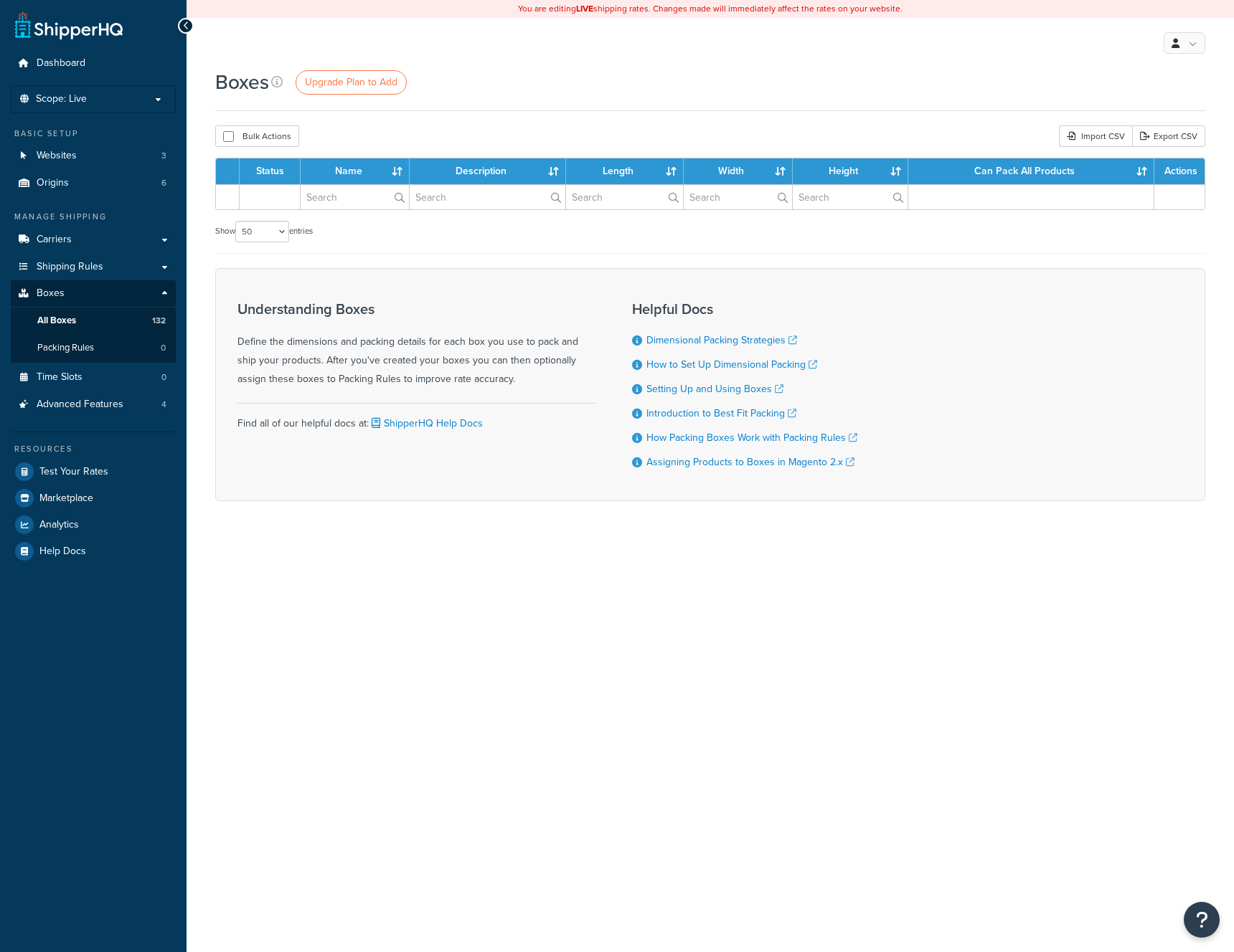
select select "50"
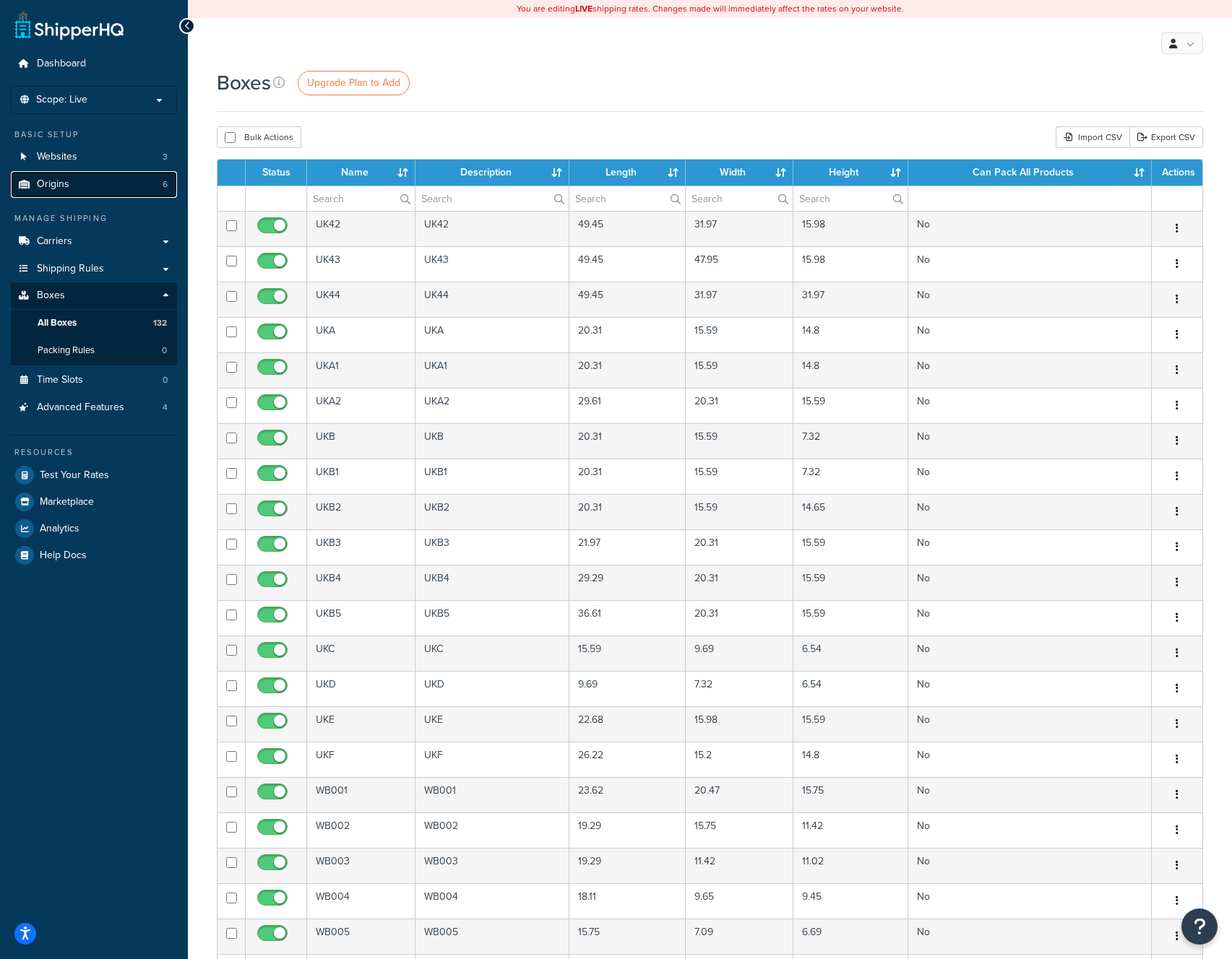
click at [73, 184] on link "Origins 6" at bounding box center [93, 184] width 166 height 27
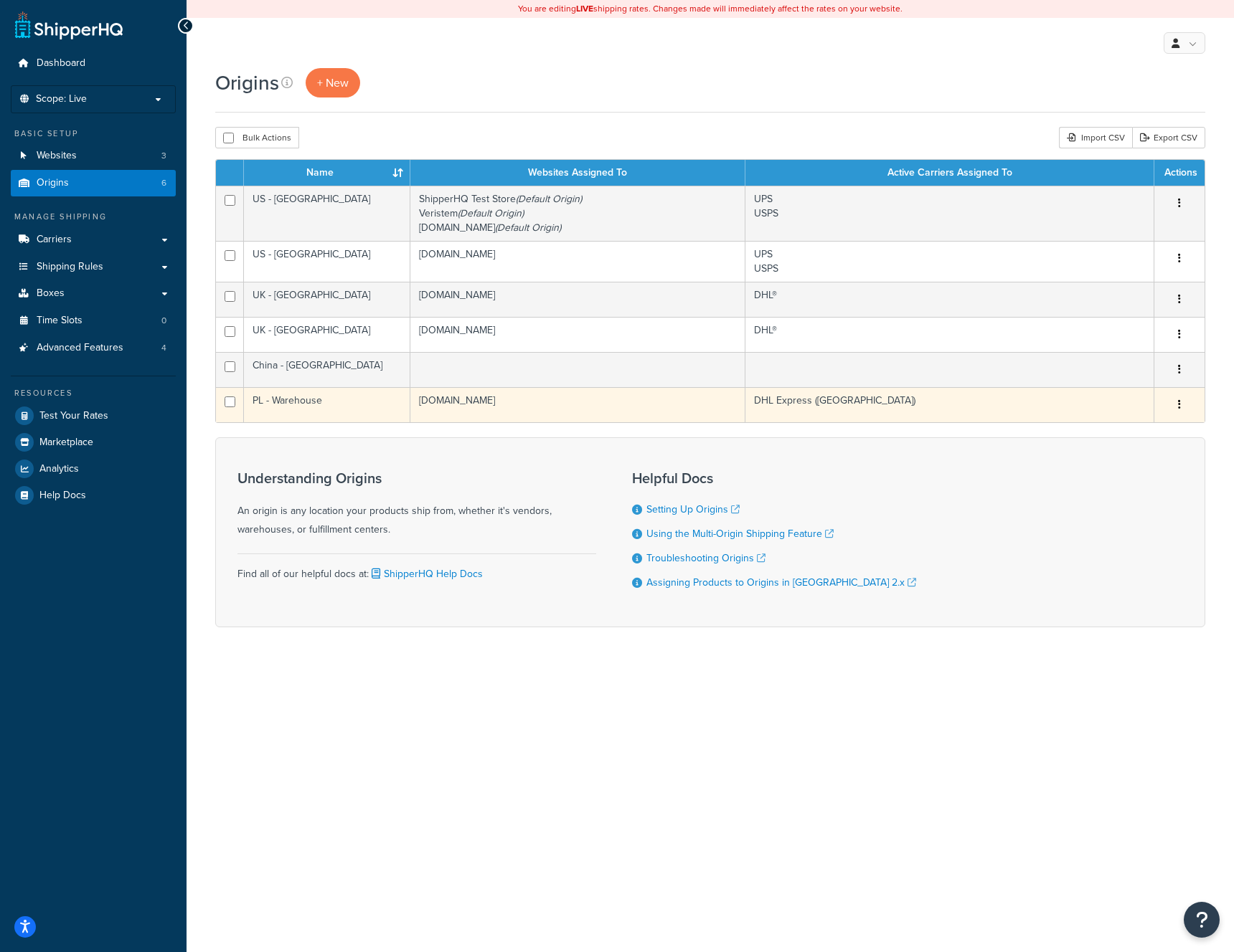
click at [1180, 407] on button "button" at bounding box center [1179, 405] width 20 height 23
click at [1129, 426] on link "Edit" at bounding box center [1132, 432] width 113 height 29
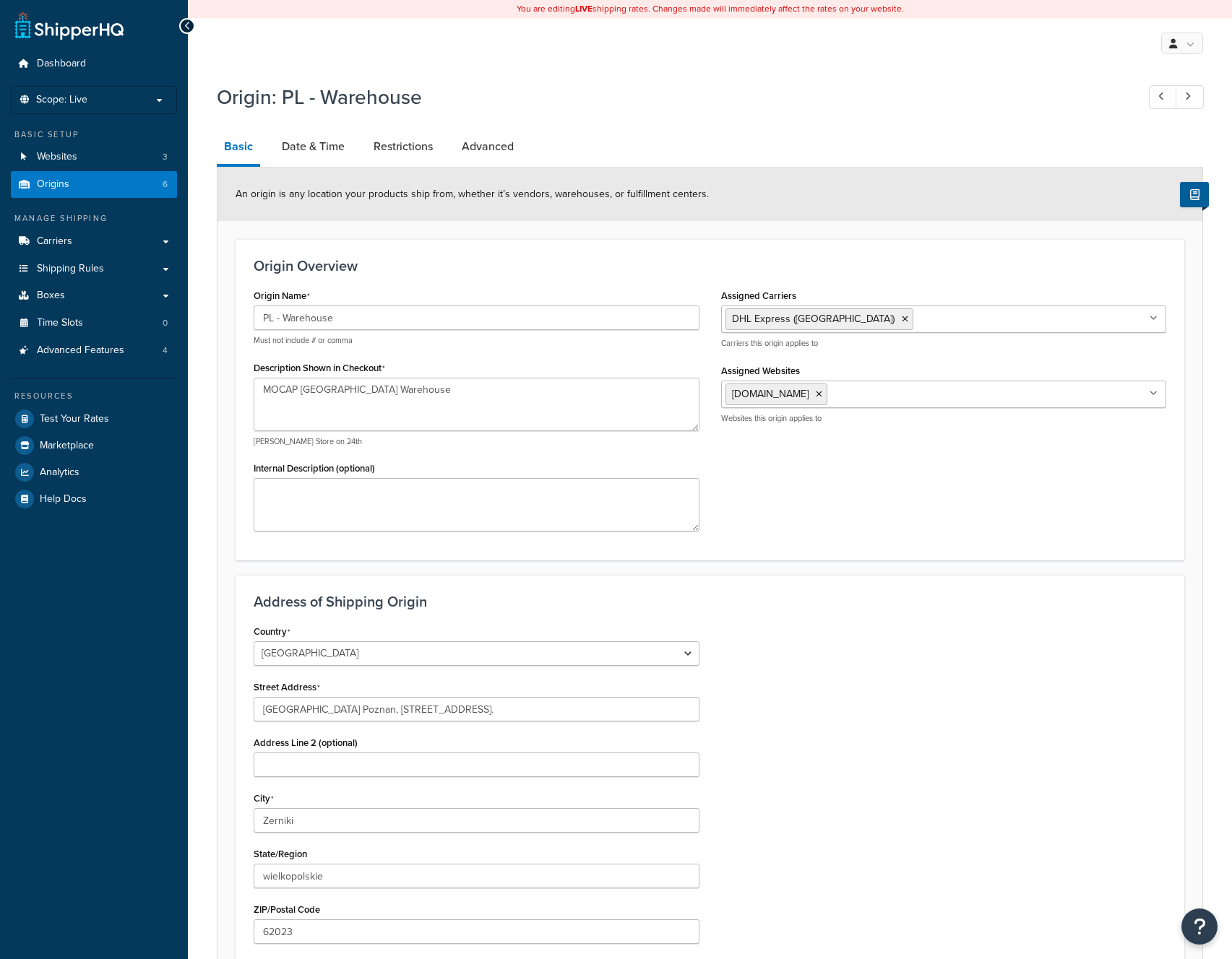
select select "1172"
click at [100, 91] on li "Scope: Live" at bounding box center [93, 100] width 166 height 28
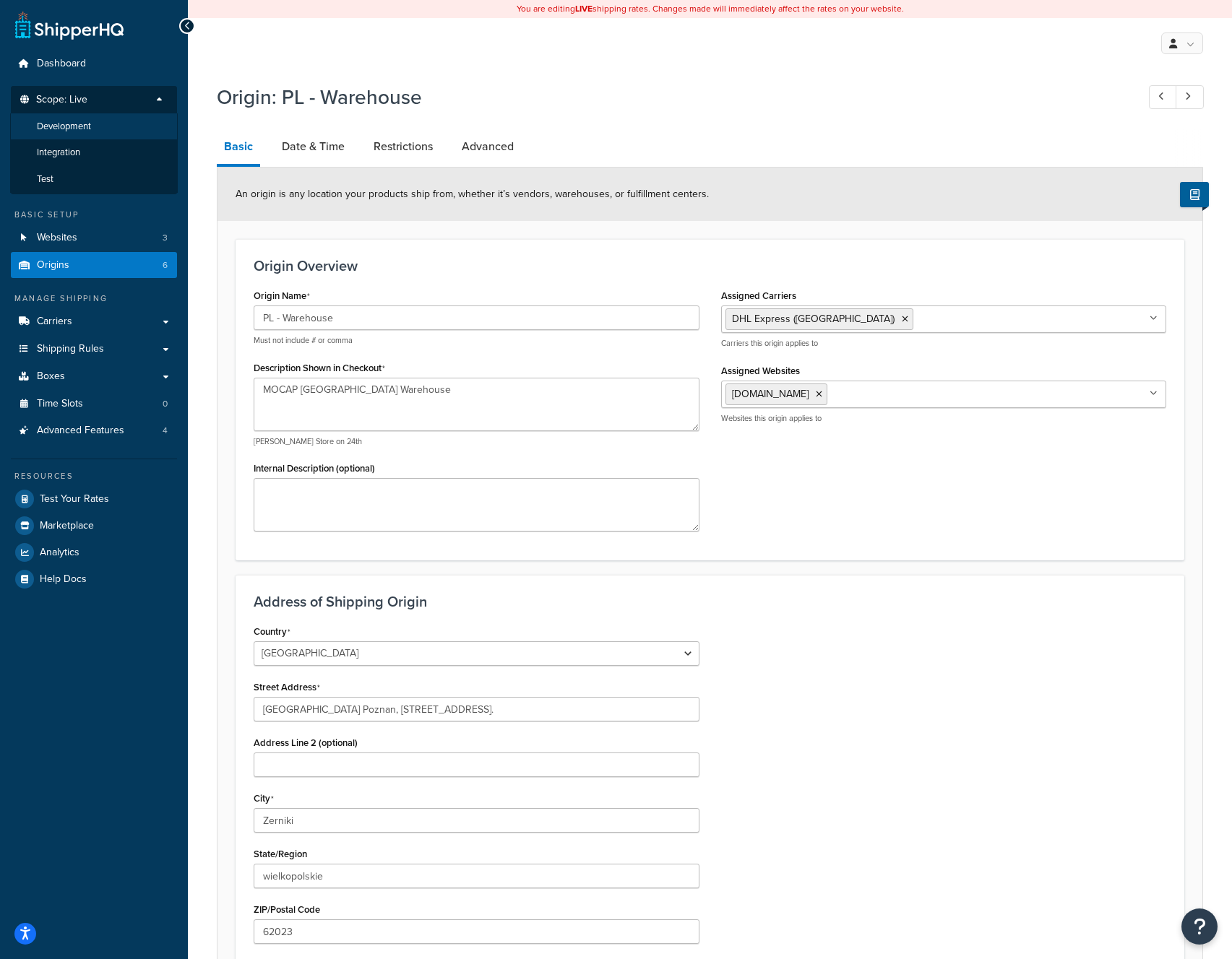
click at [89, 128] on span "Development" at bounding box center [64, 127] width 54 height 13
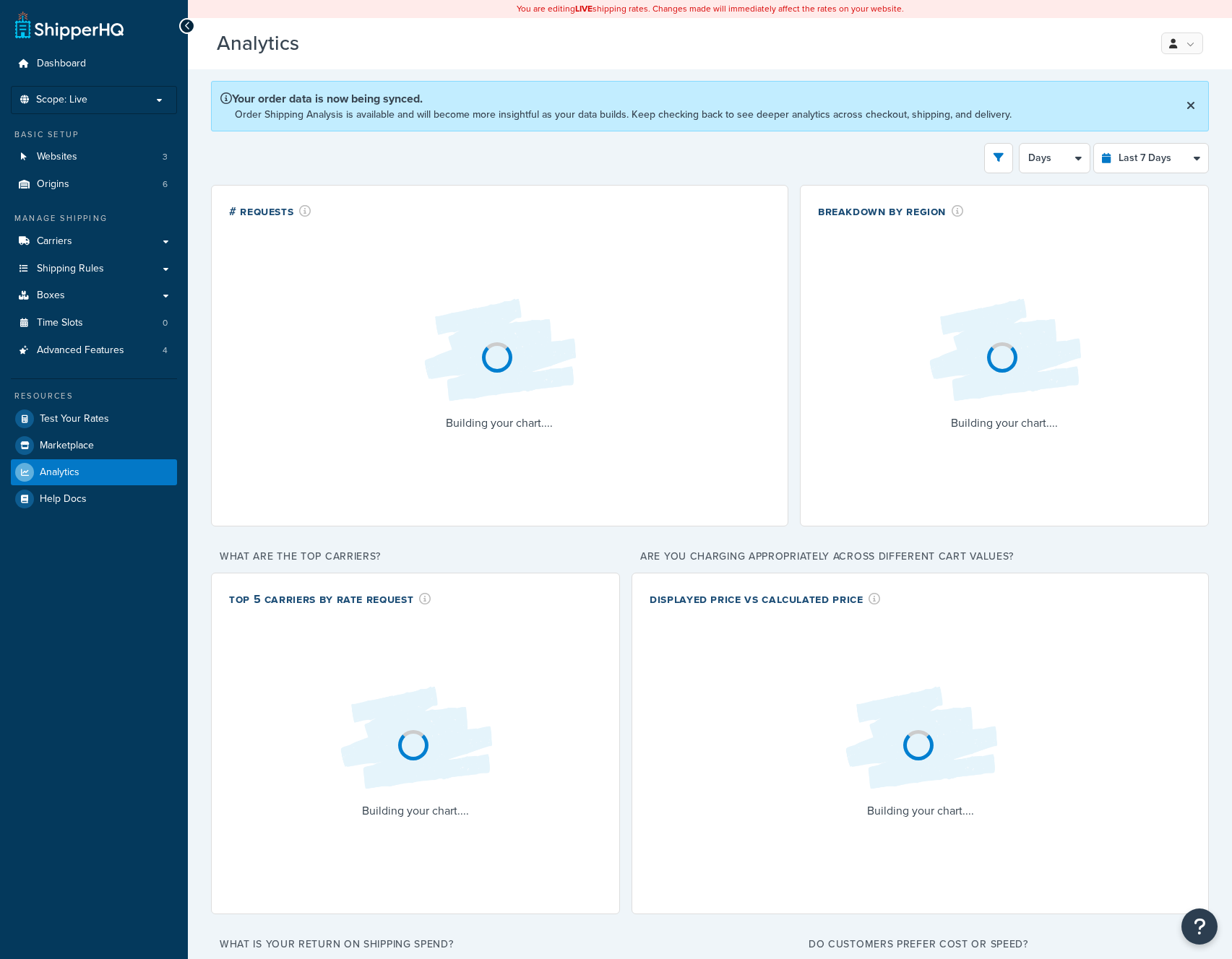
select select "last_7_days"
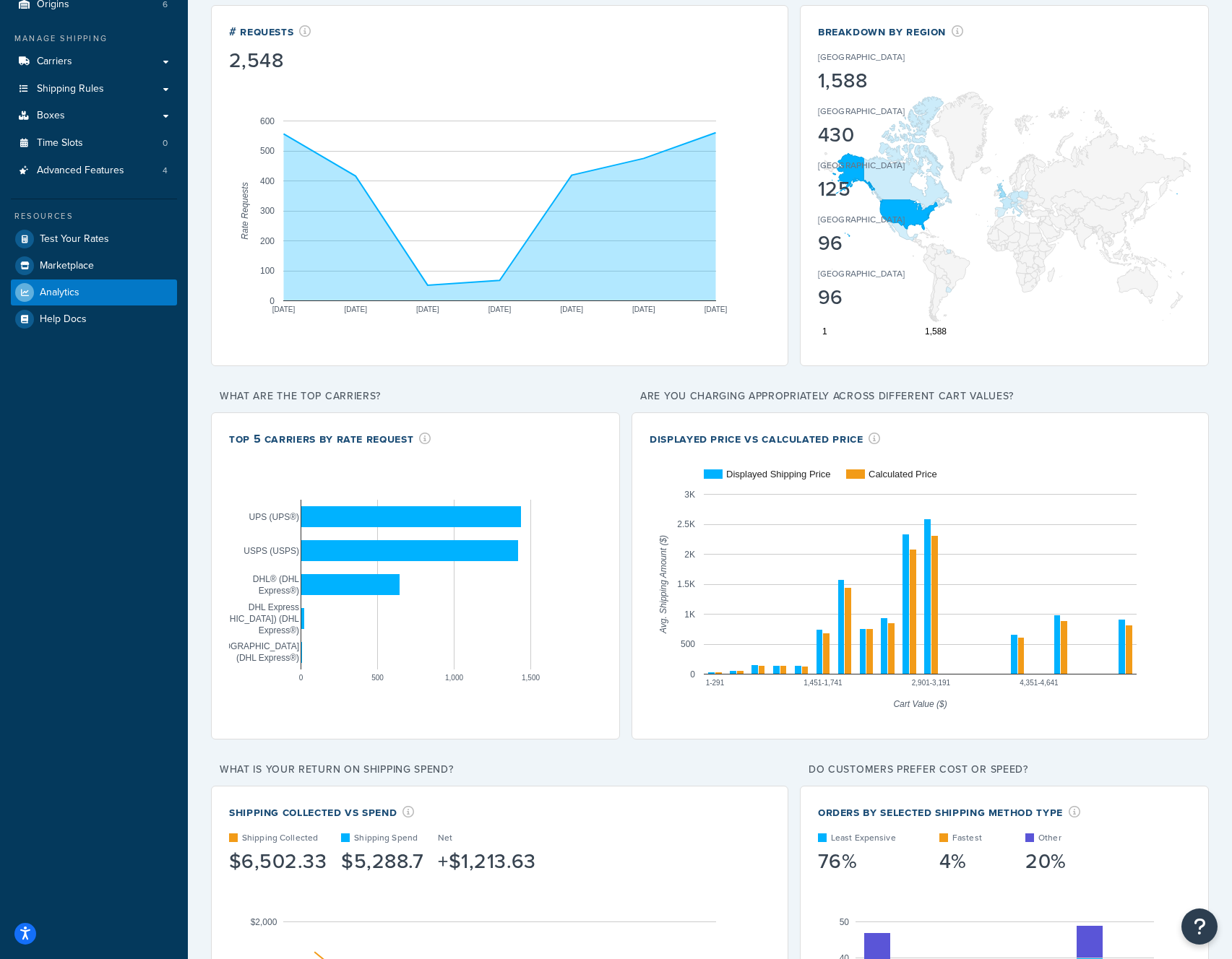
scroll to position [845, 0]
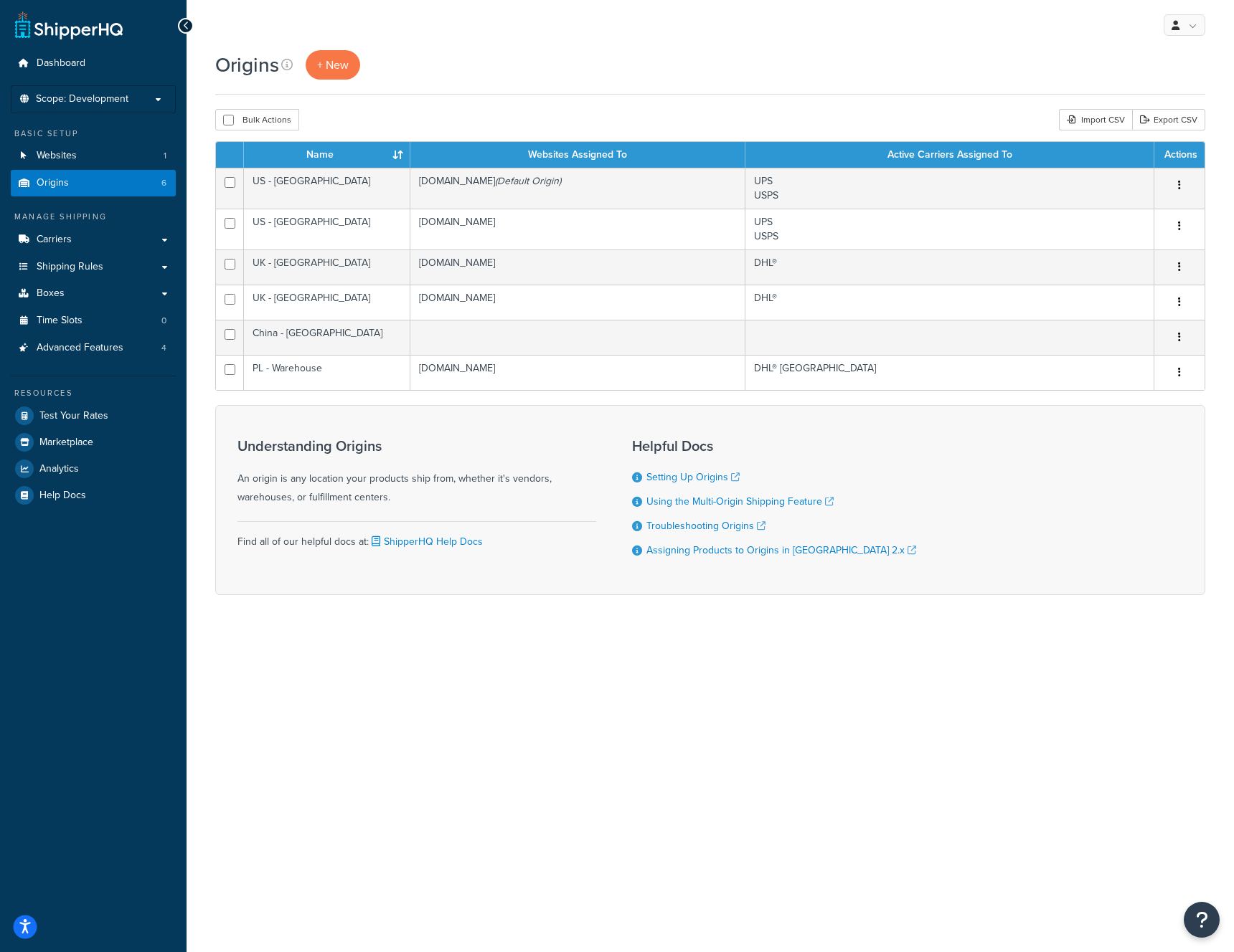
click at [34, 928] on button "Open accessiBe: accessibility options, statement and help" at bounding box center [25, 928] width 23 height 23
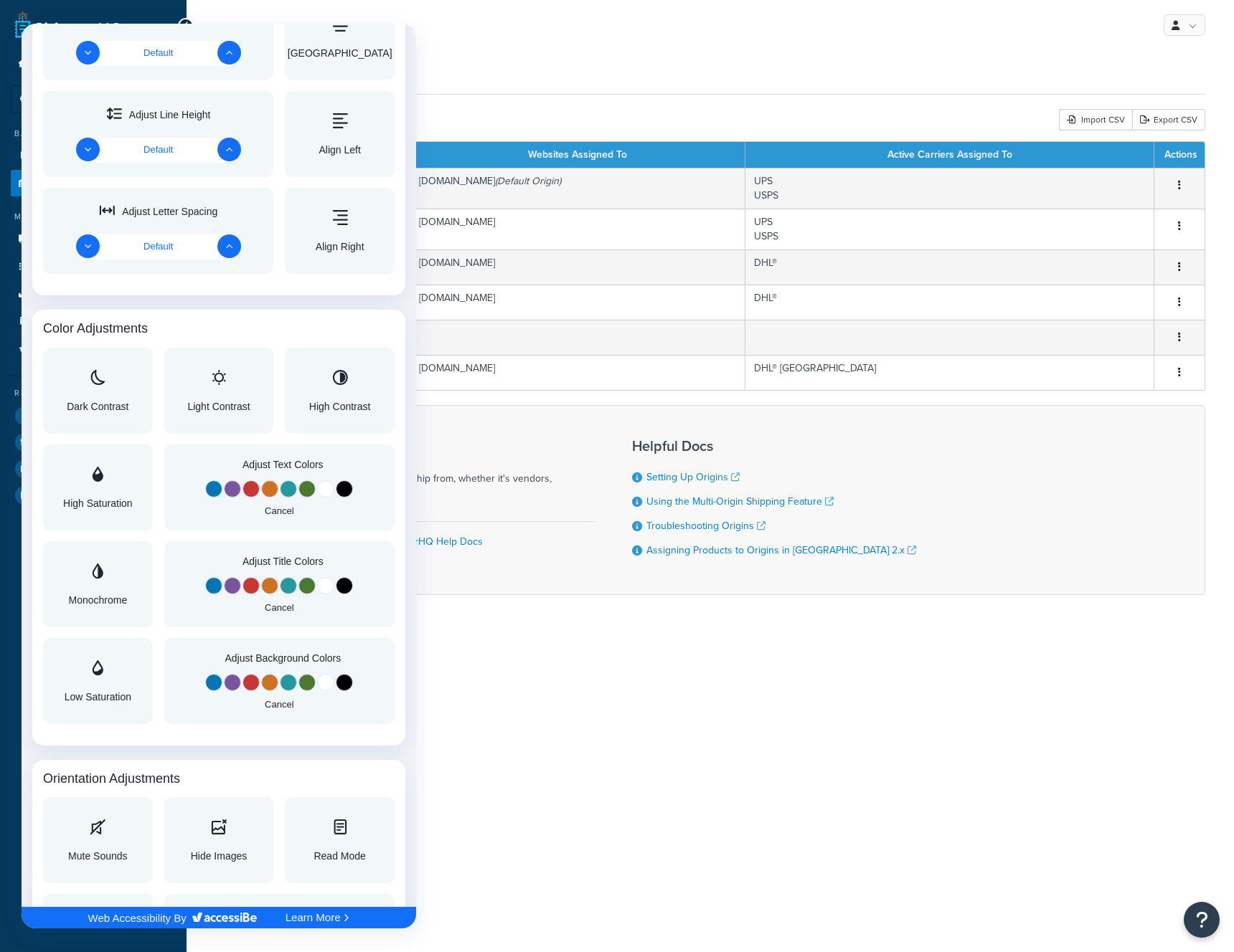
scroll to position [1108, 0]
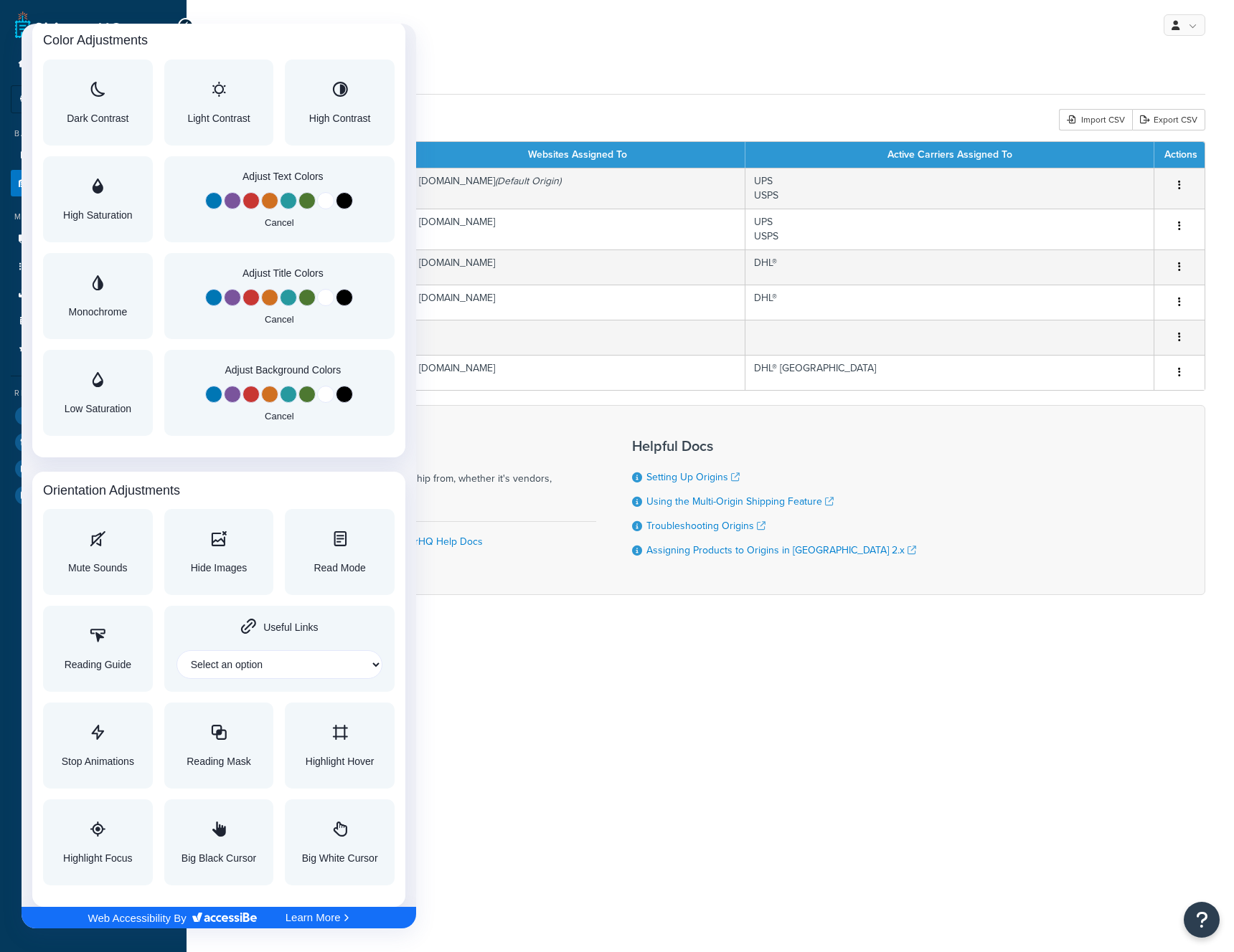
click at [693, 704] on div at bounding box center [617, 476] width 1234 height 952
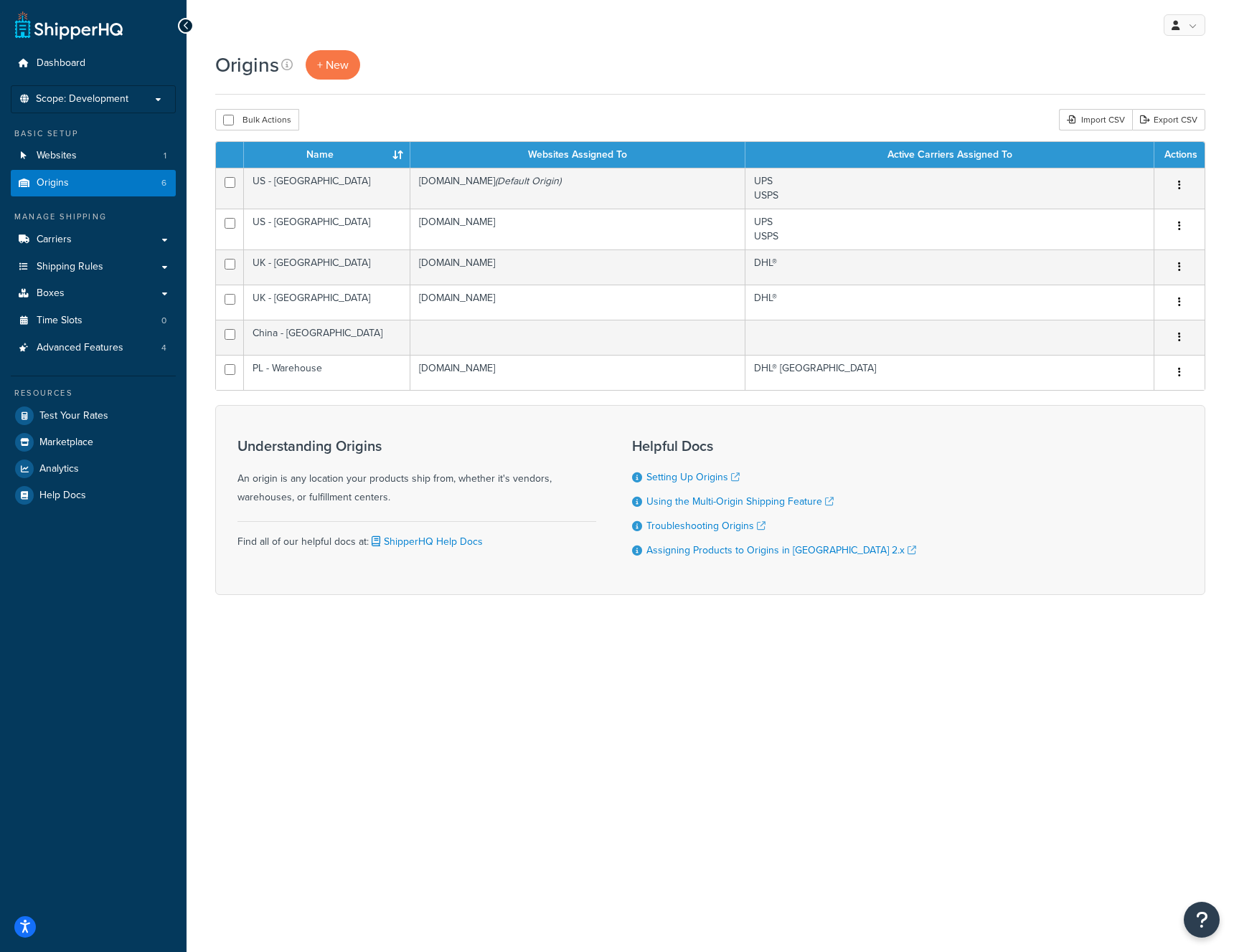
scroll to position [0, 0]
click at [93, 153] on link "Websites 1" at bounding box center [93, 155] width 165 height 26
